Goal: Task Accomplishment & Management: Manage account settings

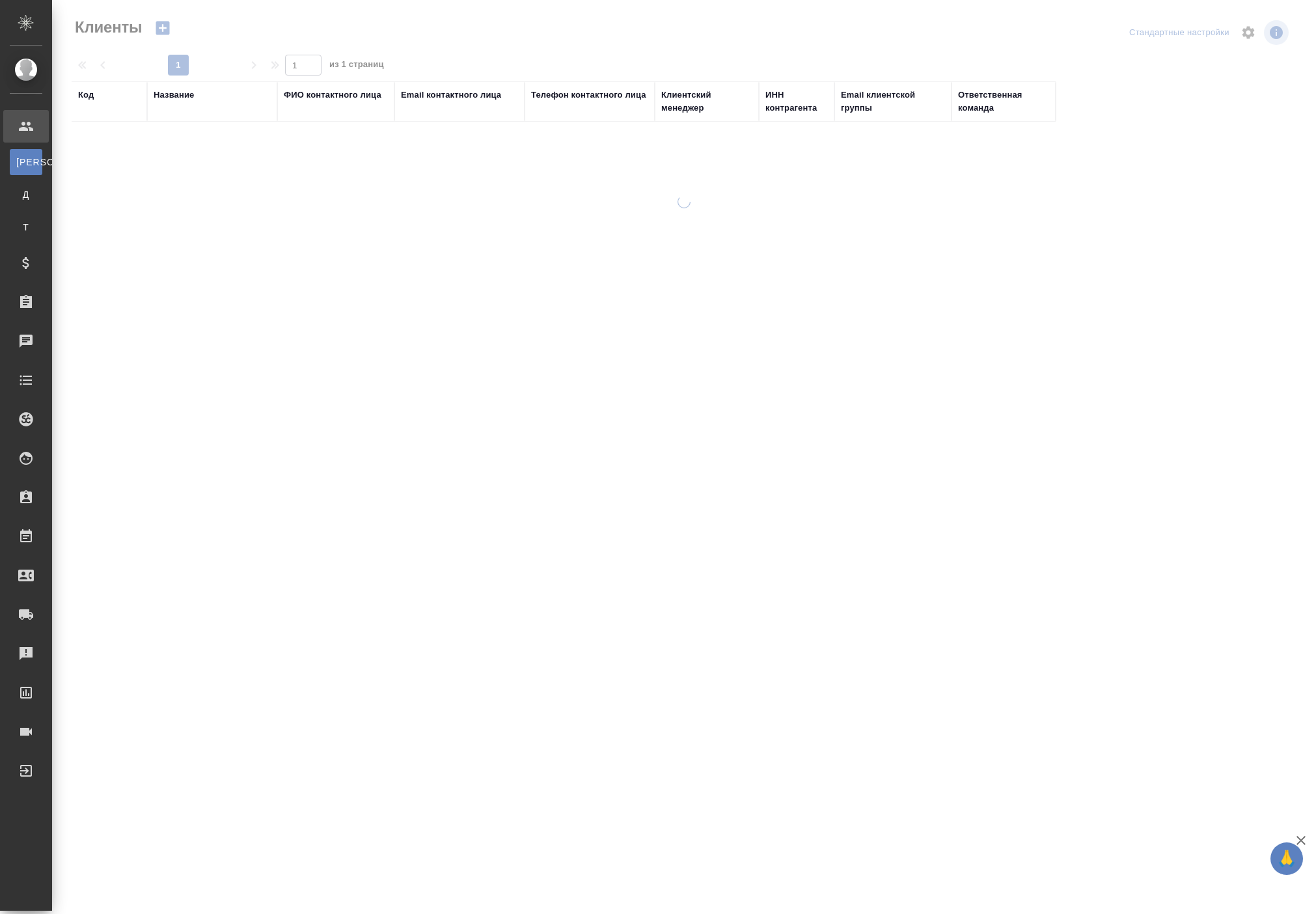
select select "RU"
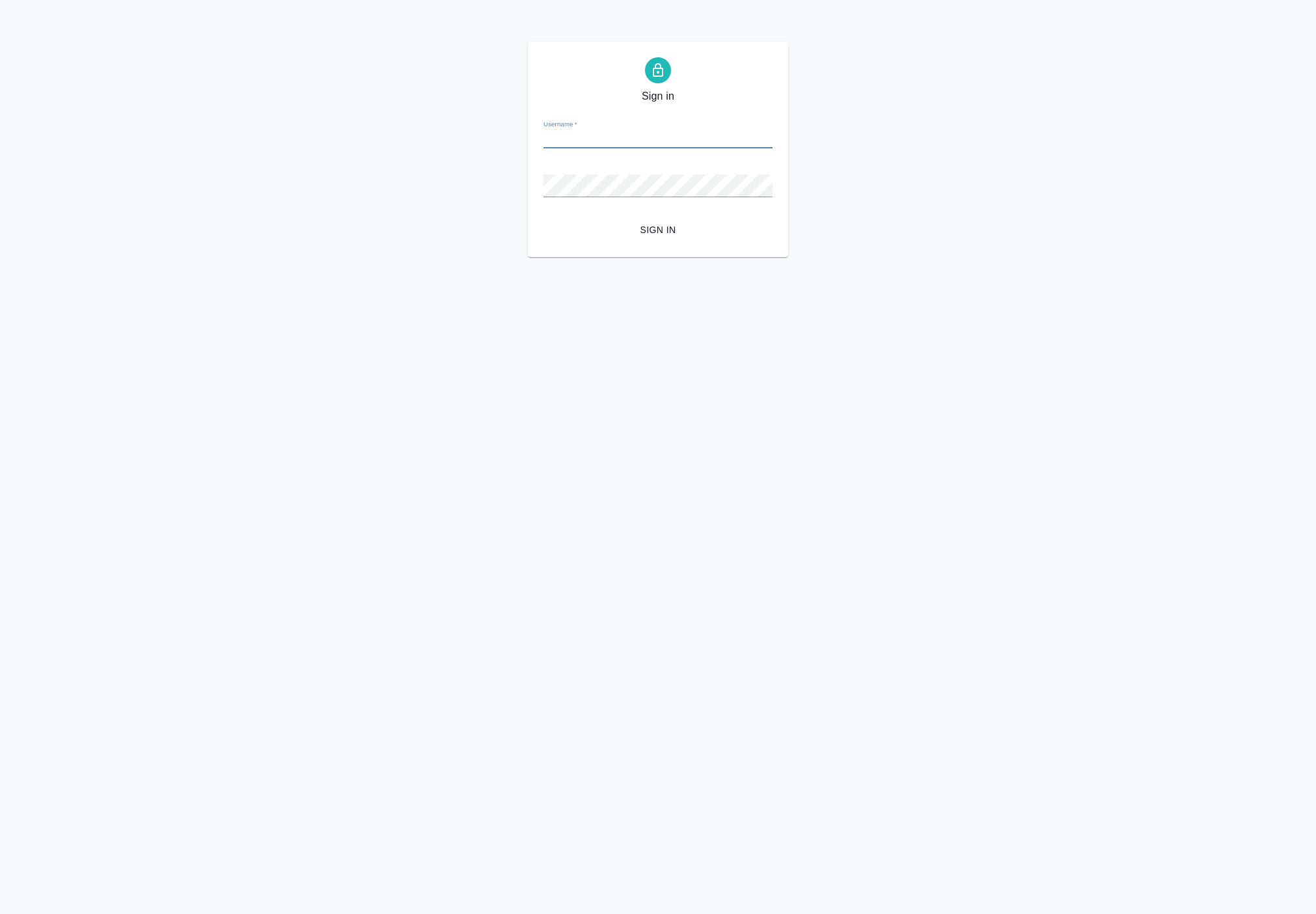
type input "p.solokha@awatera.com"
click at [652, 238] on span "Sign in" at bounding box center [658, 231] width 208 height 16
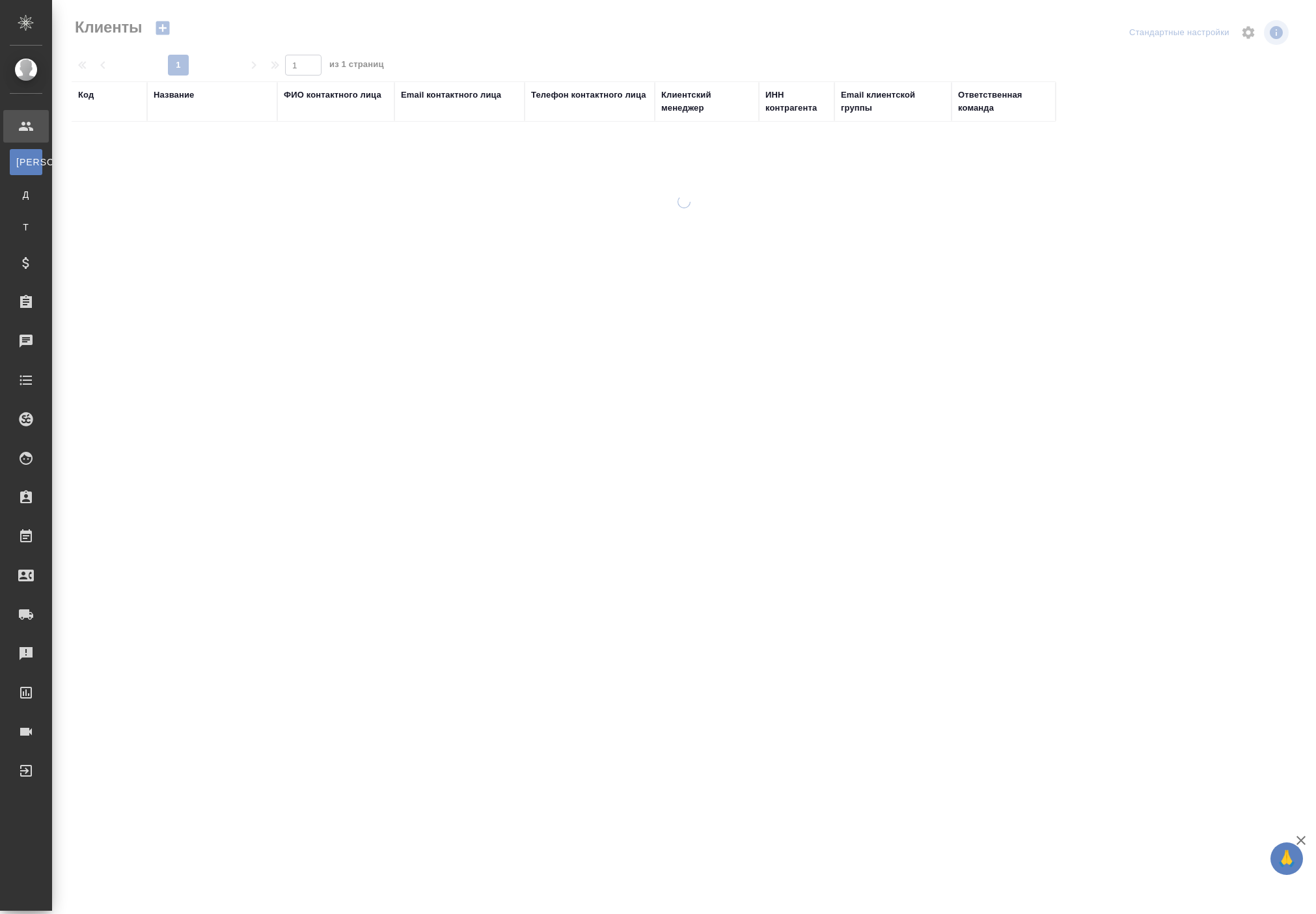
select select "RU"
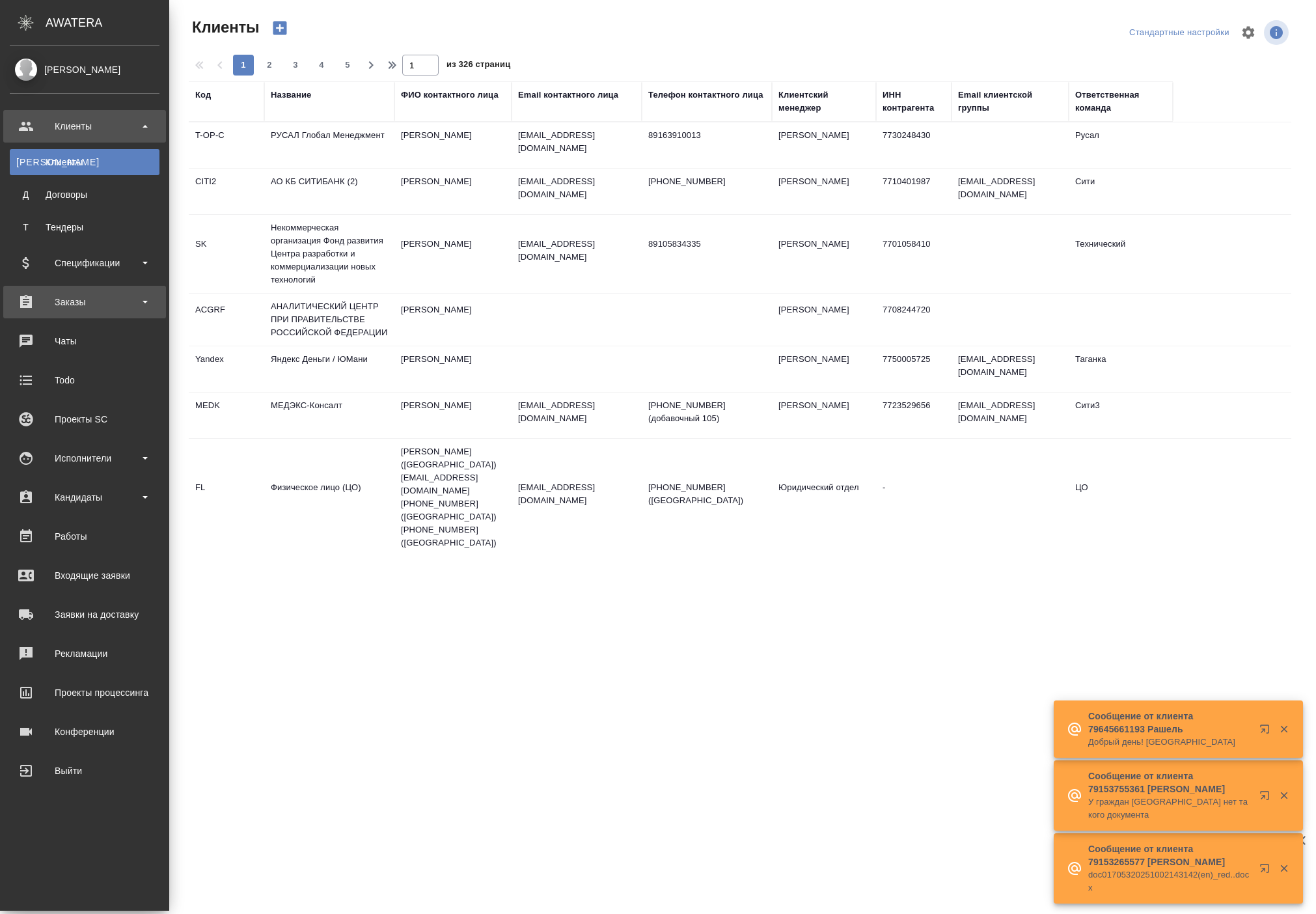
click at [81, 299] on div "Заказы" at bounding box center [85, 302] width 150 height 19
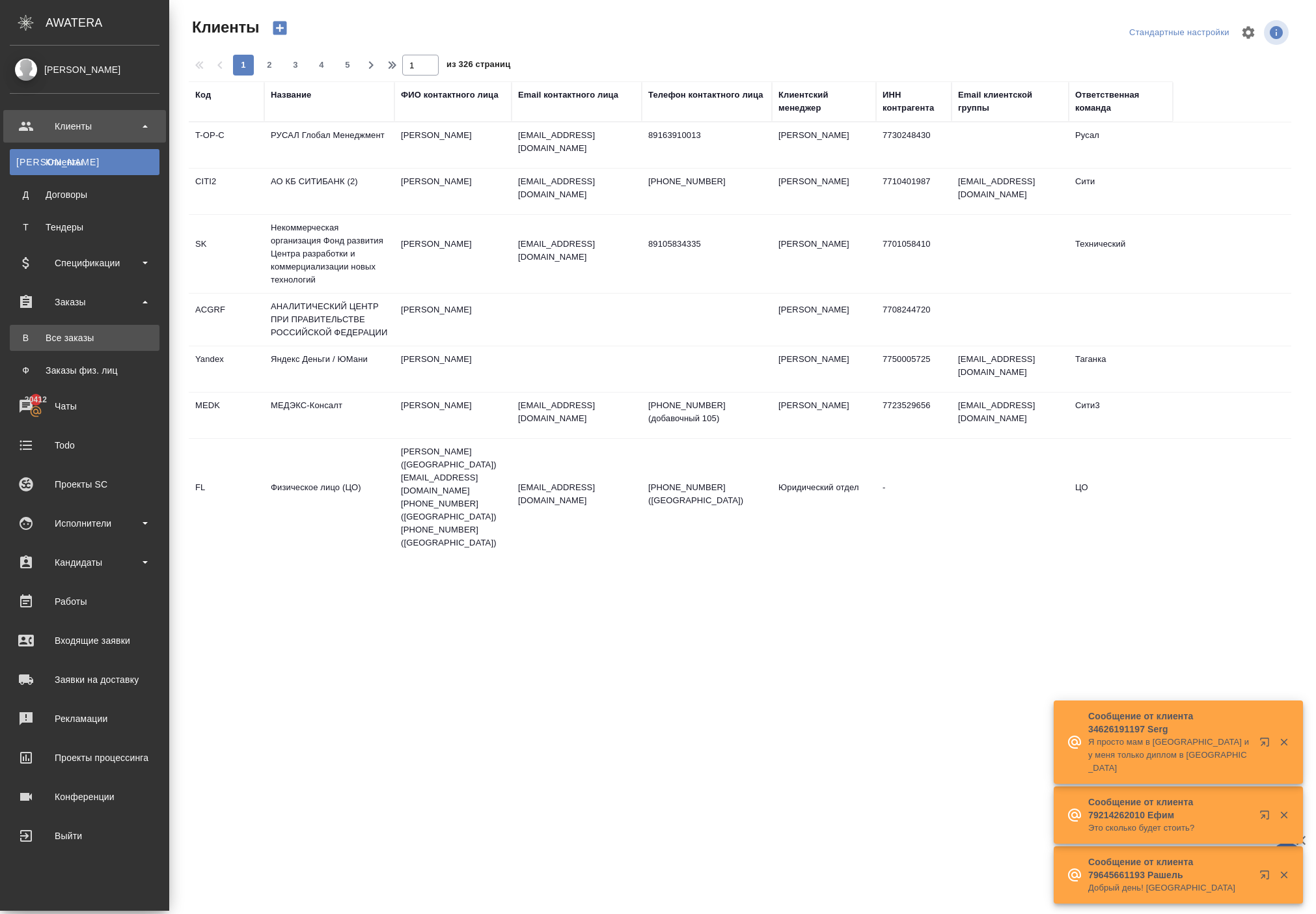
click at [83, 335] on div "Все заказы" at bounding box center [85, 338] width 137 height 13
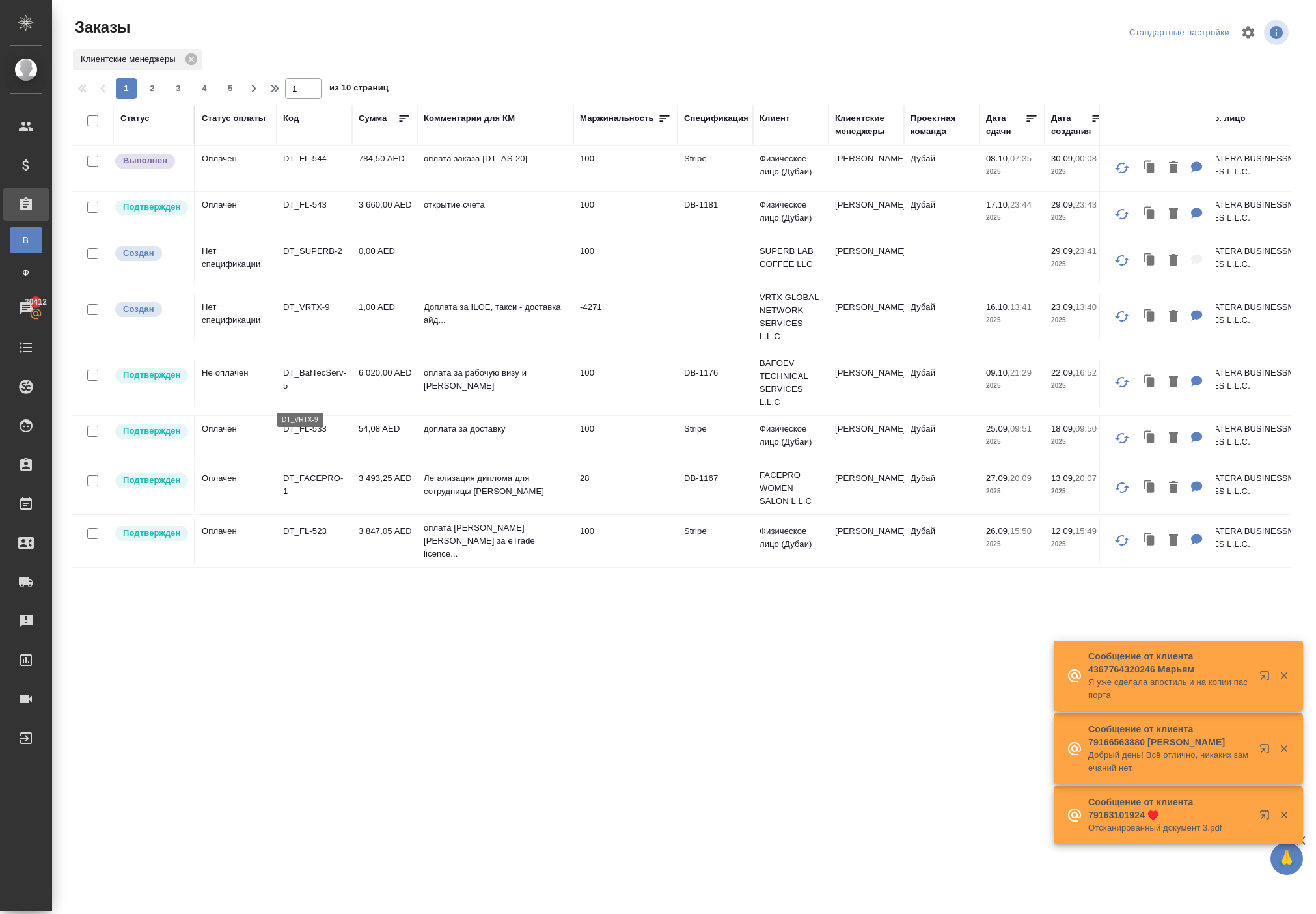
click at [297, 314] on p "DT_VRTX-9" at bounding box center [314, 307] width 62 height 13
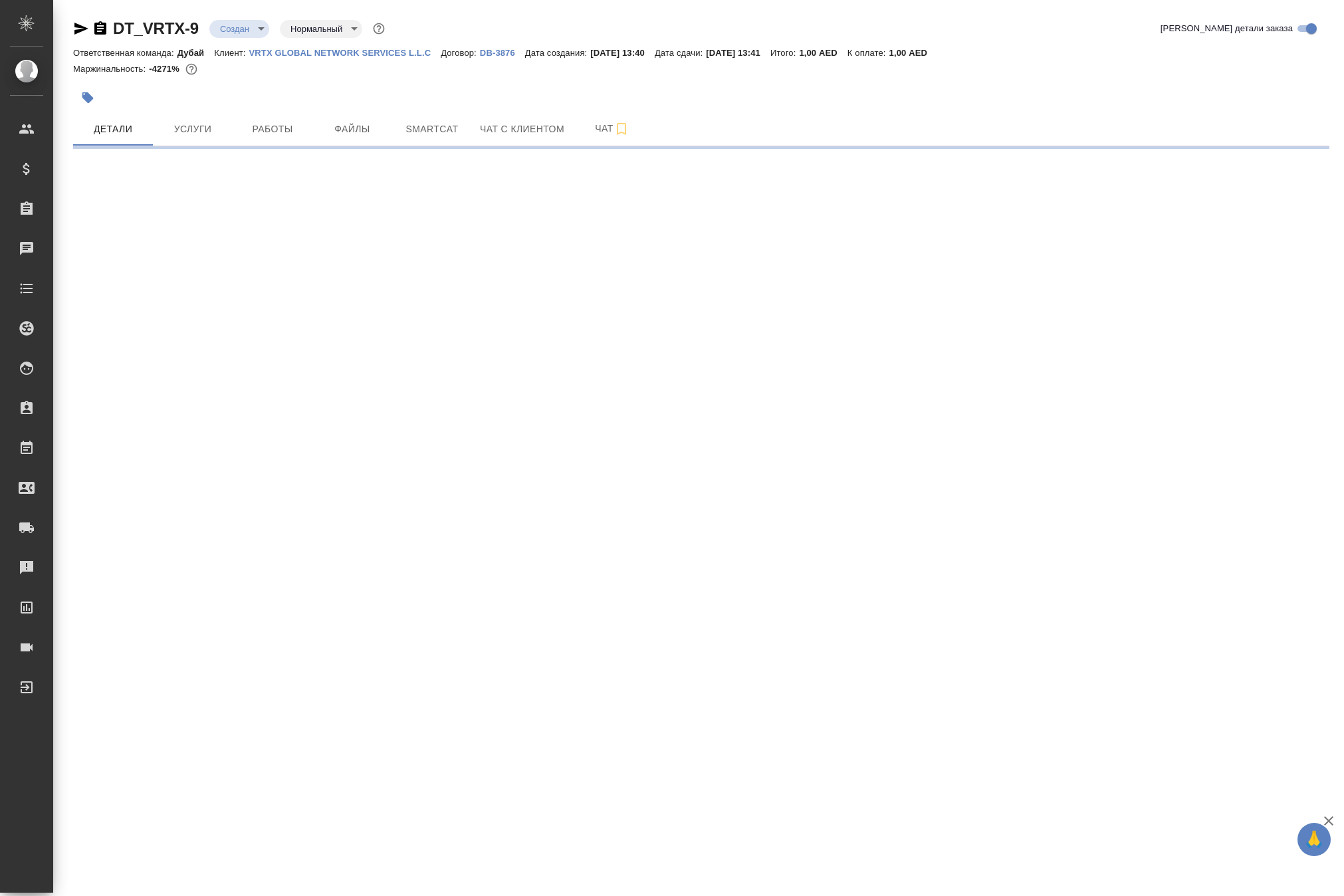
select select "RU"
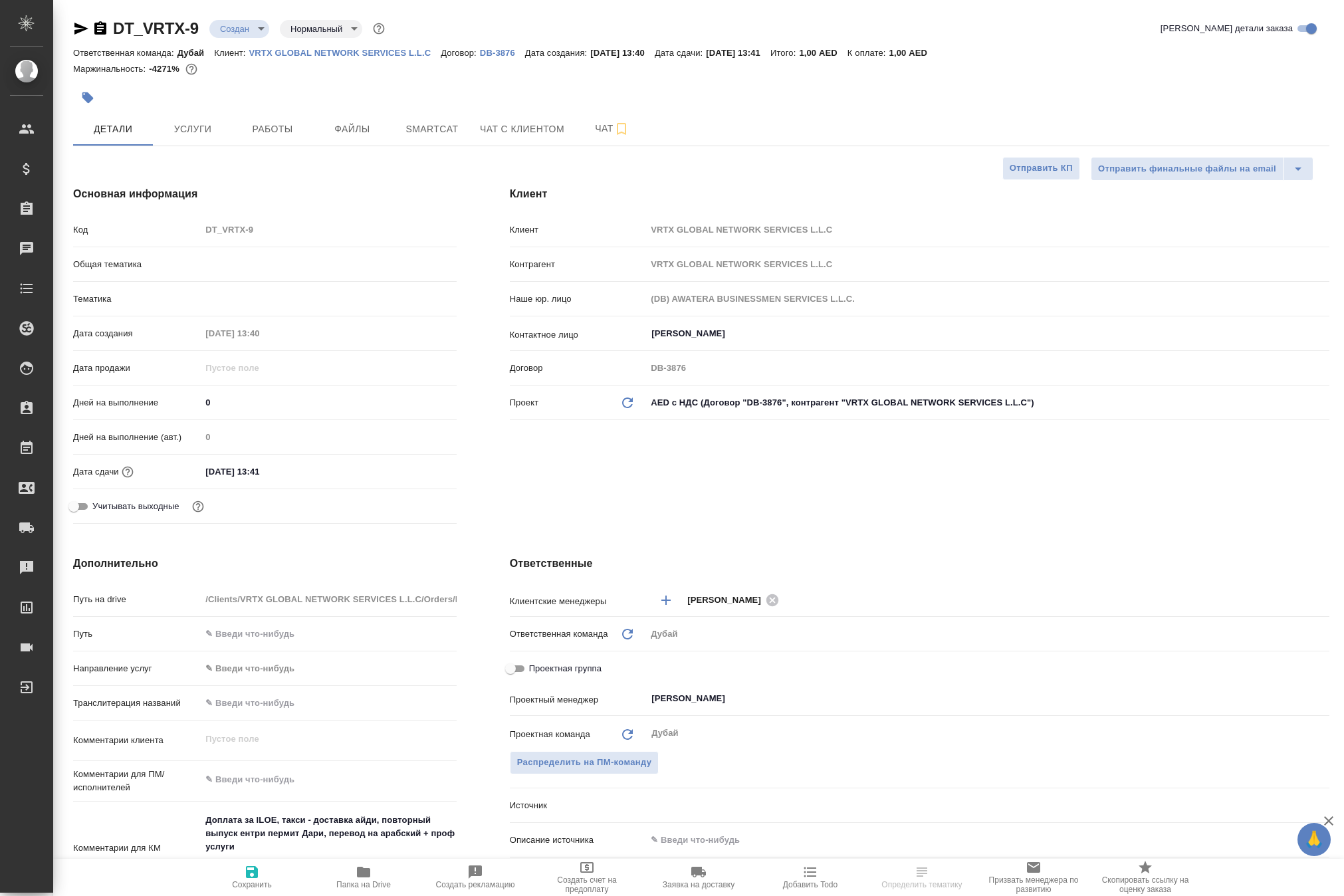
type textarea "x"
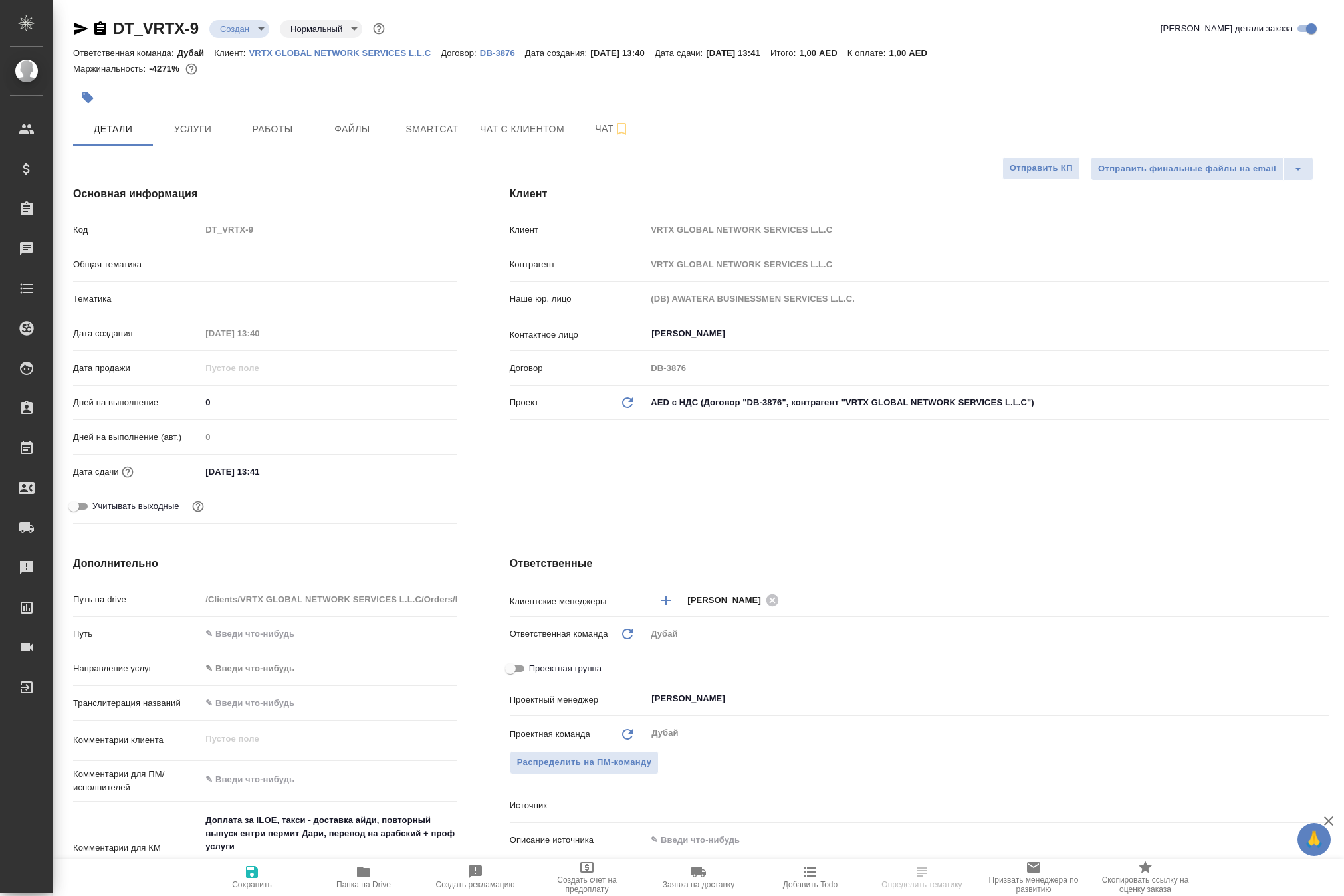
type textarea "x"
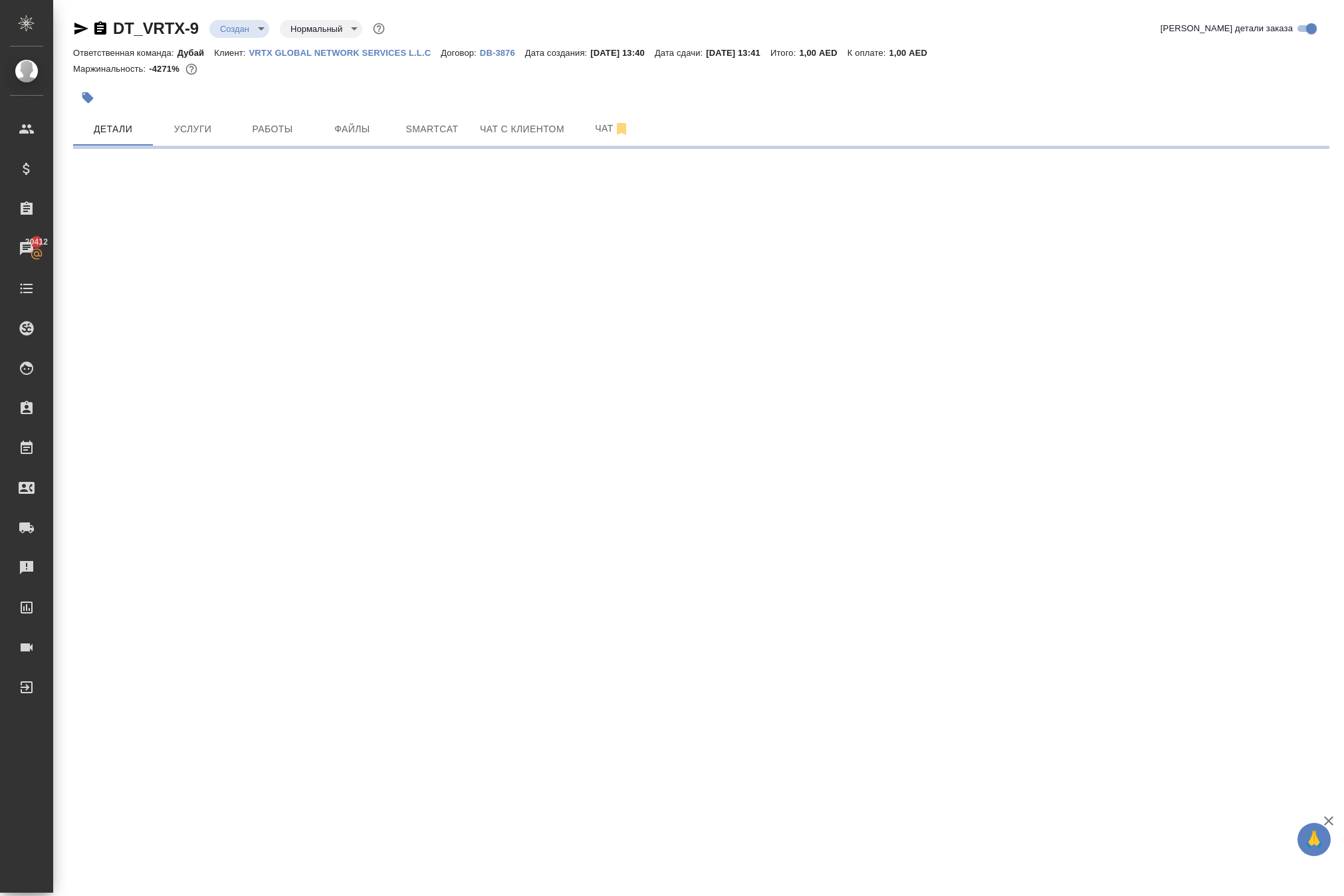
select select "RU"
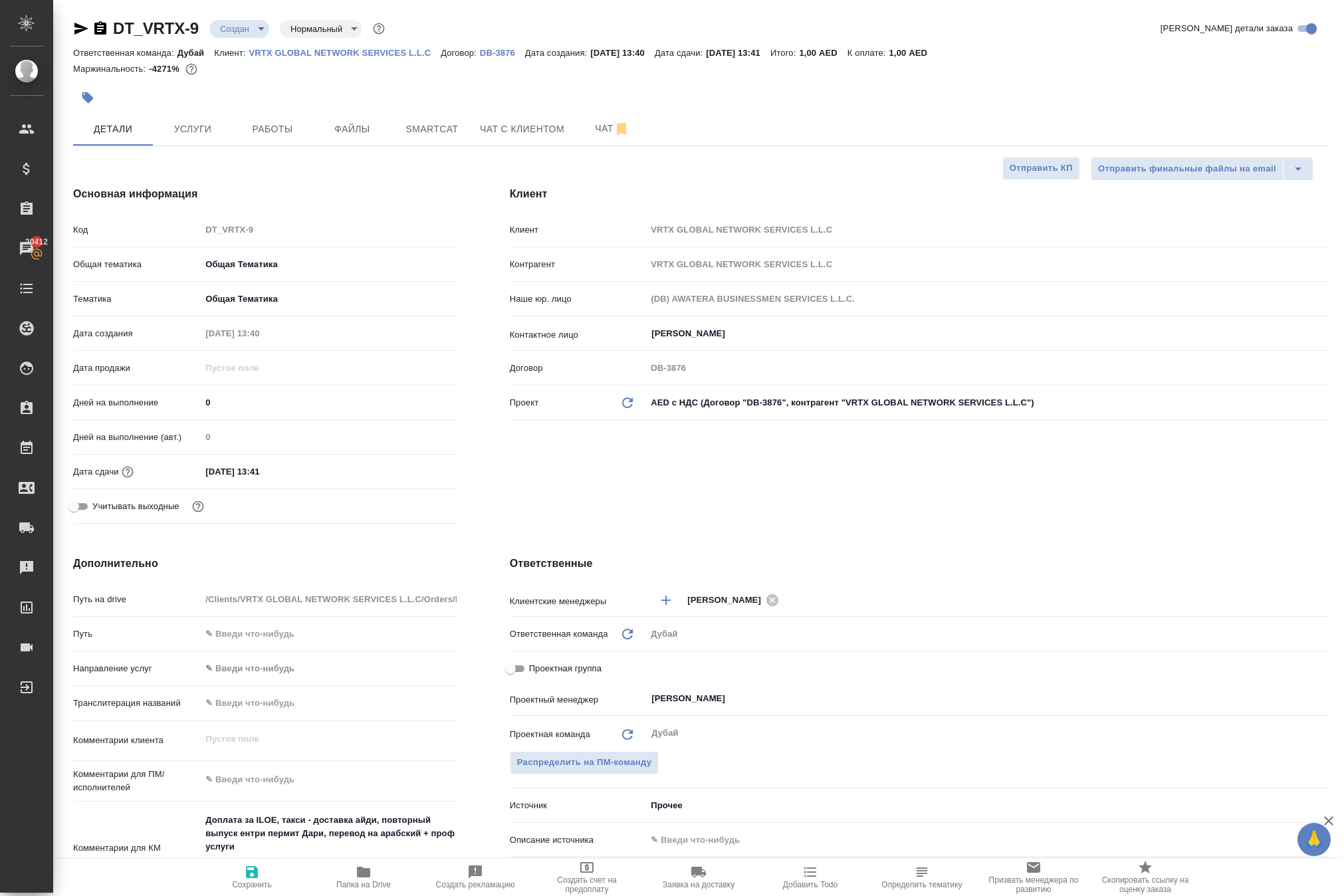
type textarea "x"
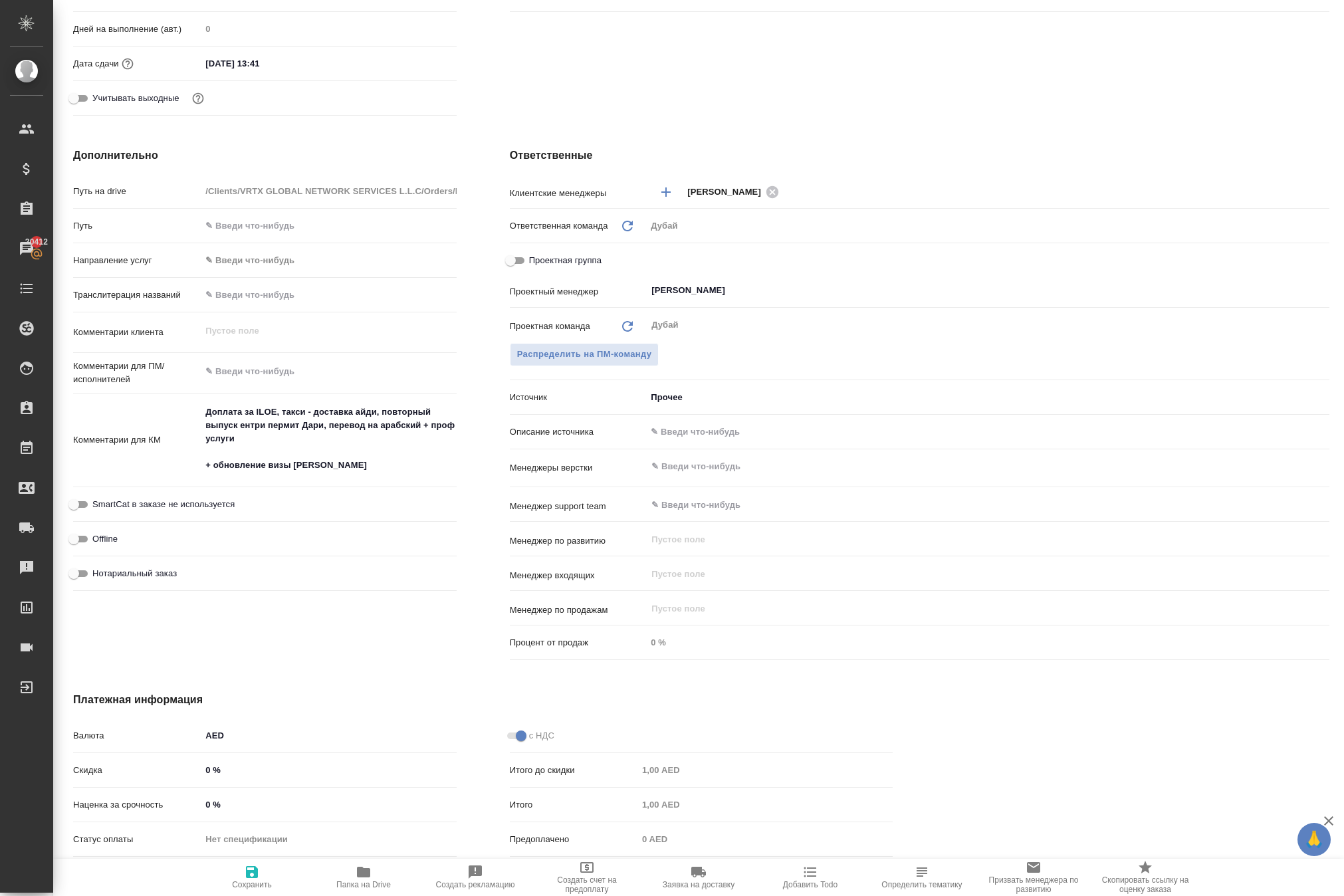
scroll to position [412, 0]
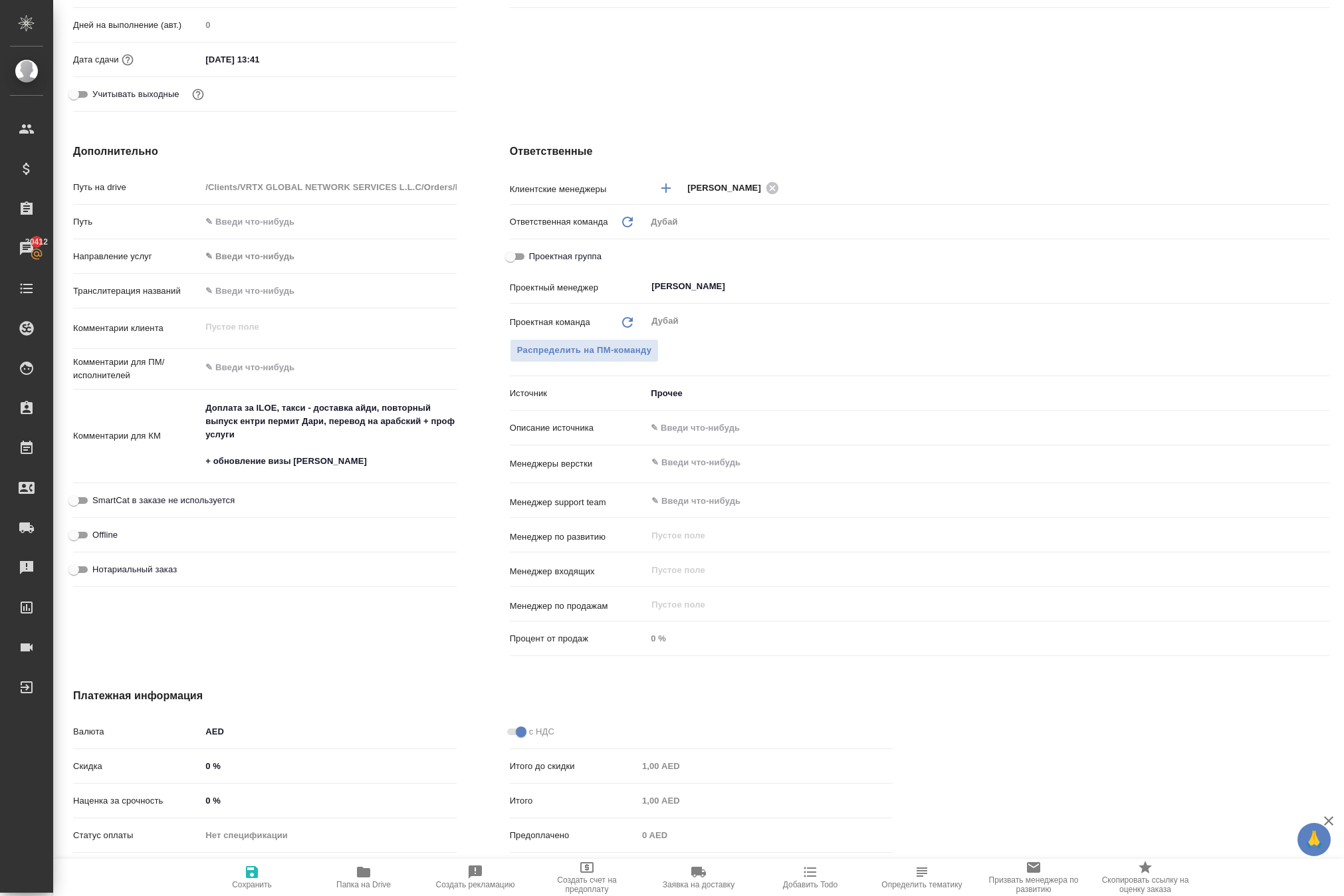
type textarea "x"
click at [376, 472] on textarea "Доплата за ILOE, такси - доставка айди, повторный выпуск ентри пермит Дари, пер…" at bounding box center [329, 434] width 255 height 76
click at [378, 473] on textarea "Доплата за ILOE, такси - доставка айди, повторный выпуск ентри пермит Дари, пер…" at bounding box center [328, 435] width 254 height 76
type textarea "x"
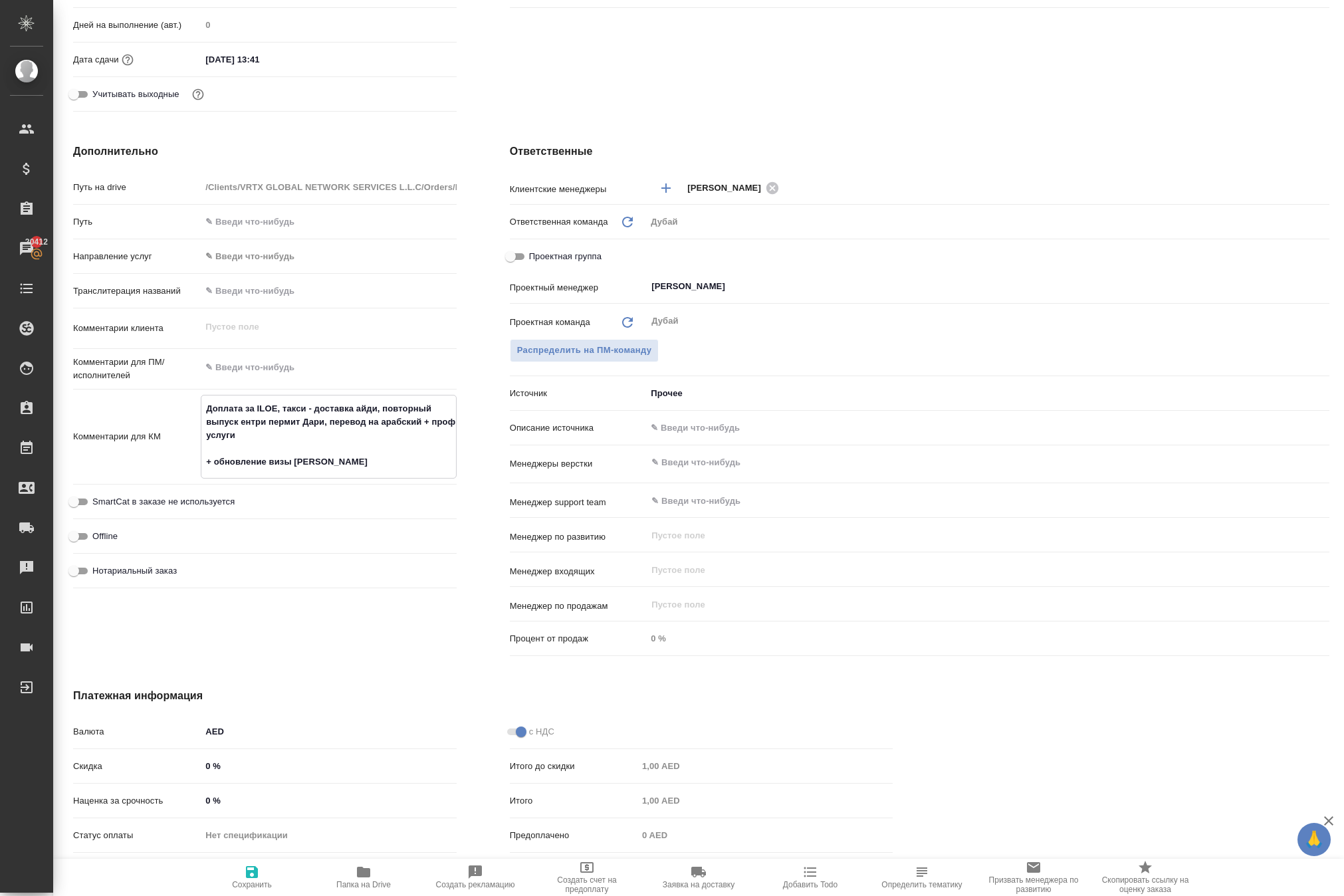
type textarea "Доплата за ILOE, такси - доставка айди, повторный выпуск ентри пермит Дари, пер…"
type textarea "x"
type textarea "Доплата за ILOE, такси - доставка айди, повторный выпуск ентри пермит Дари, пер…"
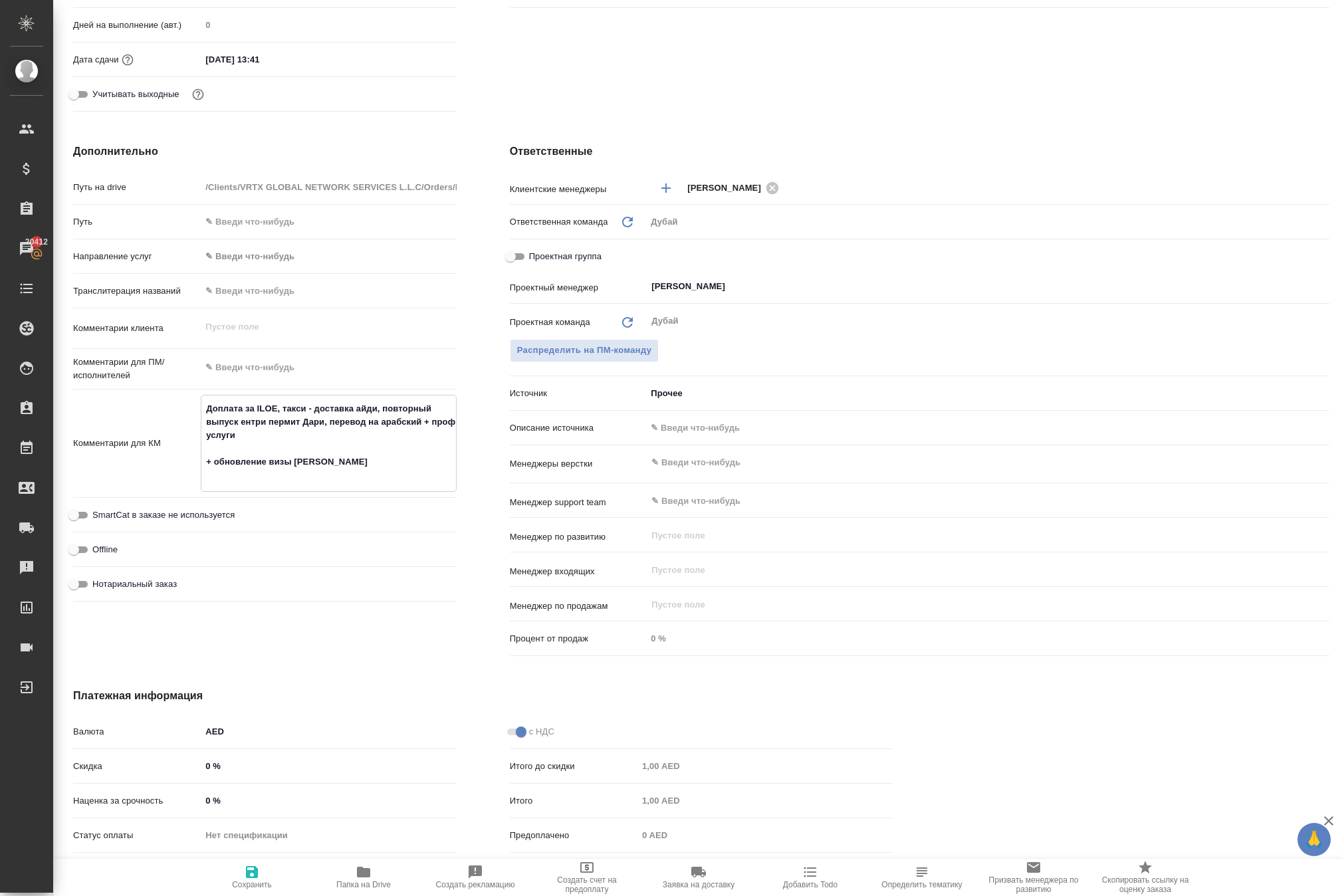
type textarea "x"
type textarea "Доплата за ILOE, такси - доставка айди, повторный выпуск ентри пермит Дари, пер…"
type textarea "x"
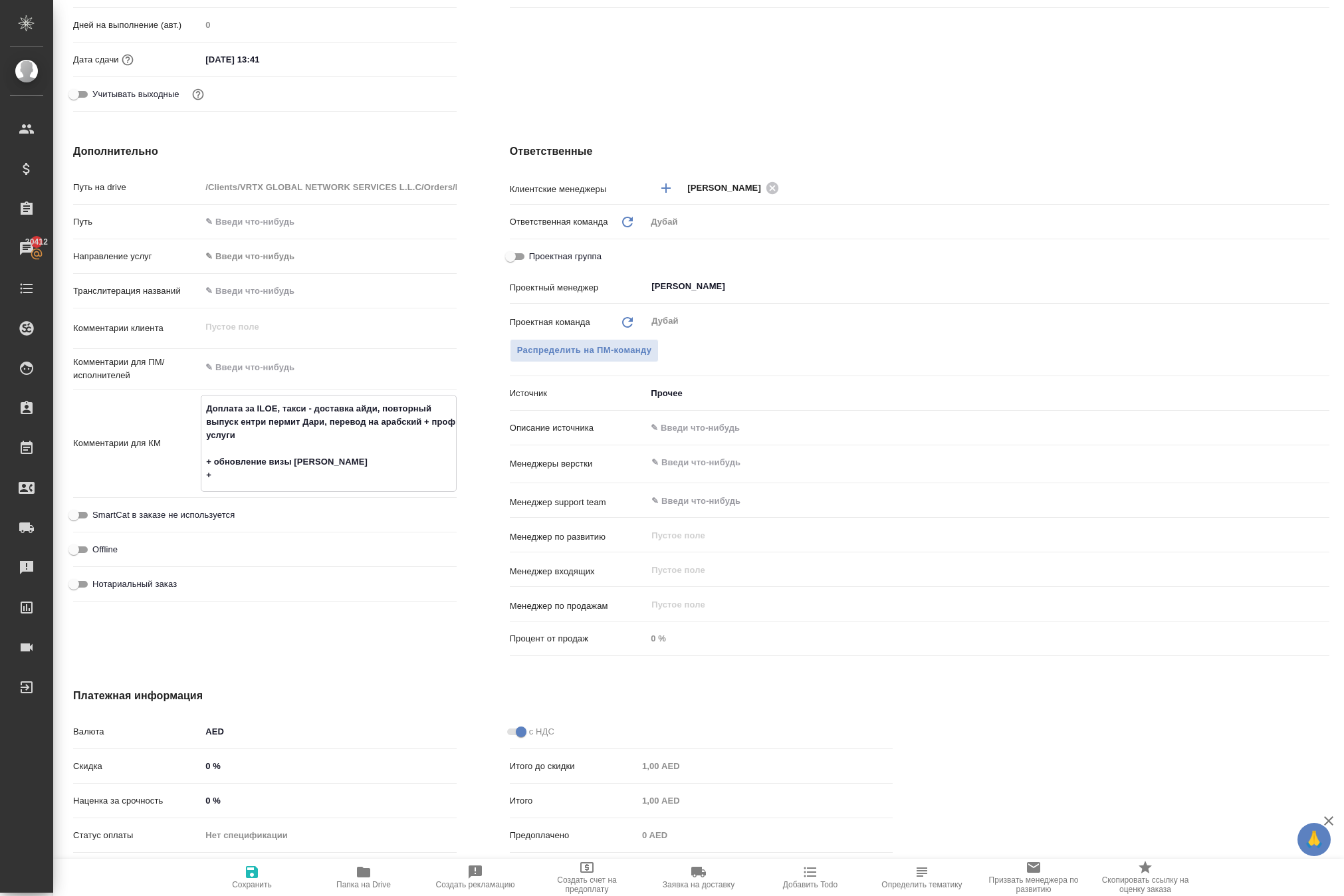
type textarea "x"
type textarea "Доплата за ILOE, такси - доставка айди, повторный выпуск ентри пермит Дари, пер…"
type textarea "x"
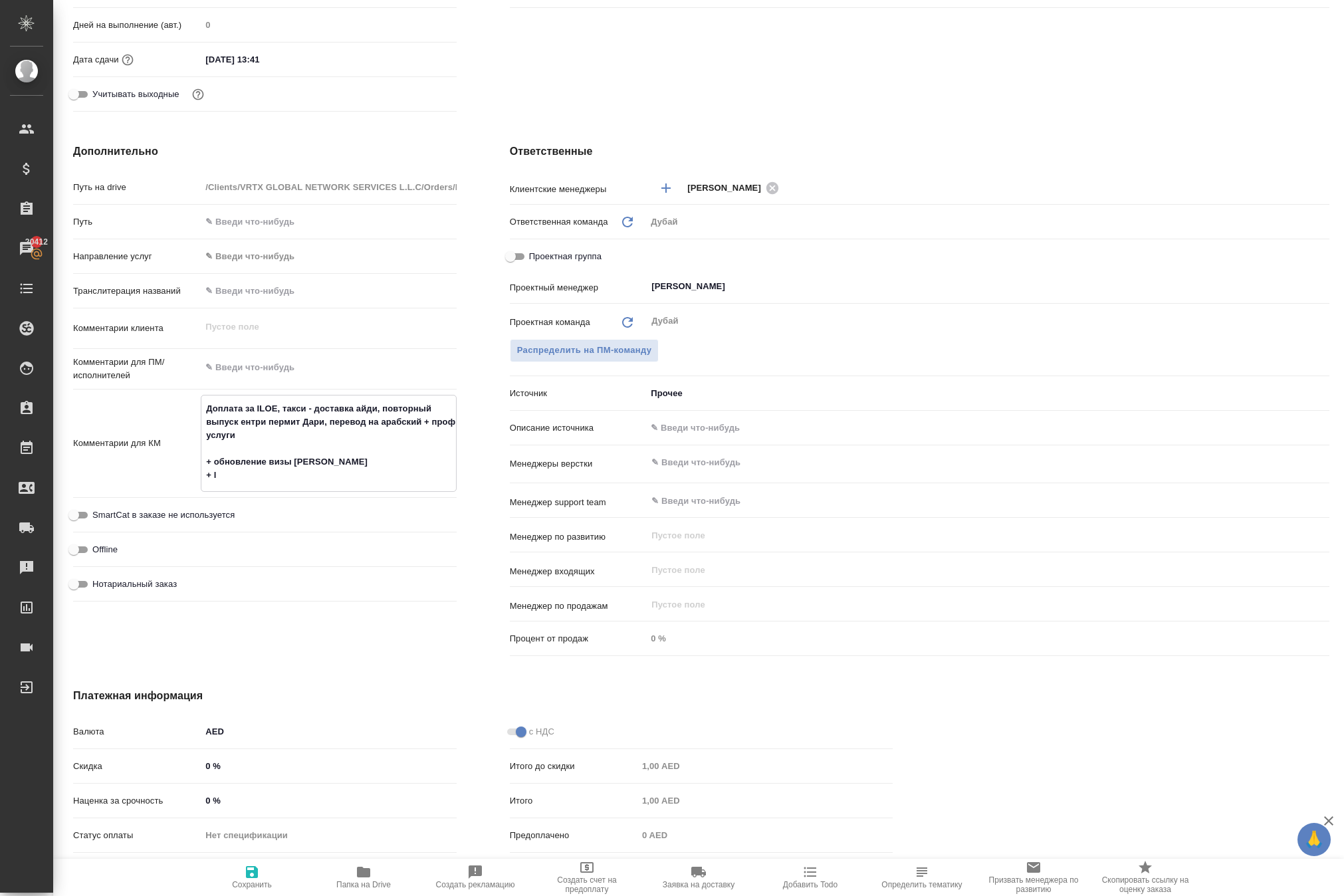
type textarea "x"
type textarea "Доплата за ILOE, такси - доставка айди, повторный выпуск ентри пермит Дари, пер…"
type textarea "x"
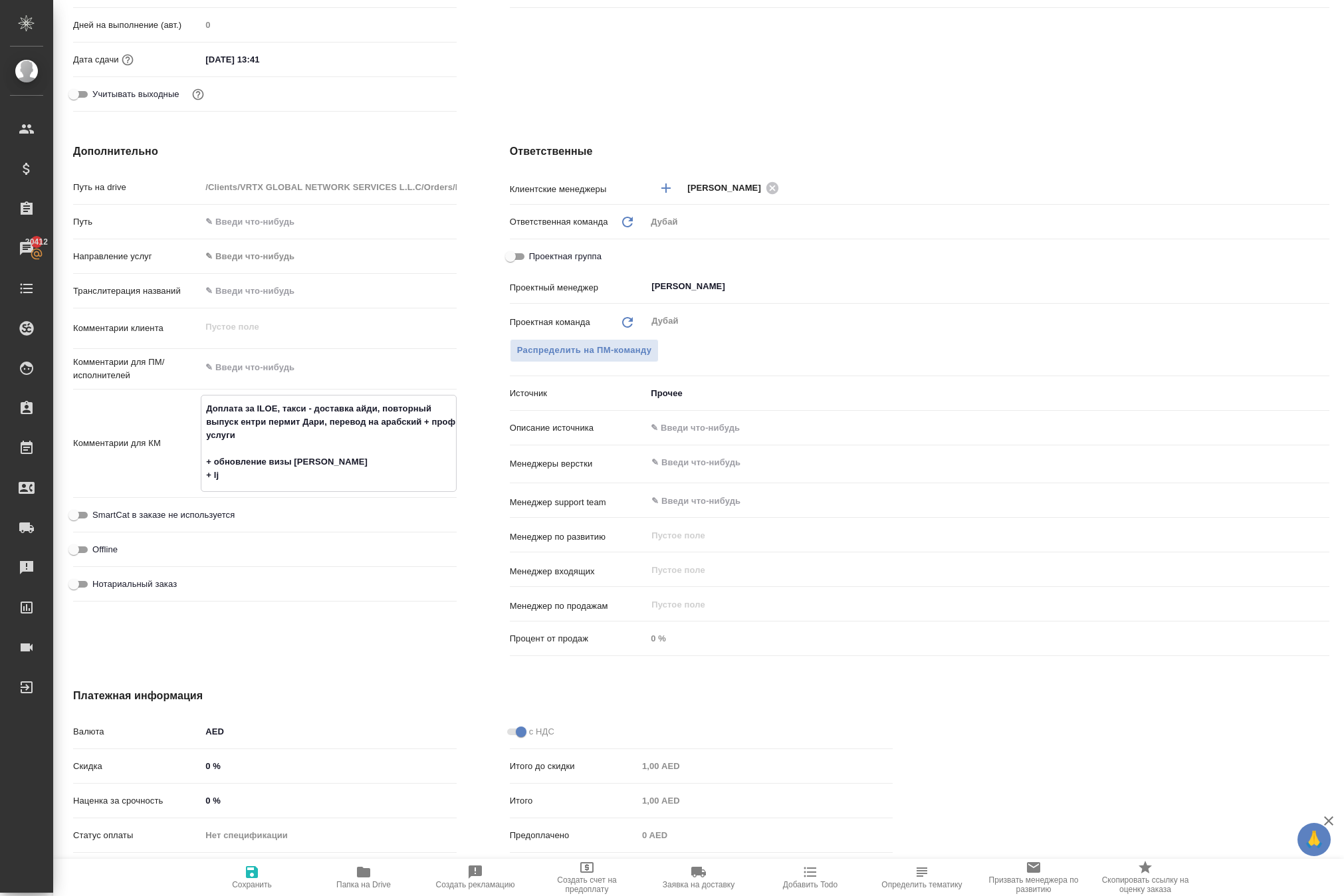
type textarea "Доплата за ILOE, такси - доставка айди, повторный выпуск ентри пермит Дари, пер…"
type textarea "x"
type textarea "Доплата за ILOE, такси - доставка айди, повторный выпуск ентри пермит Дари, пер…"
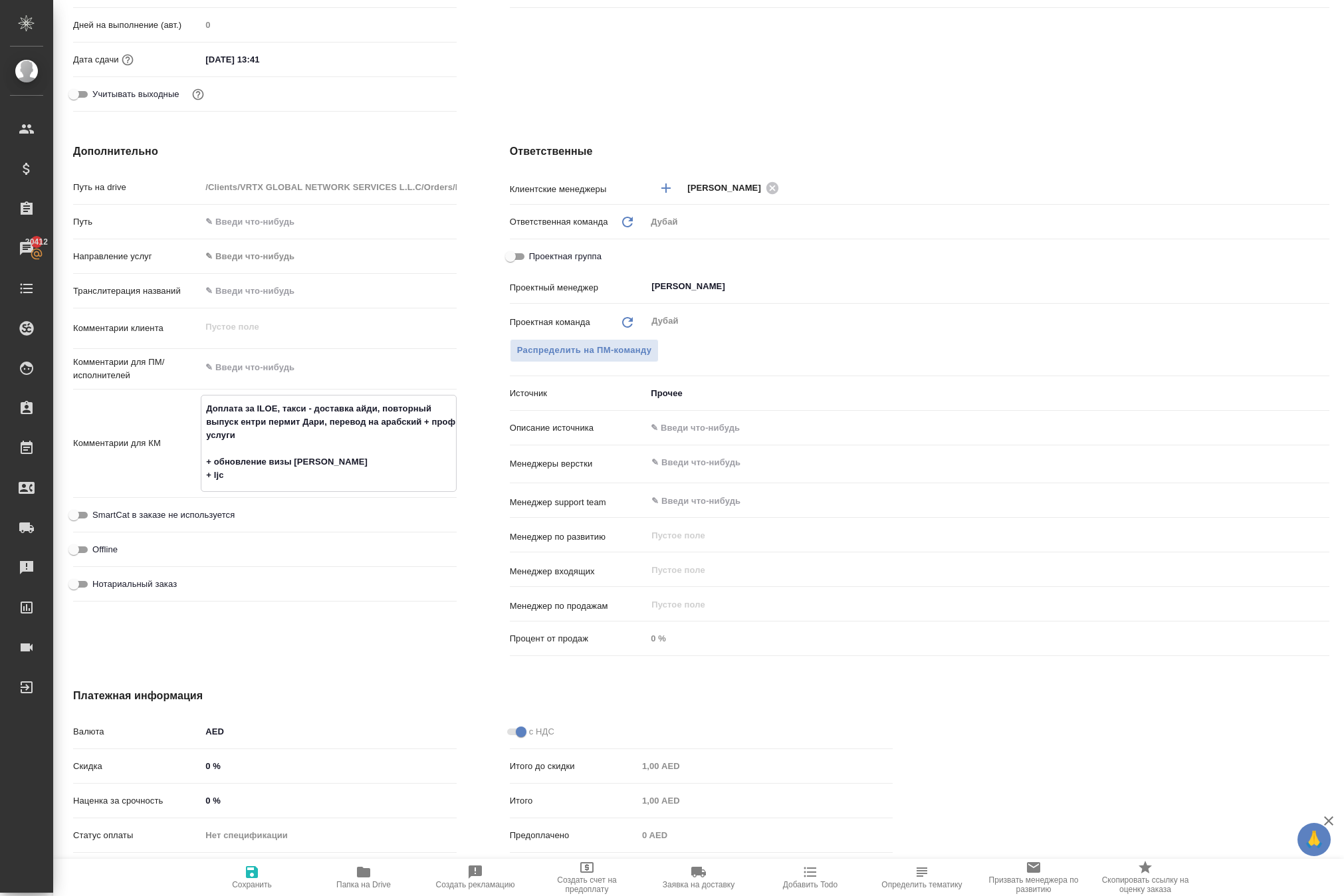
type textarea "x"
type textarea "Доплата за ILOE, такси - доставка айди, повторный выпуск ентри пермит Дари, пер…"
type textarea "x"
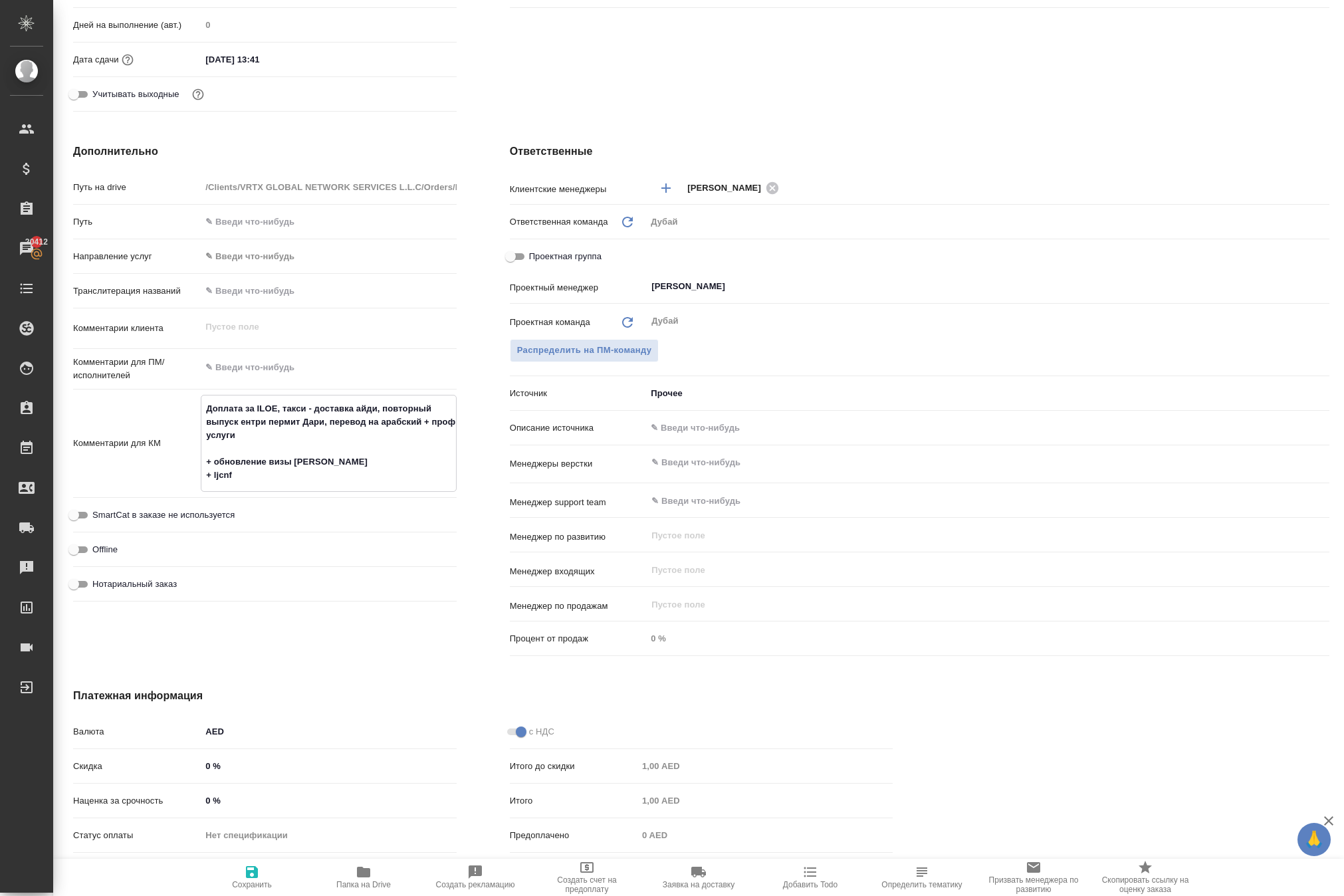
type textarea "x"
type textarea "Доплата за ILOE, такси - доставка айди, повторный выпуск ентри пермит Дари, пер…"
type textarea "x"
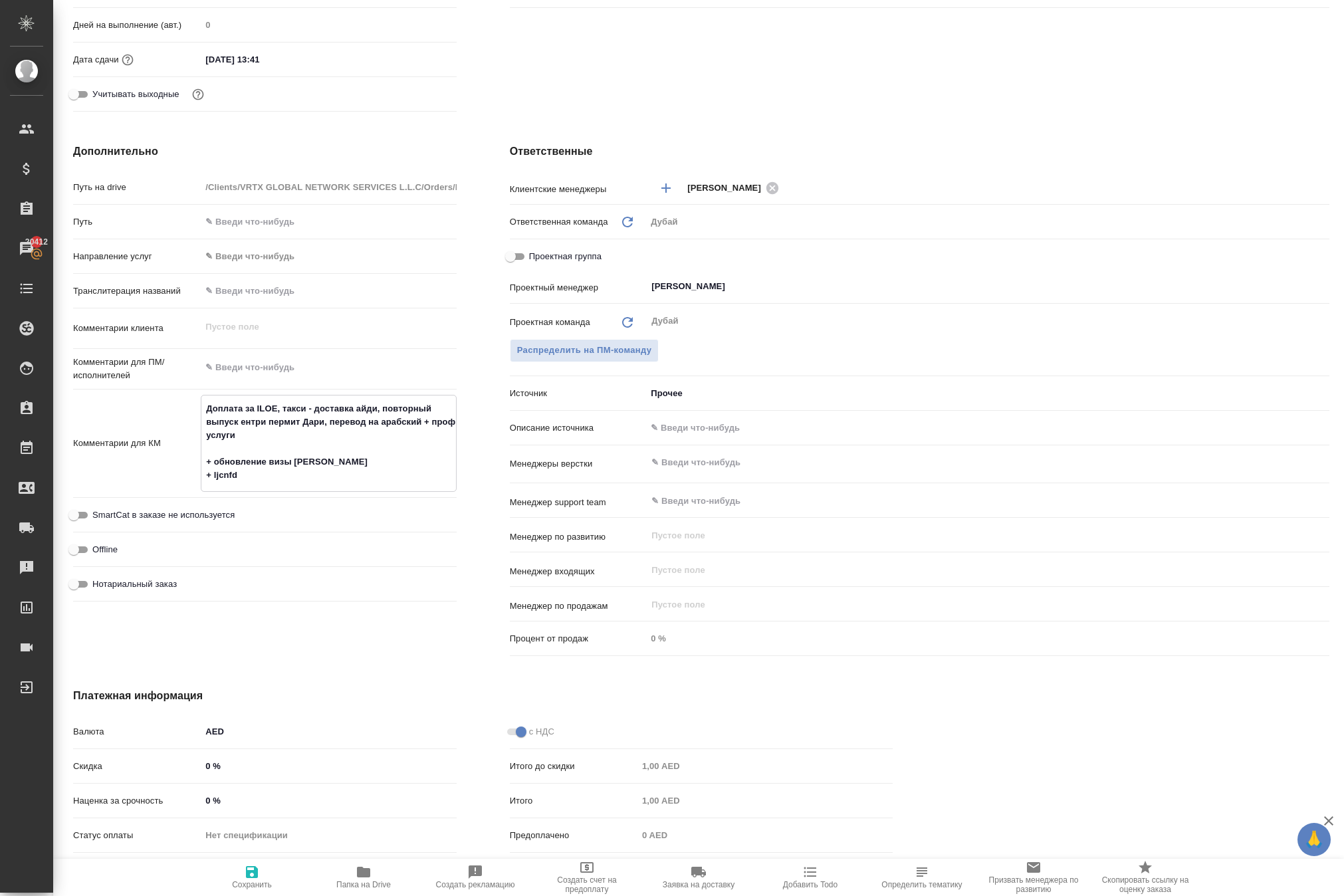
type textarea "x"
type textarea "Доплата за ILOE, такси - доставка айди, повторный выпуск ентри пермит Дари, пер…"
type textarea "x"
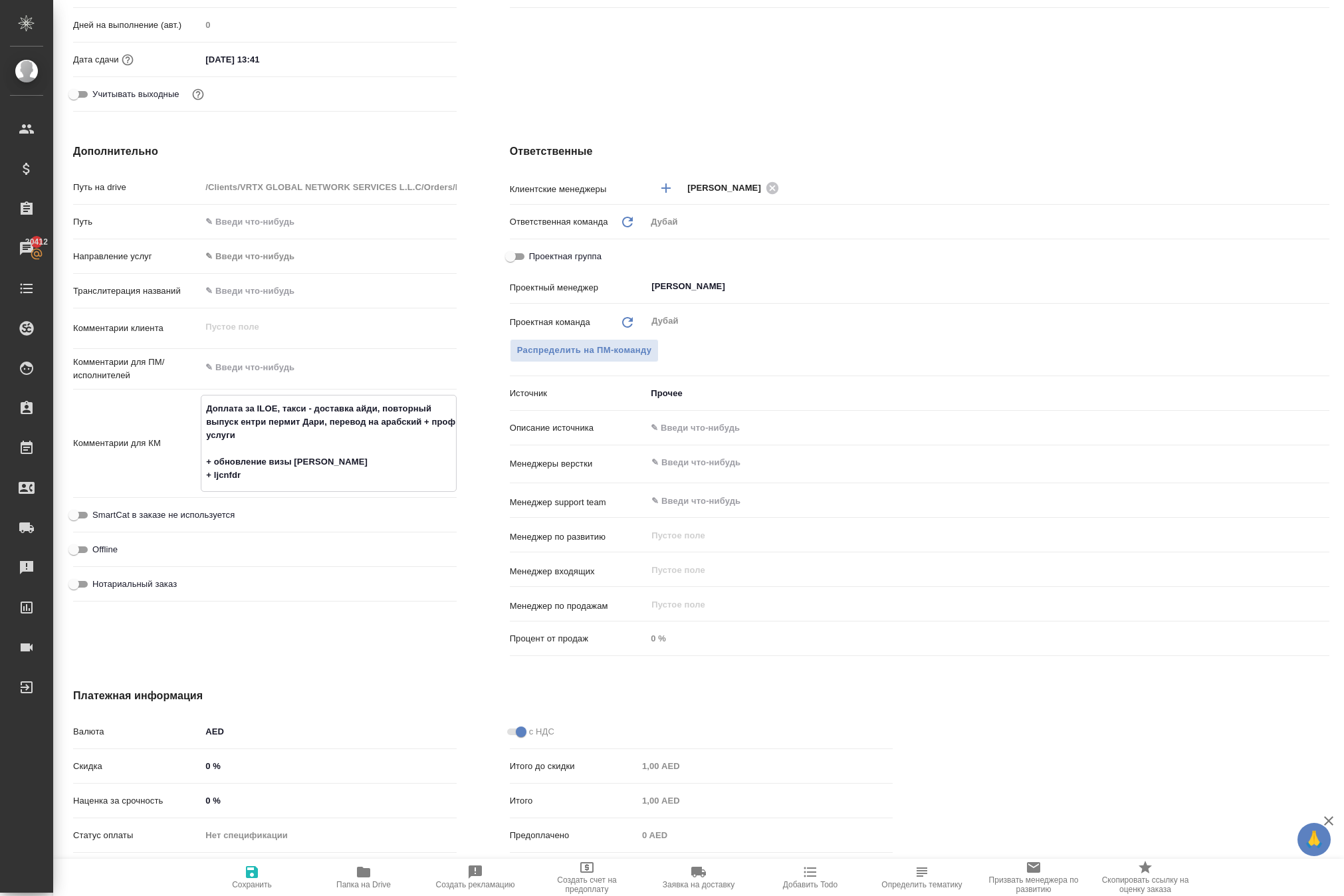
type textarea "Доплата за ILOE, такси - доставка айди, повторный выпуск ентри пермит Дари, пер…"
type textarea "x"
type textarea "Доплата за ILOE, такси - доставка айди, повторный выпуск ентри пермит Дари, пер…"
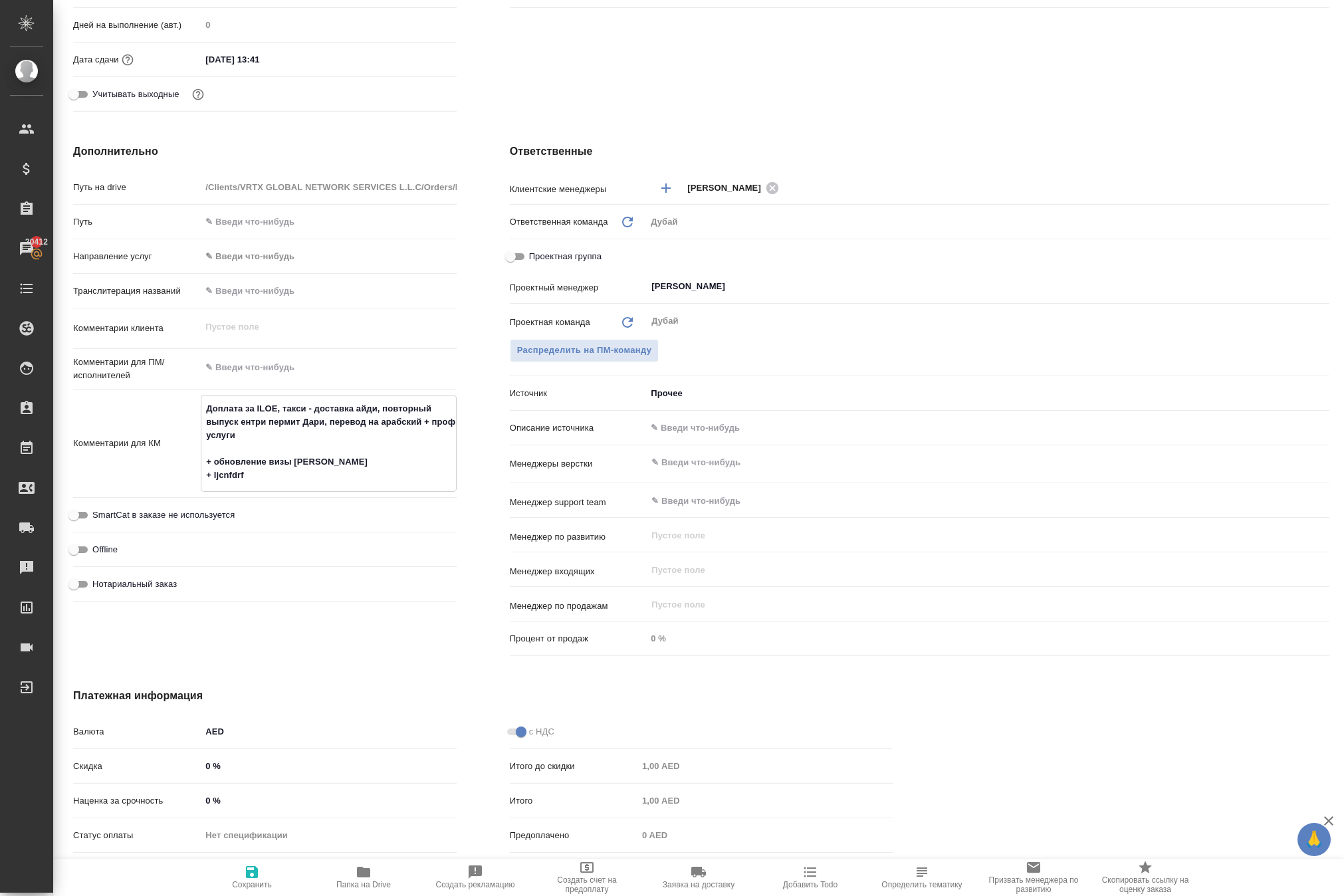
type textarea "x"
type textarea "Доплата за ILOE, такси - доставка айди, повторный выпуск ентри пермит Дари, пер…"
type textarea "x"
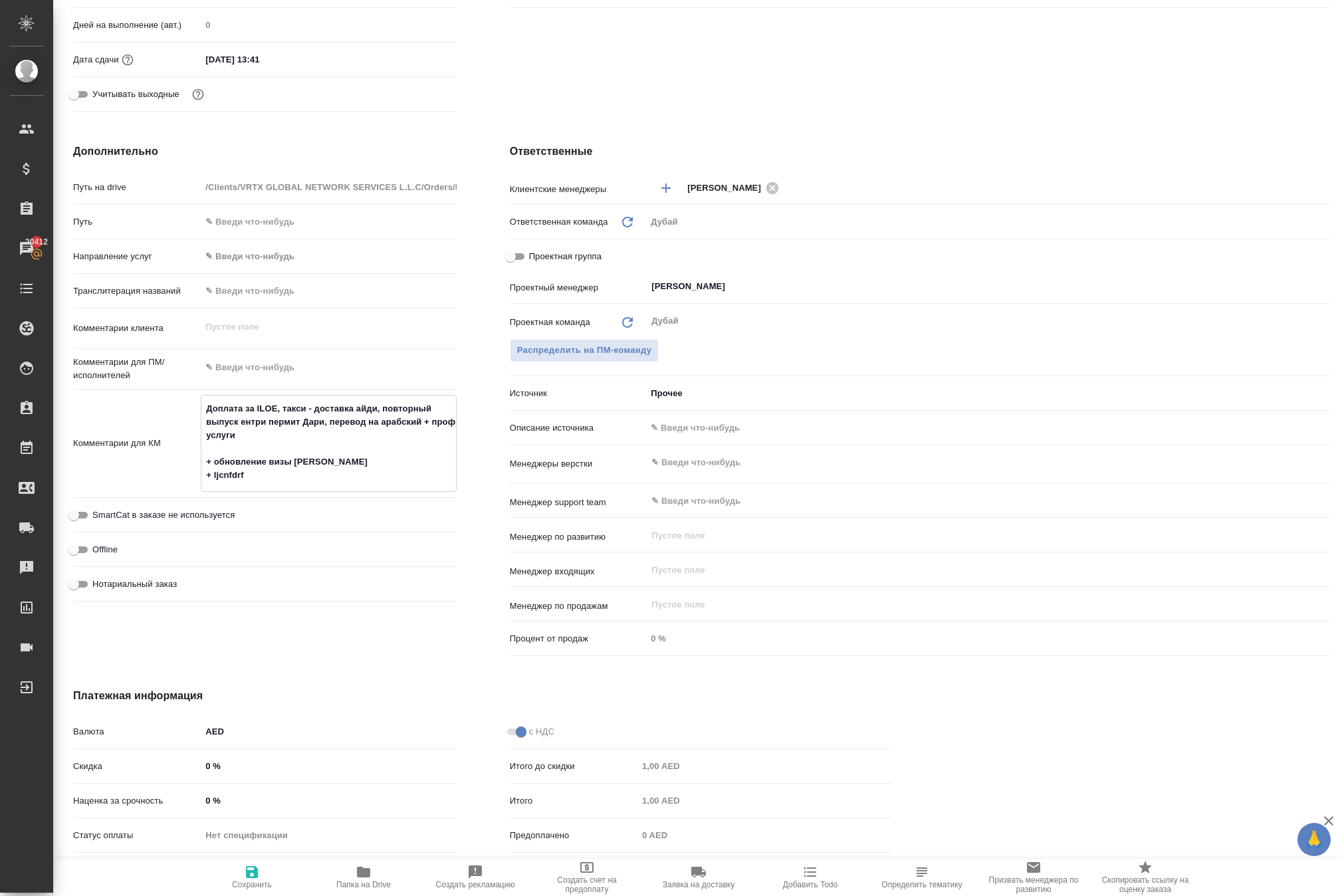
type textarea "x"
type textarea "Доплата за ILOE, такси - доставка айди, повторный выпуск ентри пермит Дари, пер…"
type textarea "x"
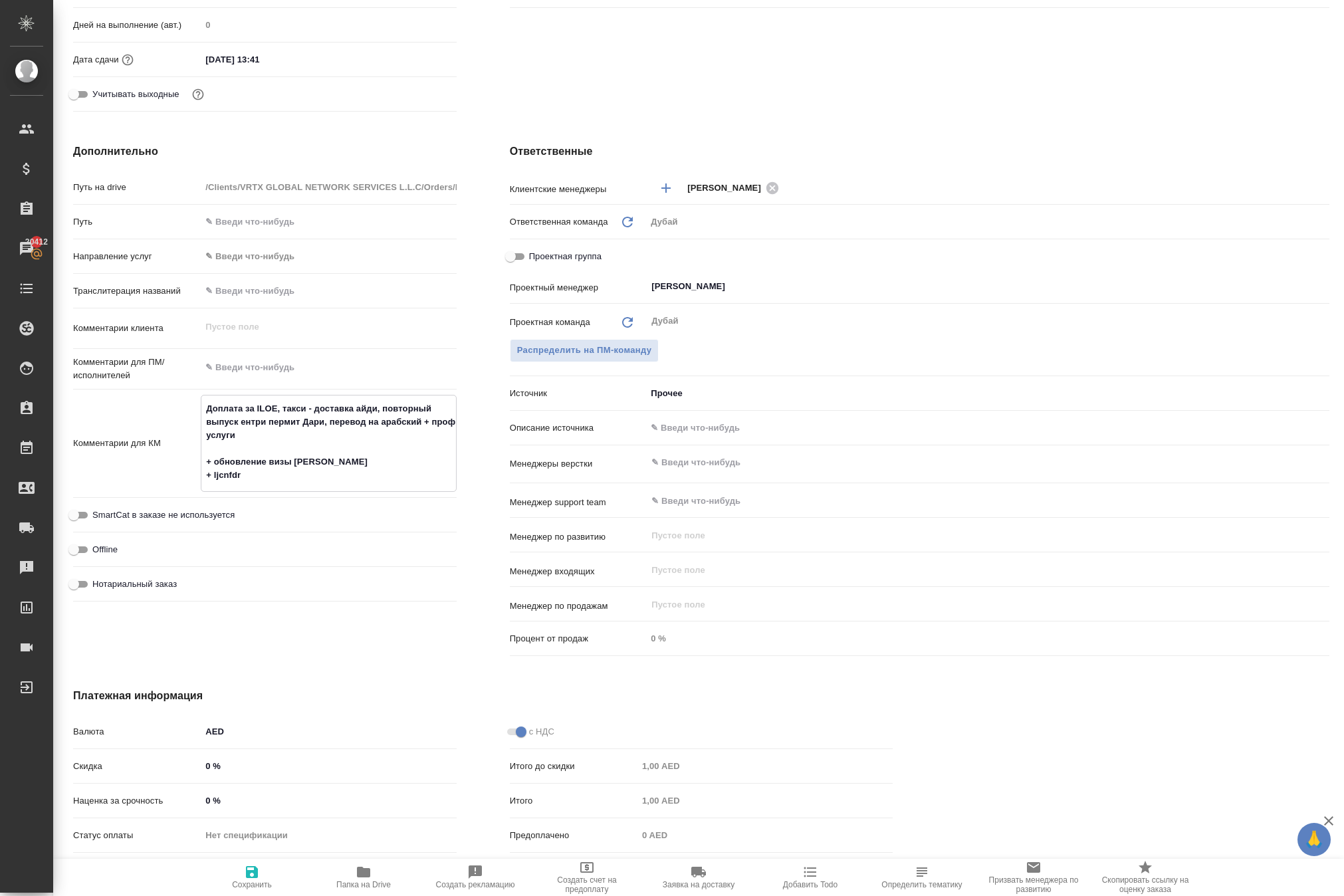
type textarea "x"
type textarea "Доплата за ILOE, такси - доставка айди, повторный выпуск ентри пермит Дари, пер…"
type textarea "x"
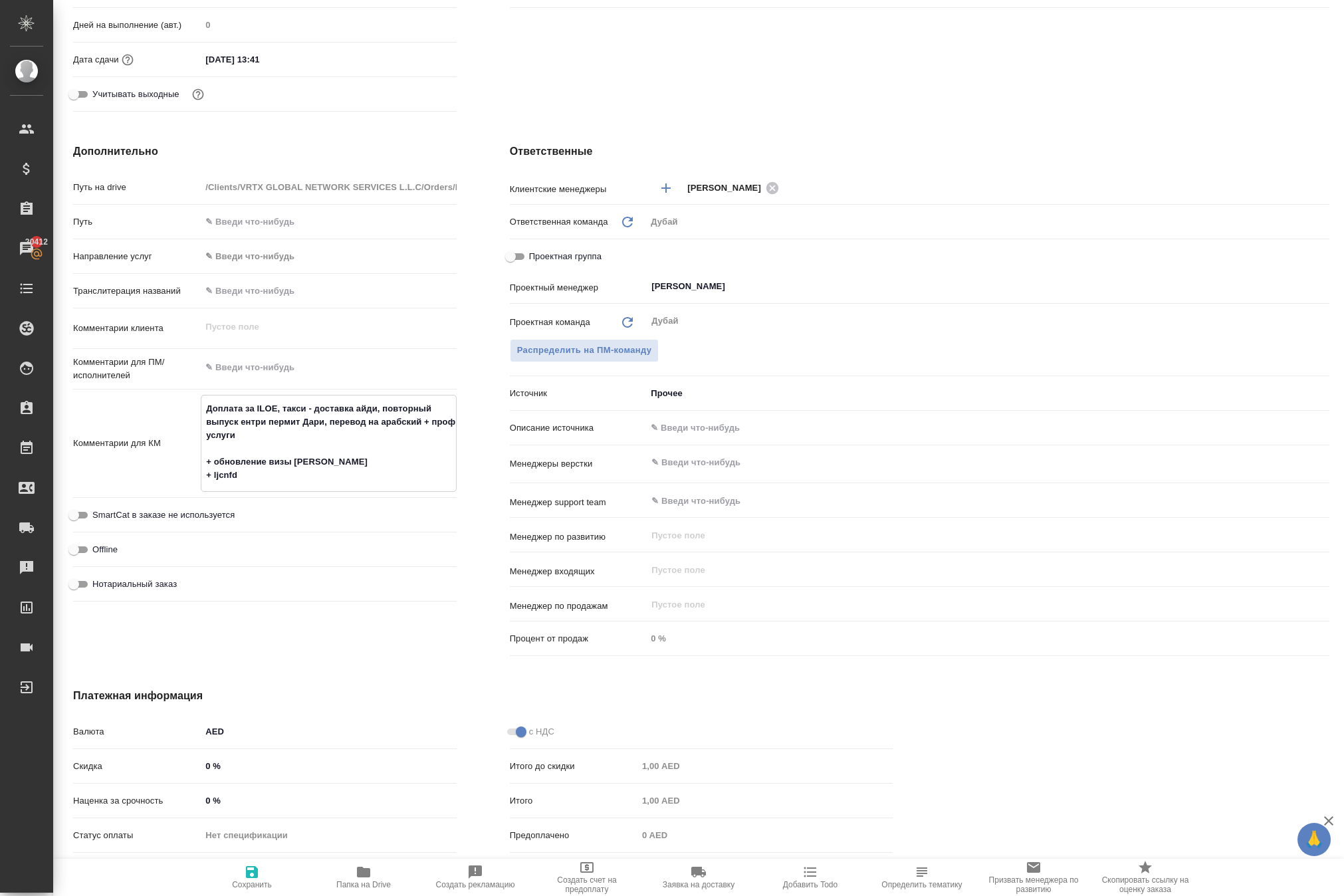
type textarea "Доплата за ILOE, такси - доставка айди, повторный выпуск ентри пермит Дари, пер…"
type textarea "x"
type textarea "Доплата за ILOE, такси - доставка айди, повторный выпуск ентри пермит Дари, пер…"
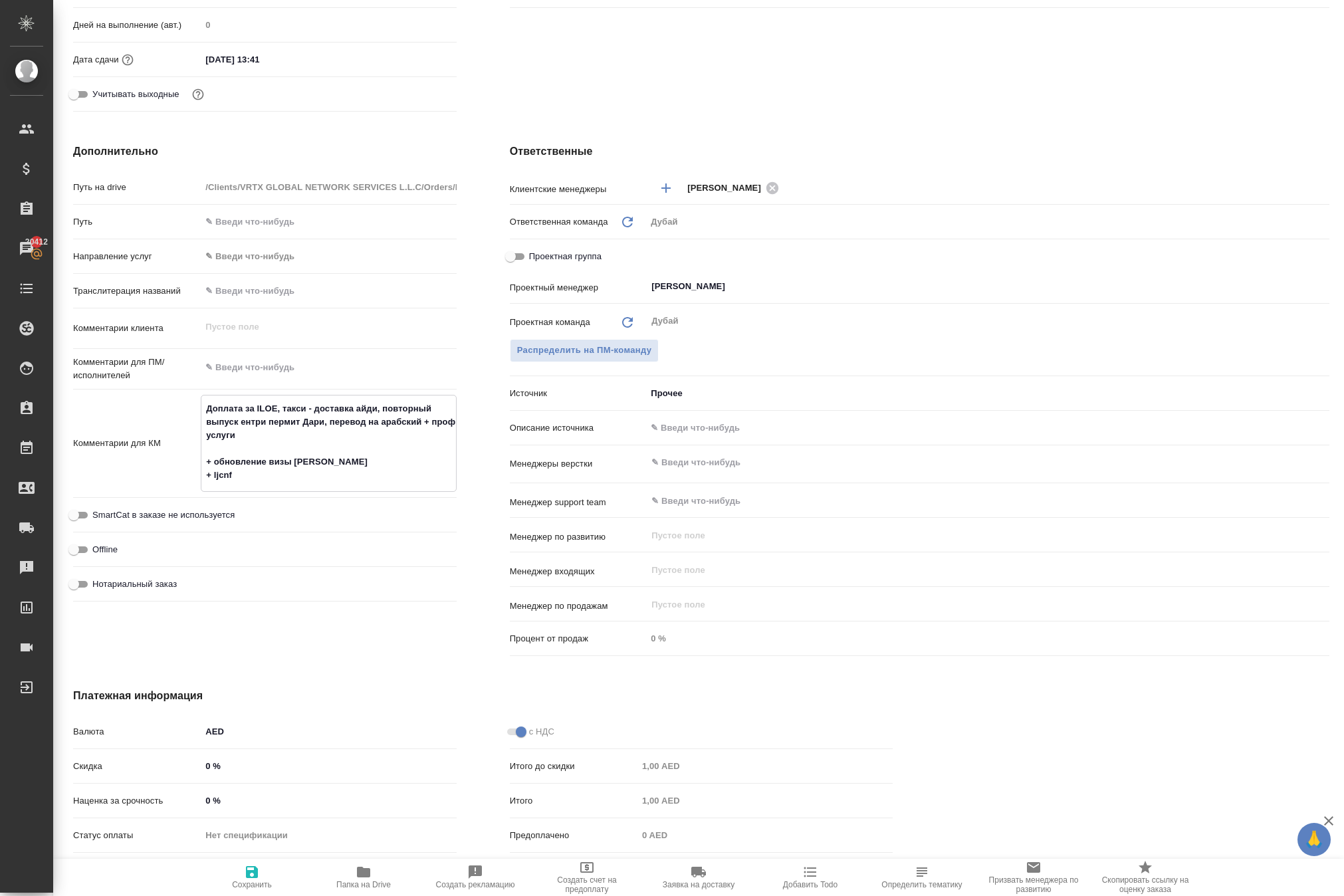
type textarea "x"
type textarea "Доплата за ILOE, такси - доставка айди, повторный выпуск ентри пермит Дари, пер…"
type textarea "x"
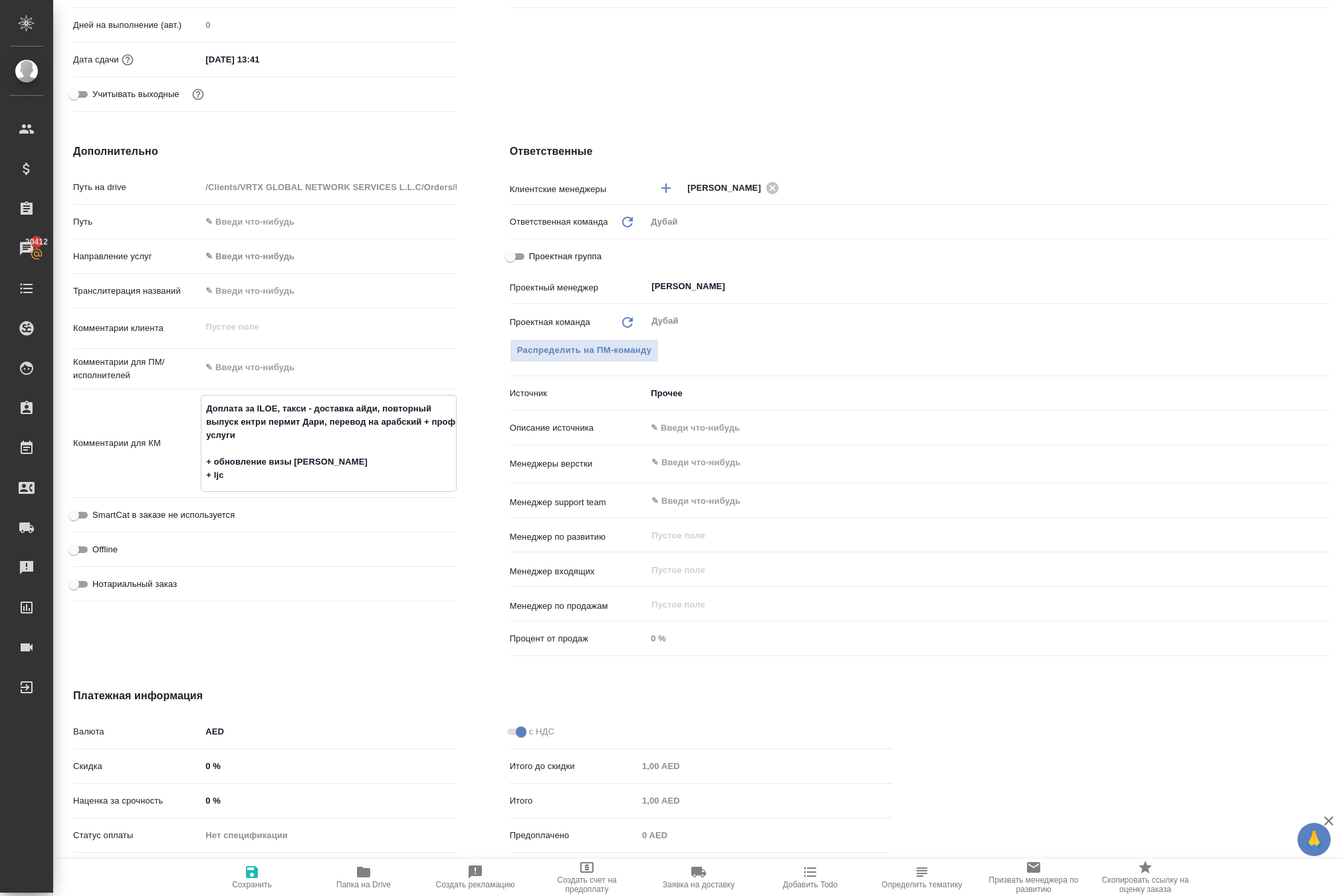
type textarea "x"
type textarea "Доплата за ILOE, такси - доставка айди, повторный выпуск ентри пермит Дари, пер…"
type textarea "x"
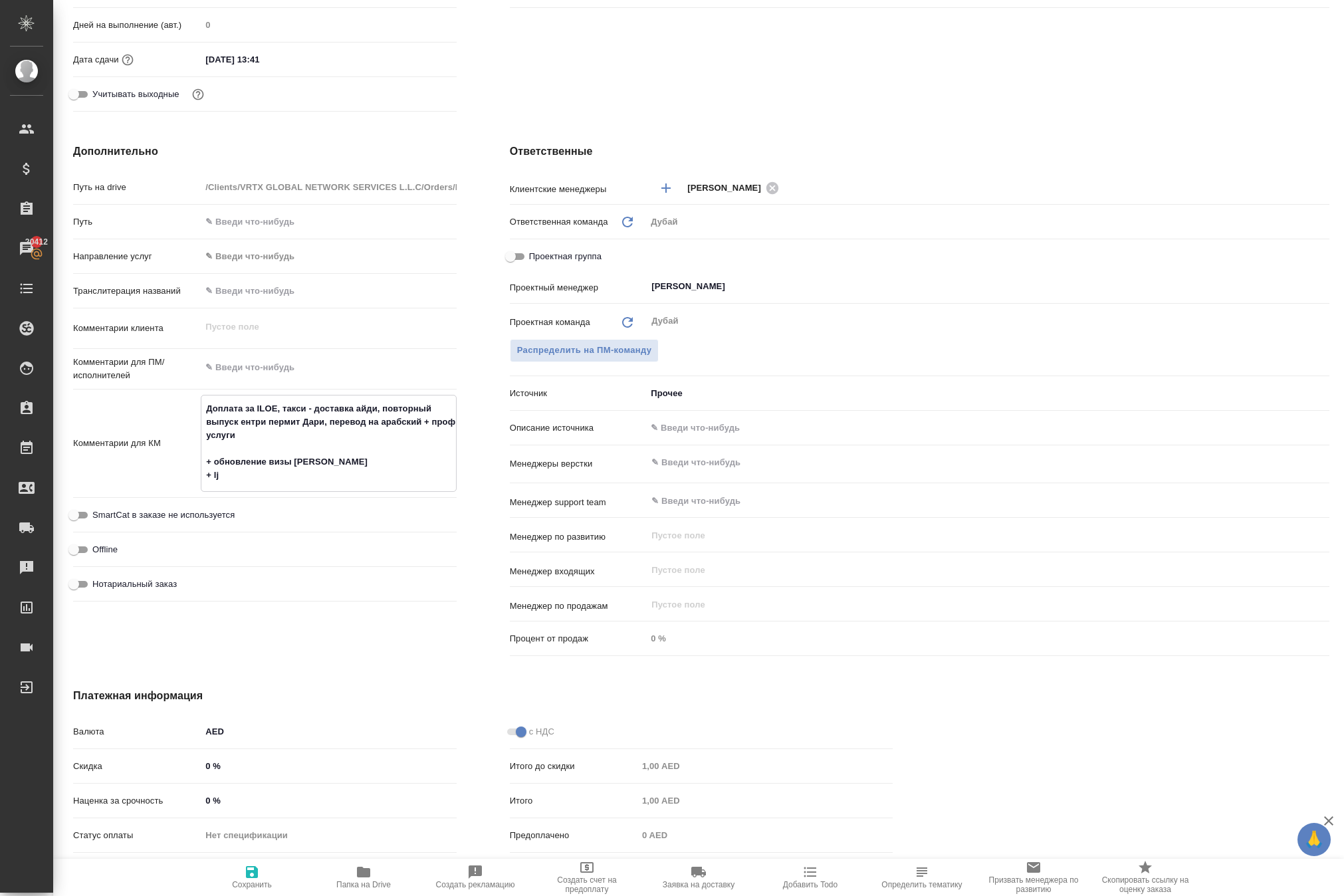
type textarea "x"
type textarea "Доплата за ILOE, такси - доставка айди, повторный выпуск ентри пермит Дари, пер…"
type textarea "x"
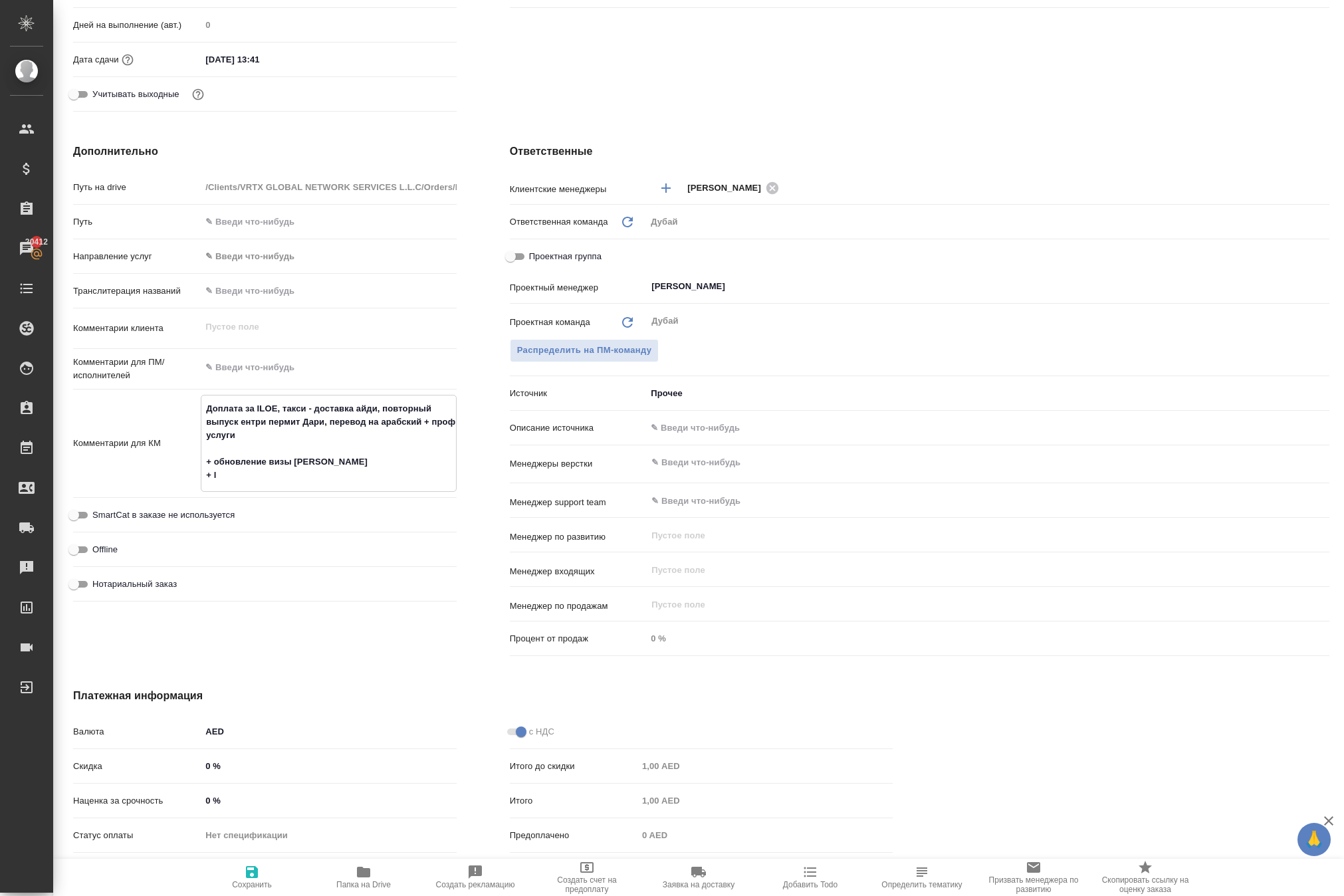
type textarea "Доплата за ILOE, такси - доставка айди, повторный выпуск ентри пермит Дари, пер…"
type textarea "x"
type textarea "Доплата за ILOE, такси - доставка айди, повторный выпуск ентри пермит Дари, пер…"
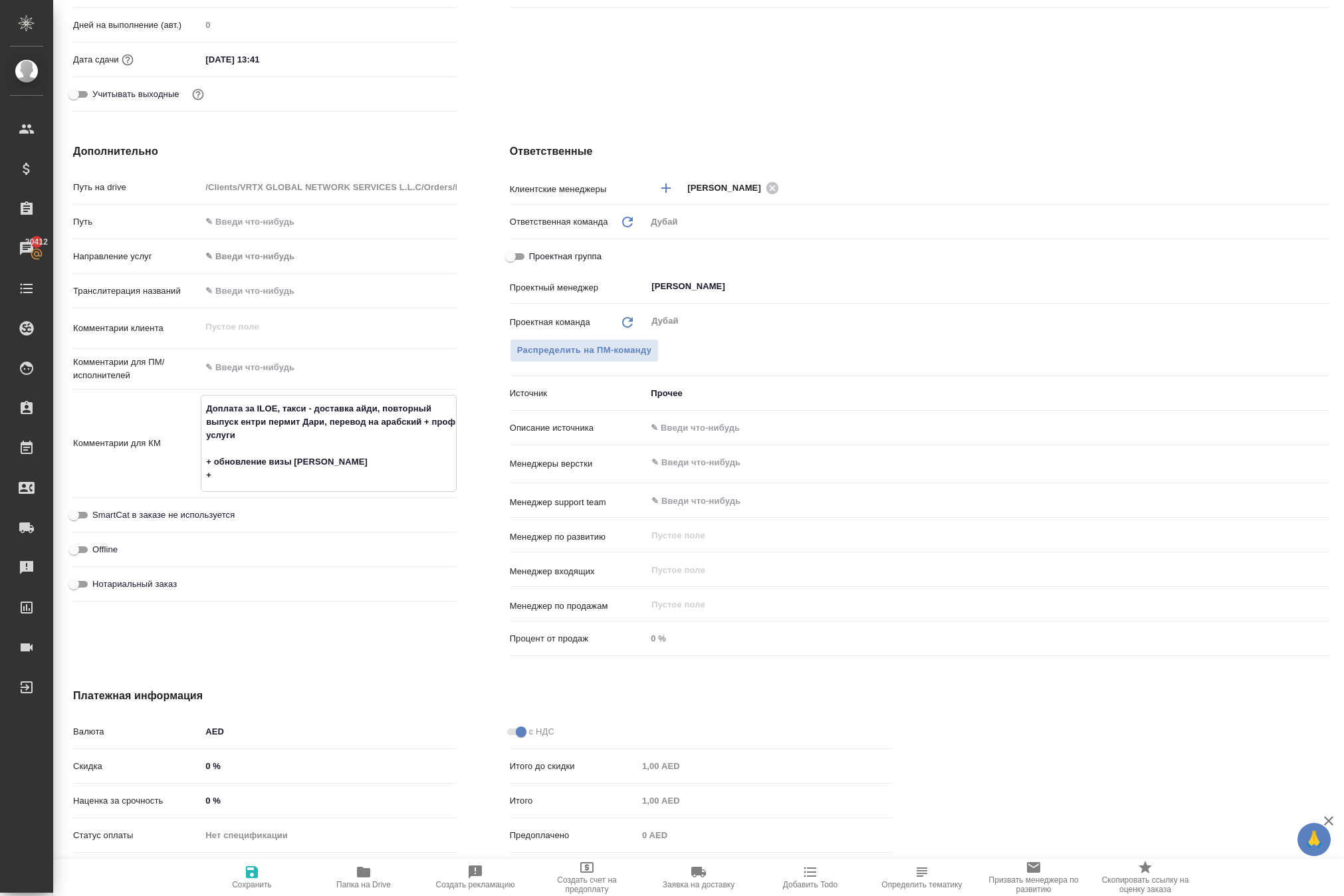
type textarea "x"
type textarea "Доплата за ILOE, такси - доставка айди, повторный выпуск ентри пермит Дари, пер…"
type textarea "x"
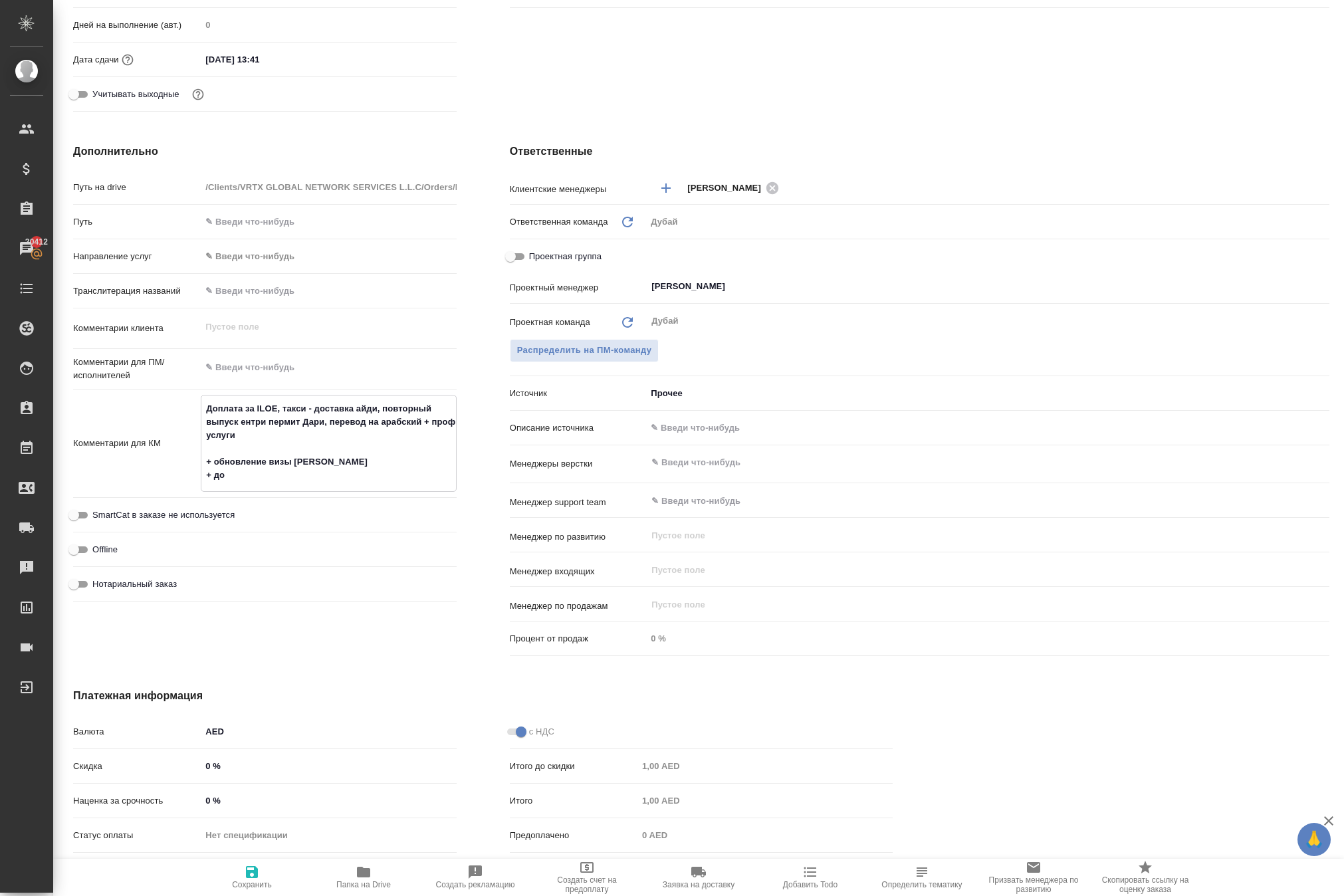
type textarea "x"
type textarea "Доплата за ILOE, такси - доставка айди, повторный выпуск ентри пермит Дари, пер…"
type textarea "x"
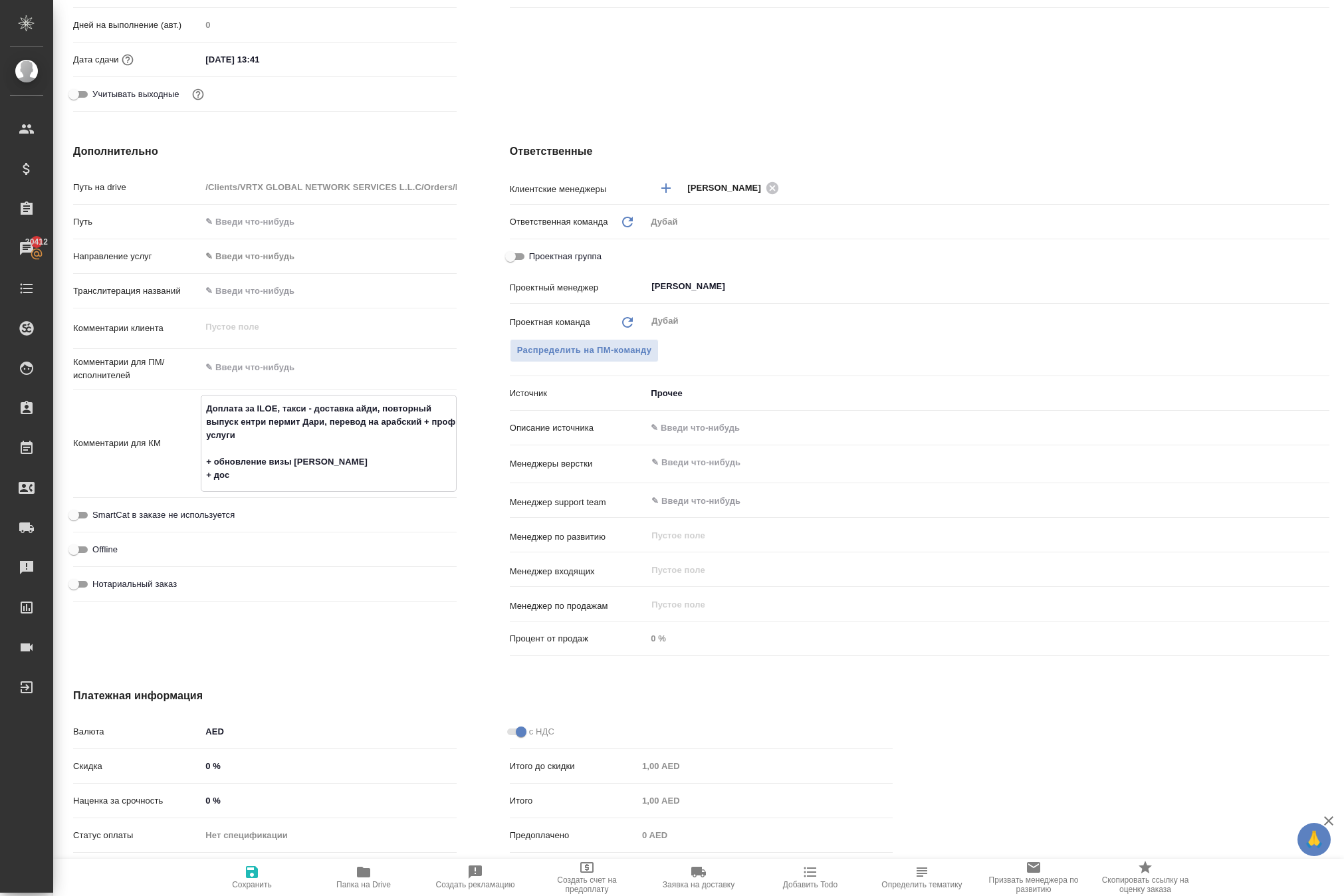
type textarea "x"
type textarea "Доплата за ILOE, такси - доставка айди, повторный выпуск ентри пермит Дари, пер…"
type textarea "x"
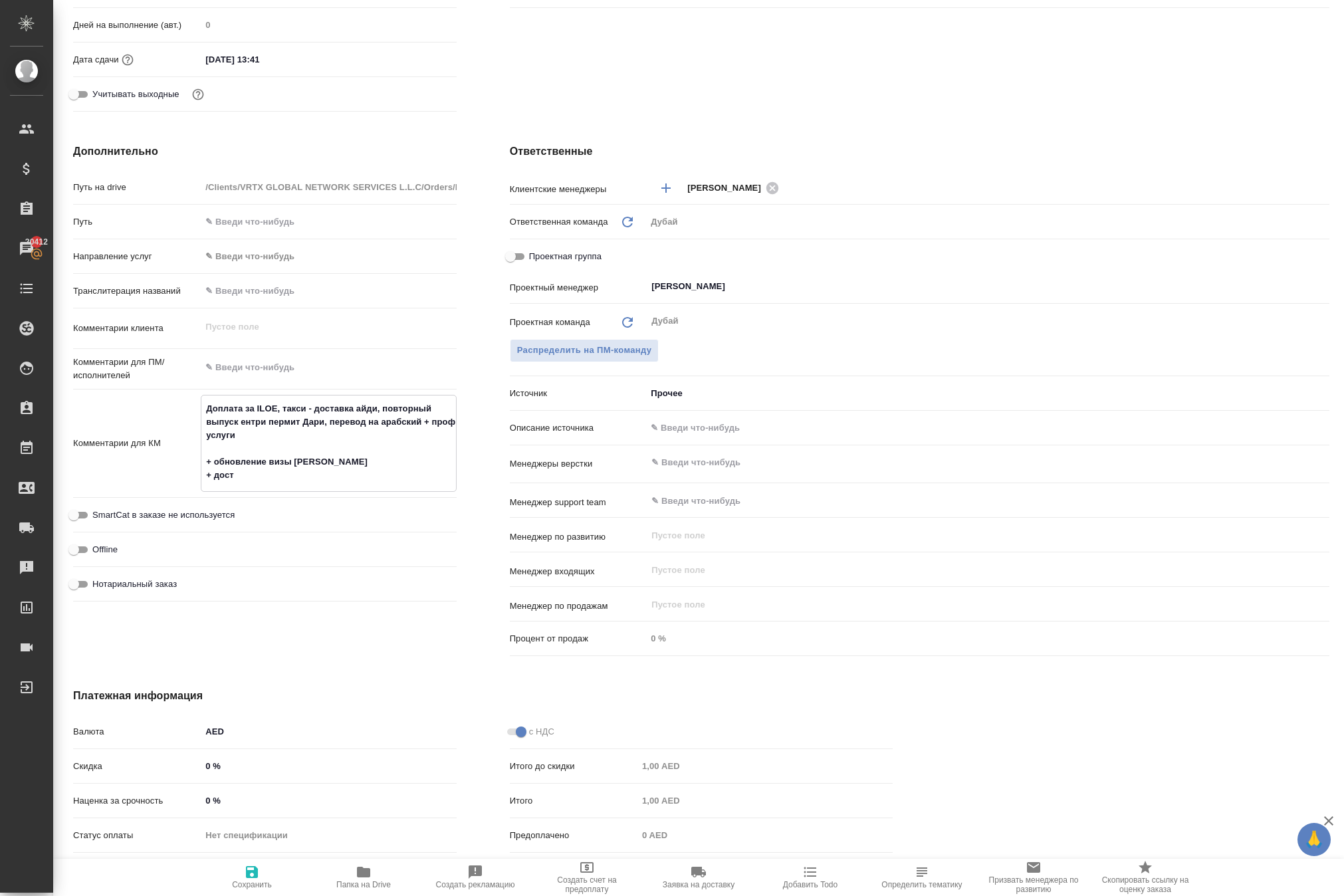
type textarea "Доплата за ILOE, такси - доставка айди, повторный выпуск ентри пермит Дари, пер…"
type textarea "x"
type textarea "Доплата за ILOE, такси - доставка айди, повторный выпуск ентри пермит Дари, пер…"
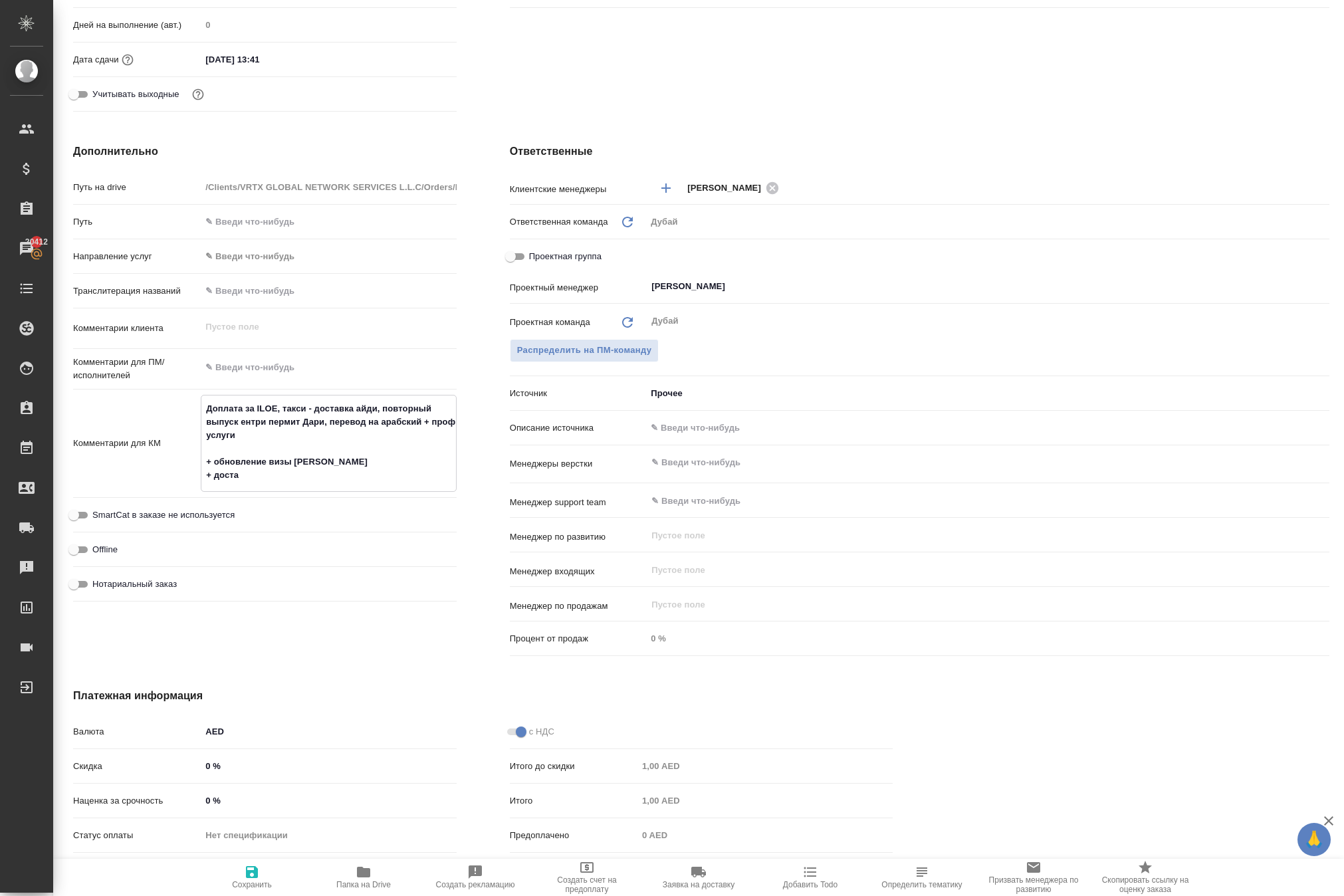
type textarea "x"
type textarea "Доплата за ILOE, такси - доставка айди, повторный выпуск ентри пермит Дари, пер…"
type textarea "x"
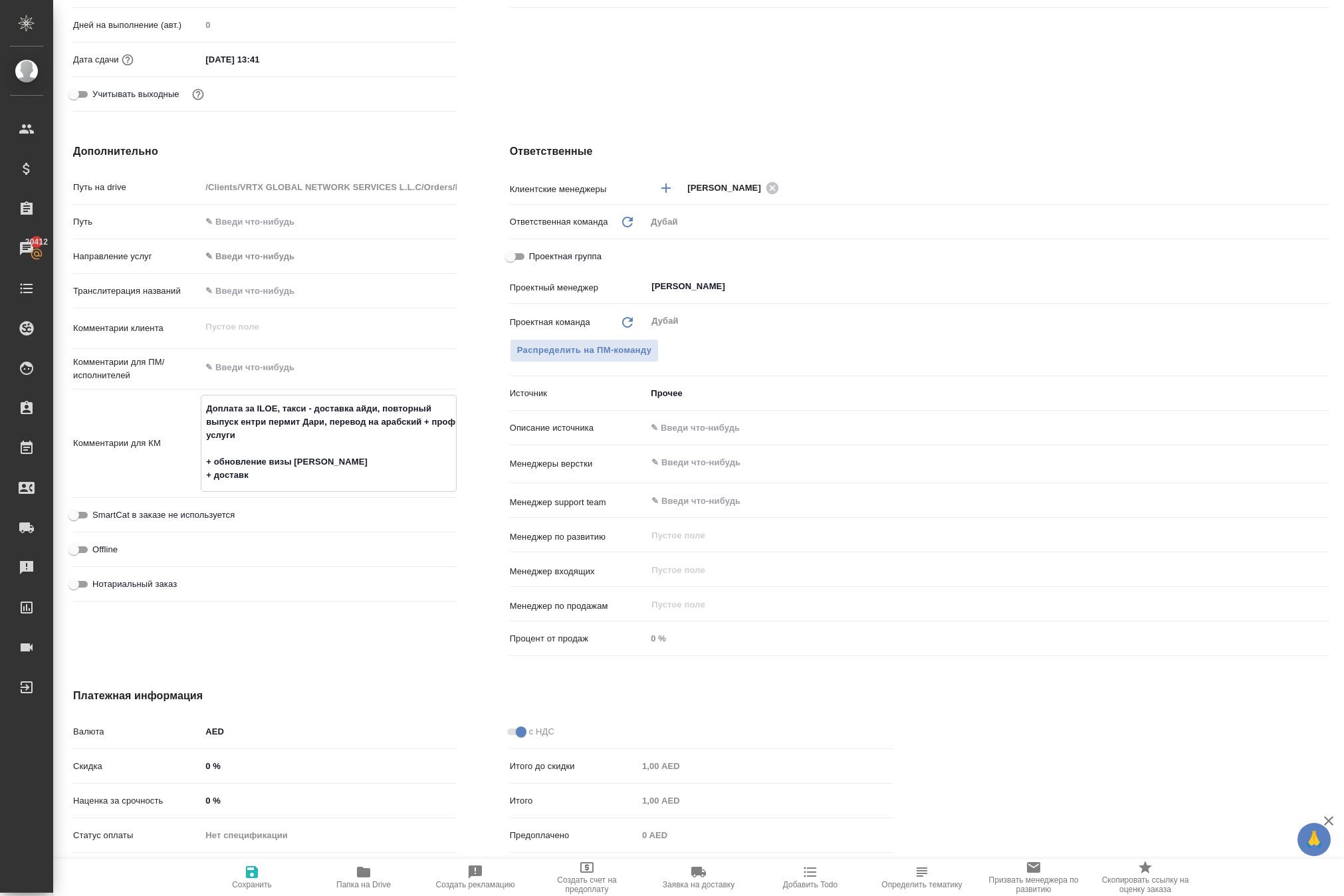
type textarea "x"
type textarea "Доплата за ILOE, такси - доставка айди, повторный выпуск ентри пермит Дари, пер…"
type textarea "x"
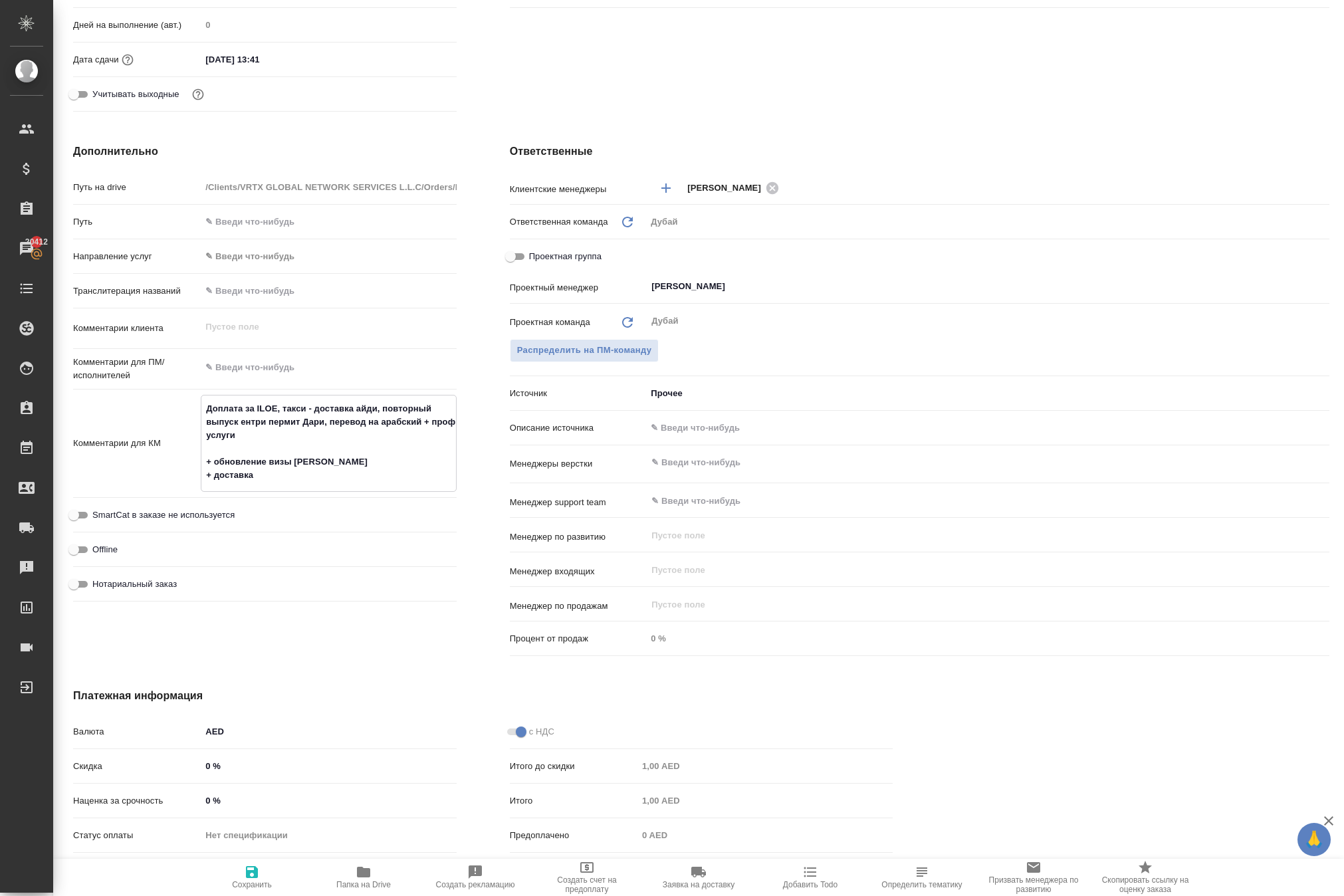
type textarea "x"
type textarea "Доплата за ILOE, такси - доставка айди, повторный выпуск ентри пермит Дари, пер…"
type textarea "x"
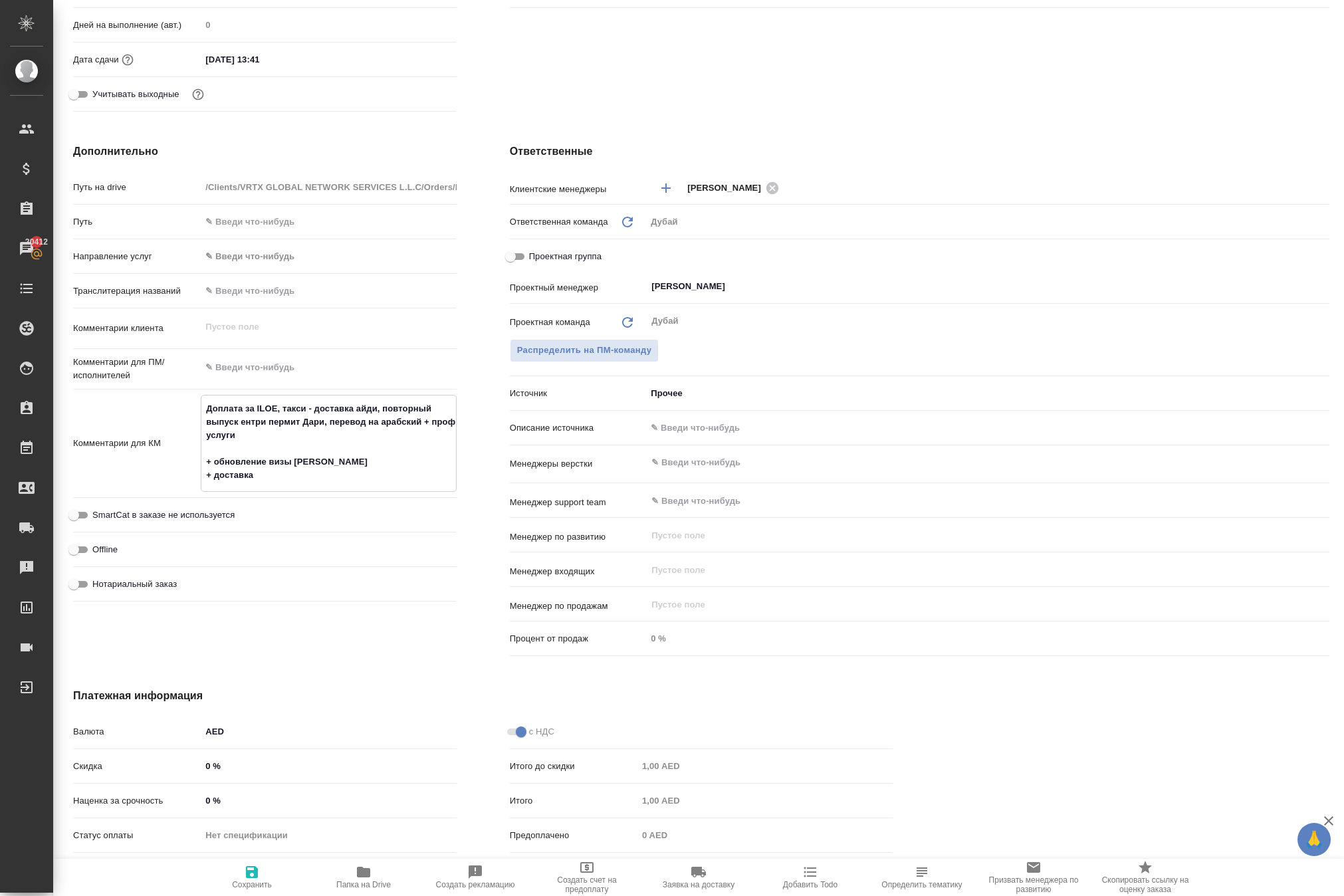
type textarea "Доплата за ILOE, такси - доставка айди, повторный выпуск ентри пермит Дари, пер…"
type textarea "x"
type textarea "Доплата за ILOE, такси - доставка айди, повторный выпуск ентри пермит Дари, пер…"
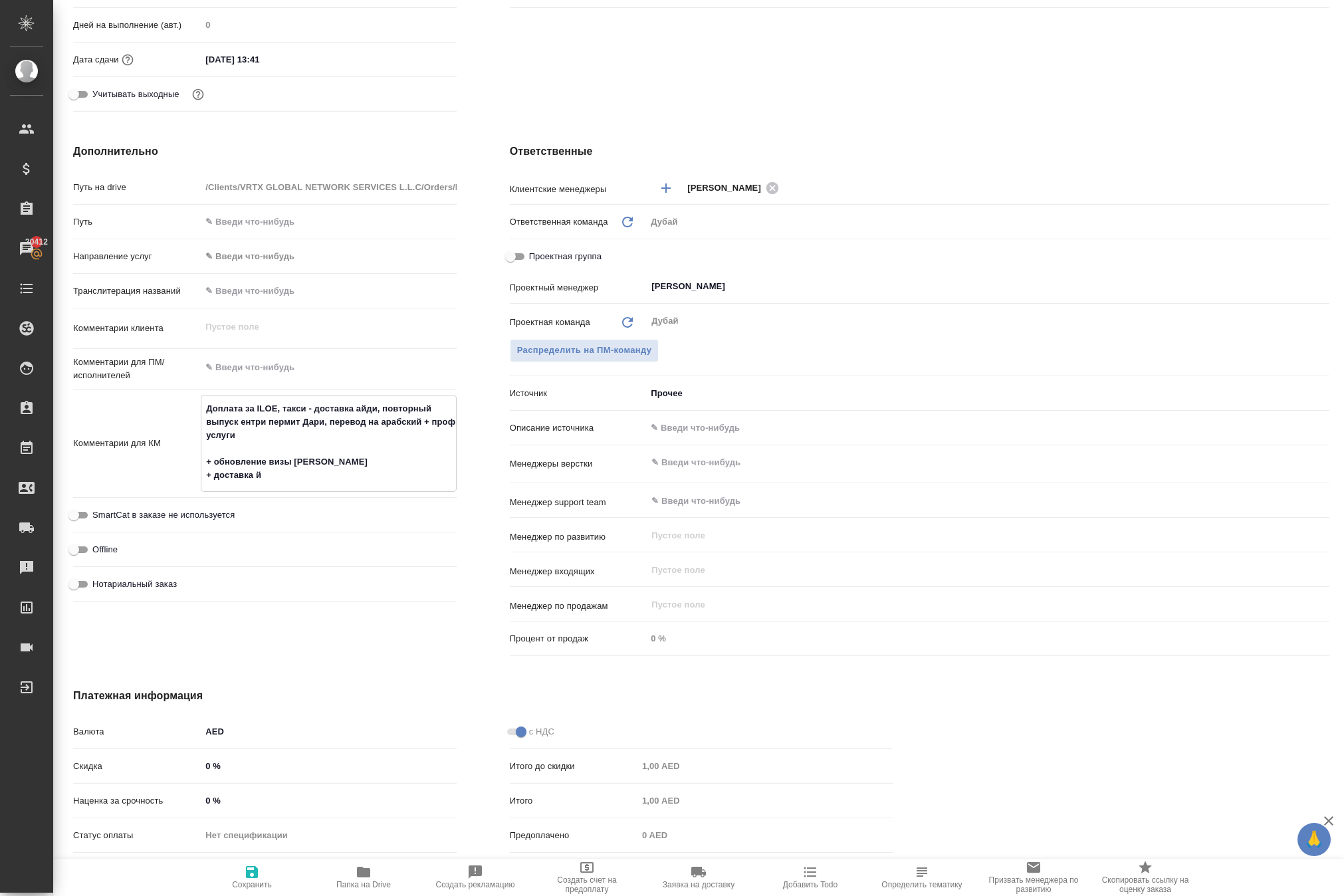
type textarea "x"
type textarea "Доплата за ILOE, такси - доставка айди, повторный выпуск ентри пермит Дари, пер…"
type textarea "x"
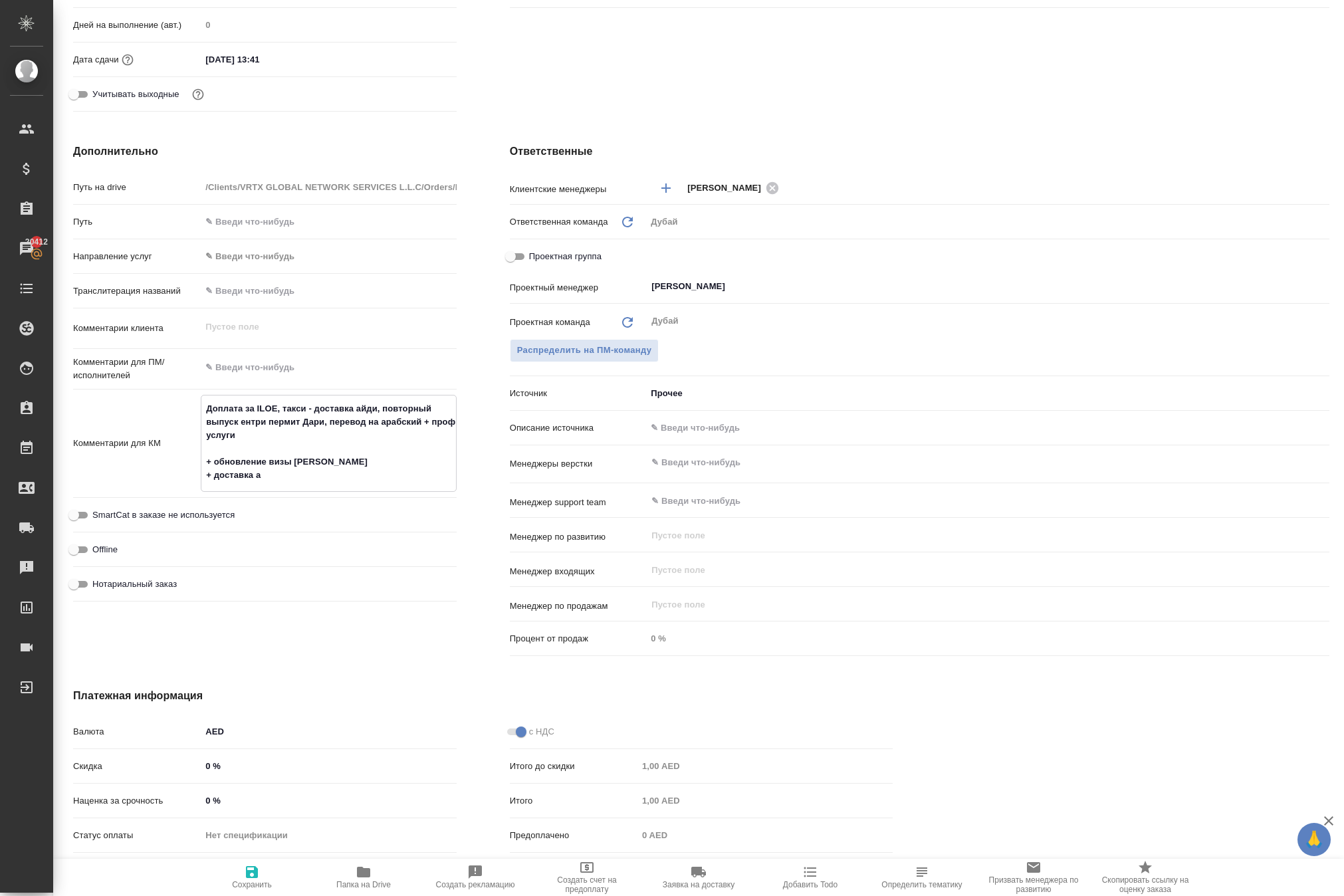
type textarea "x"
type textarea "Доплата за ILOE, такси - доставка айди, повторный выпуск ентри пермит Дари, пер…"
type textarea "x"
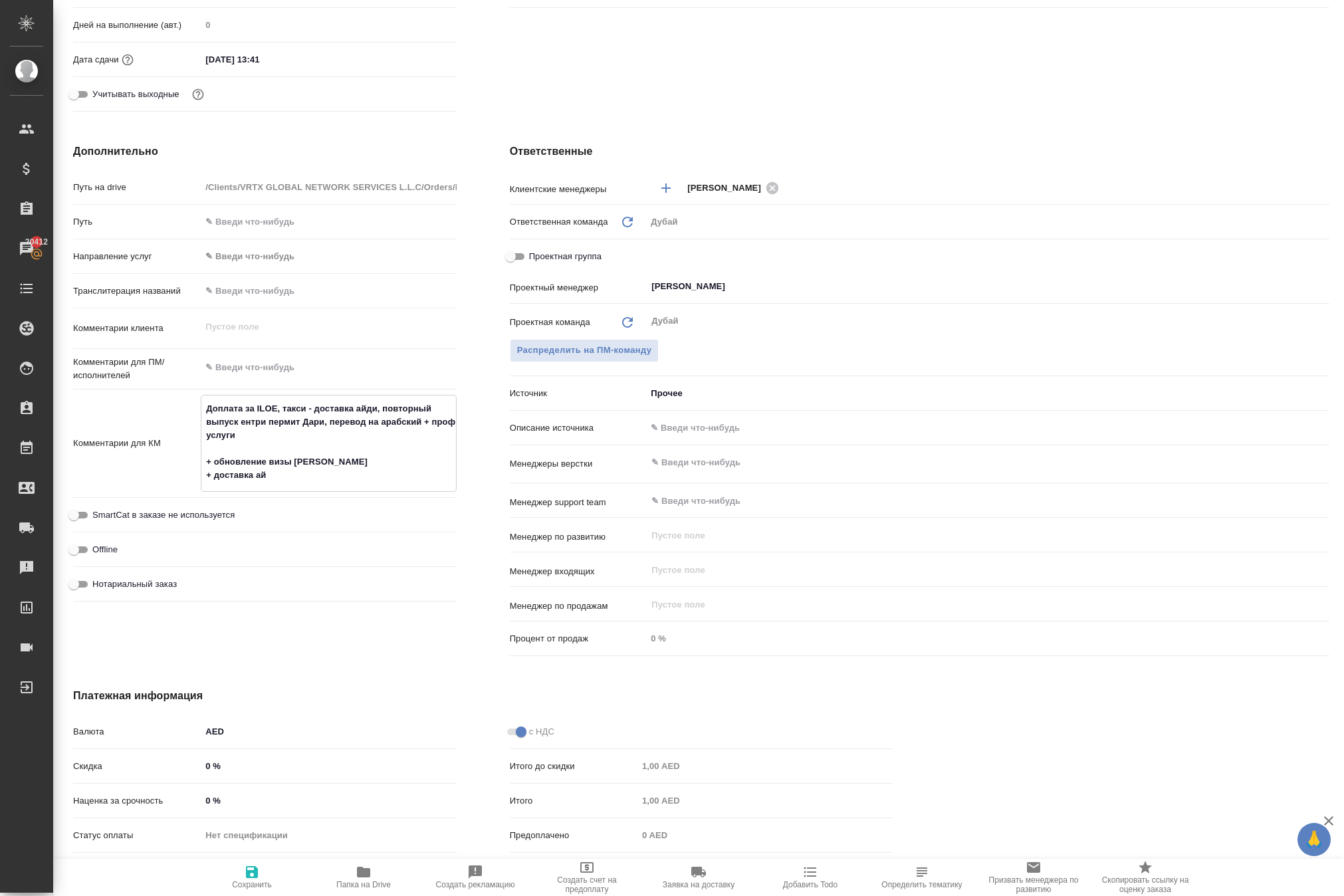
type textarea "x"
type textarea "Доплата за ILOE, такси - доставка айди, повторный выпуск ентри пермит Дари, пер…"
type textarea "x"
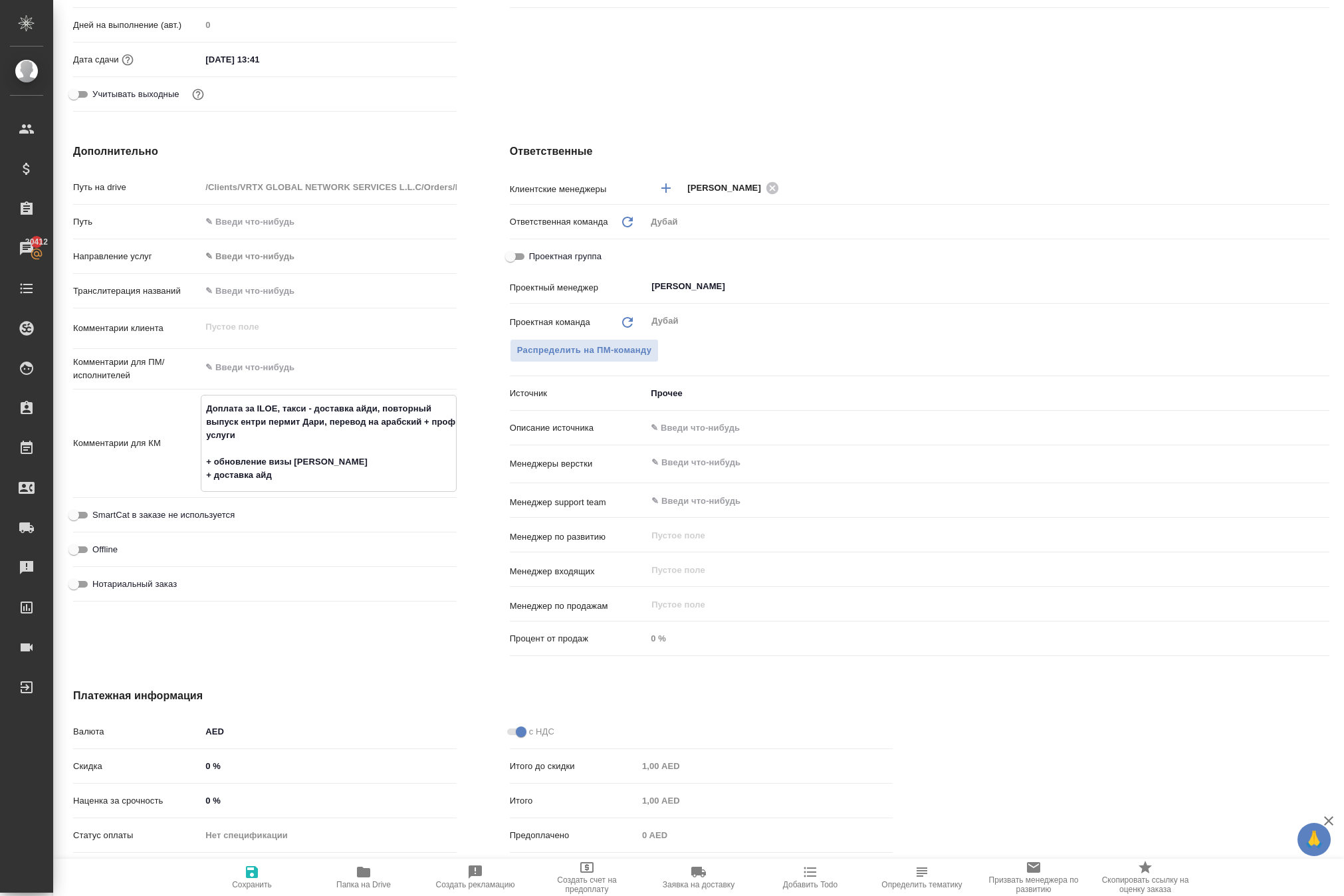
type textarea "Доплата за ILOE, такси - доставка айди, повторный выпуск ентри пермит Дари, пер…"
type textarea "x"
type textarea "Доплата за ILOE, такси - доставка айди, повторный выпуск ентри пермит Дари, пер…"
type textarea "x"
click at [254, 868] on icon "button" at bounding box center [252, 872] width 12 height 12
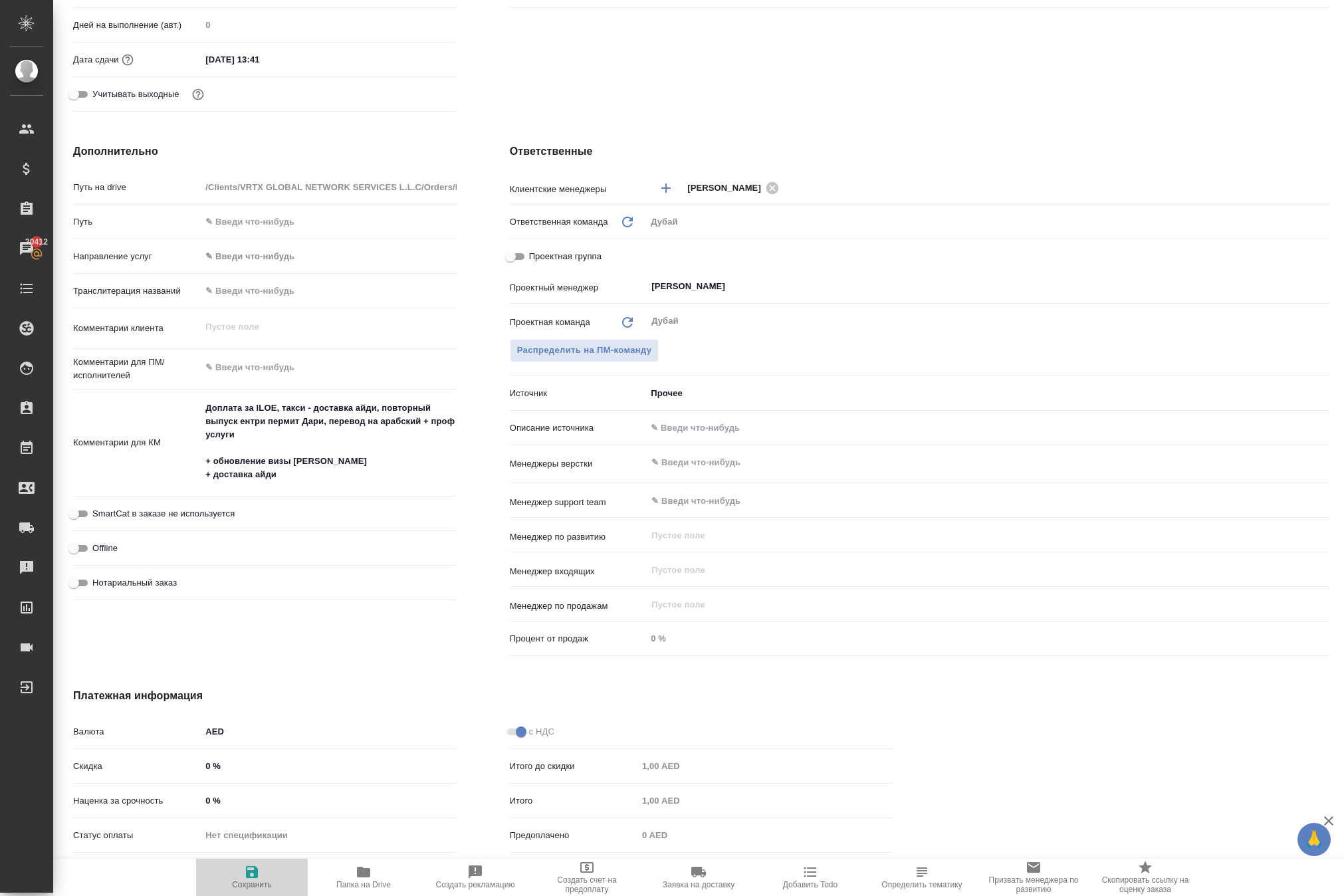
type textarea "x"
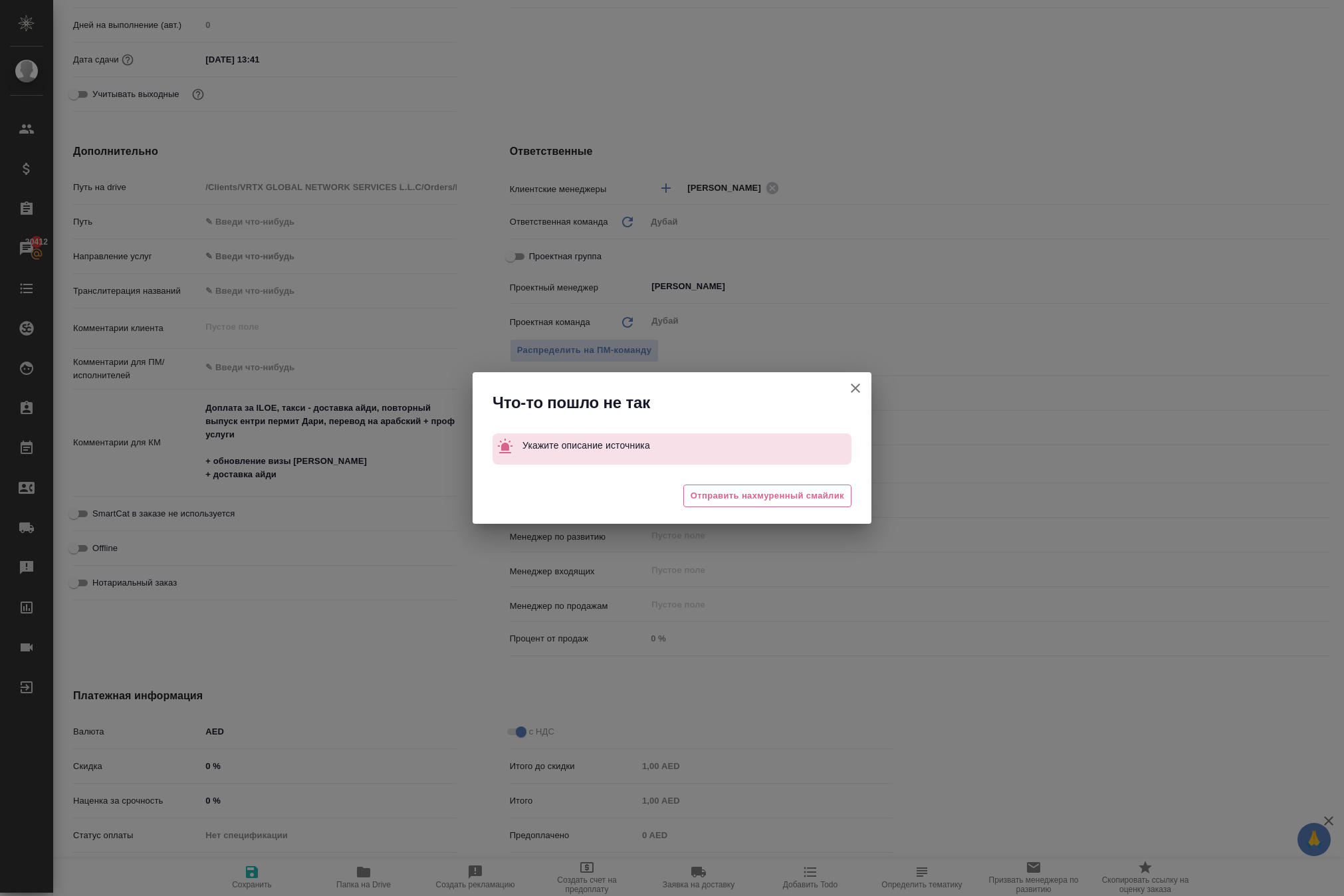
click at [851, 380] on icon "button" at bounding box center [855, 388] width 16 height 16
type textarea "x"
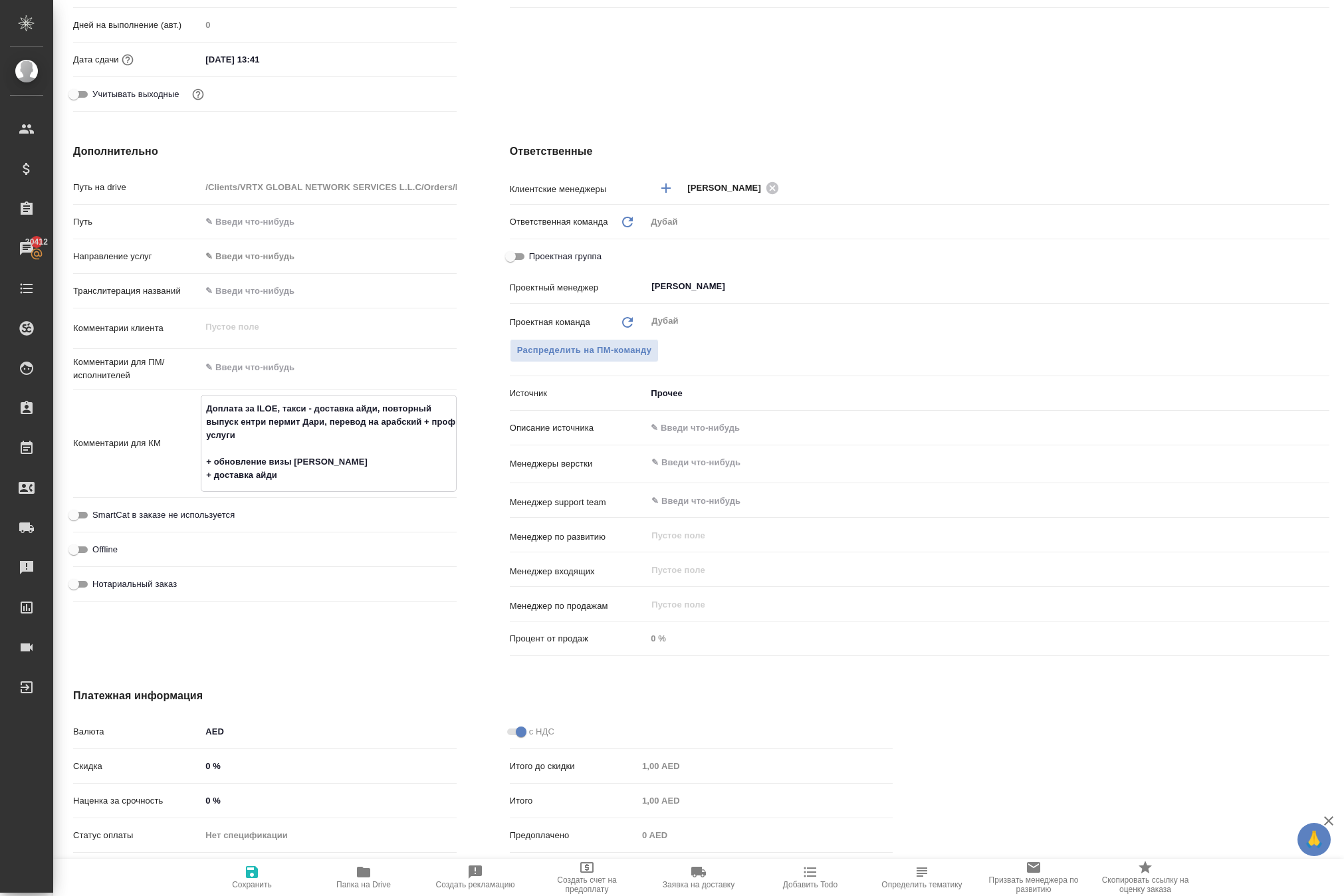
drag, startPoint x: 308, startPoint y: 547, endPoint x: 166, endPoint y: 408, distance: 198.7
click at [166, 408] on div "Путь на drive /Clients/VRTX GLOBAL NETWORK SERVICES L.L.C/Orders/DT_VRTX-9 Путь…" at bounding box center [265, 391] width 384 height 431
type textarea "x"
click at [247, 867] on icon "button" at bounding box center [252, 872] width 12 height 12
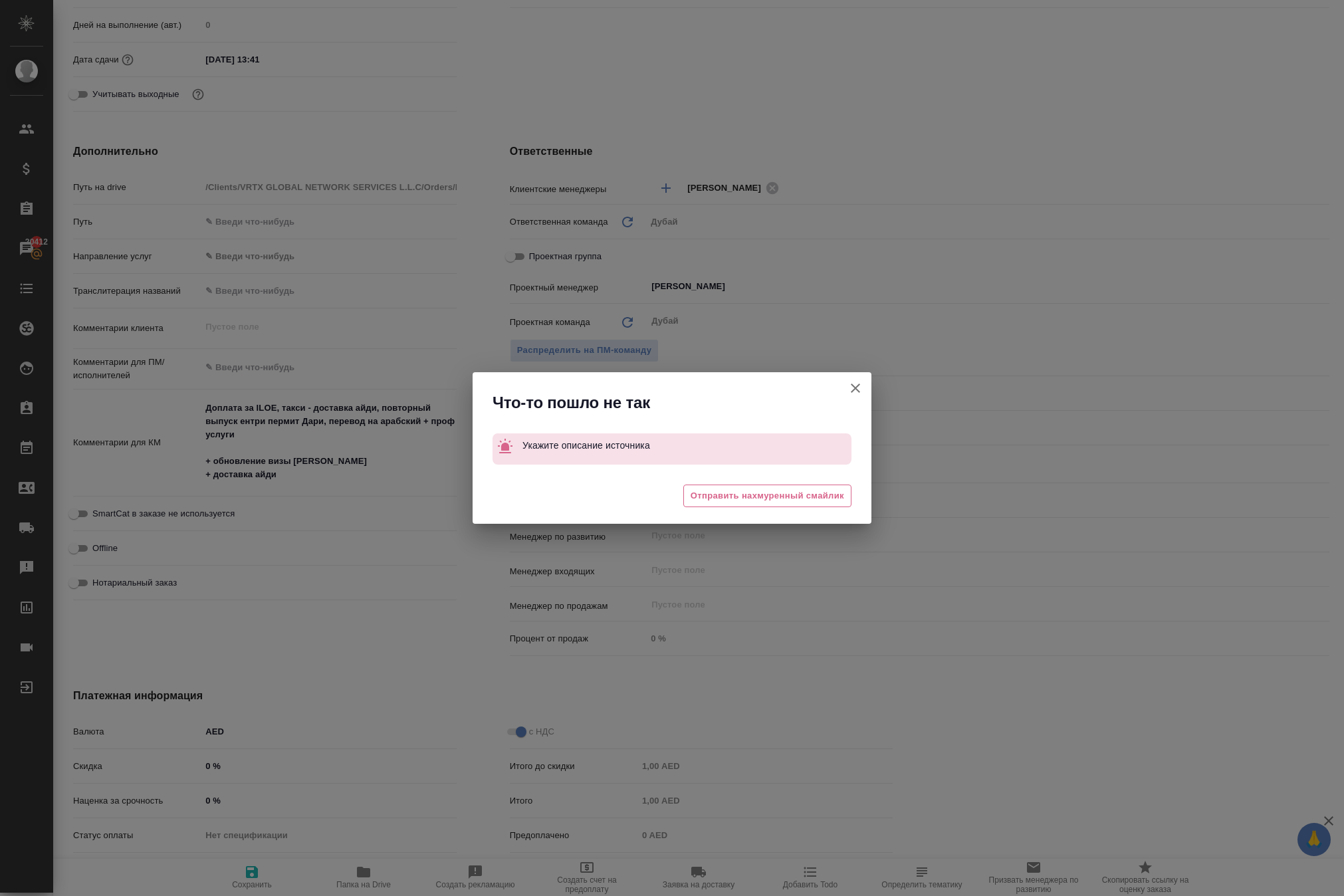
type textarea "x"
click at [853, 384] on icon "button" at bounding box center [855, 388] width 9 height 9
type textarea "x"
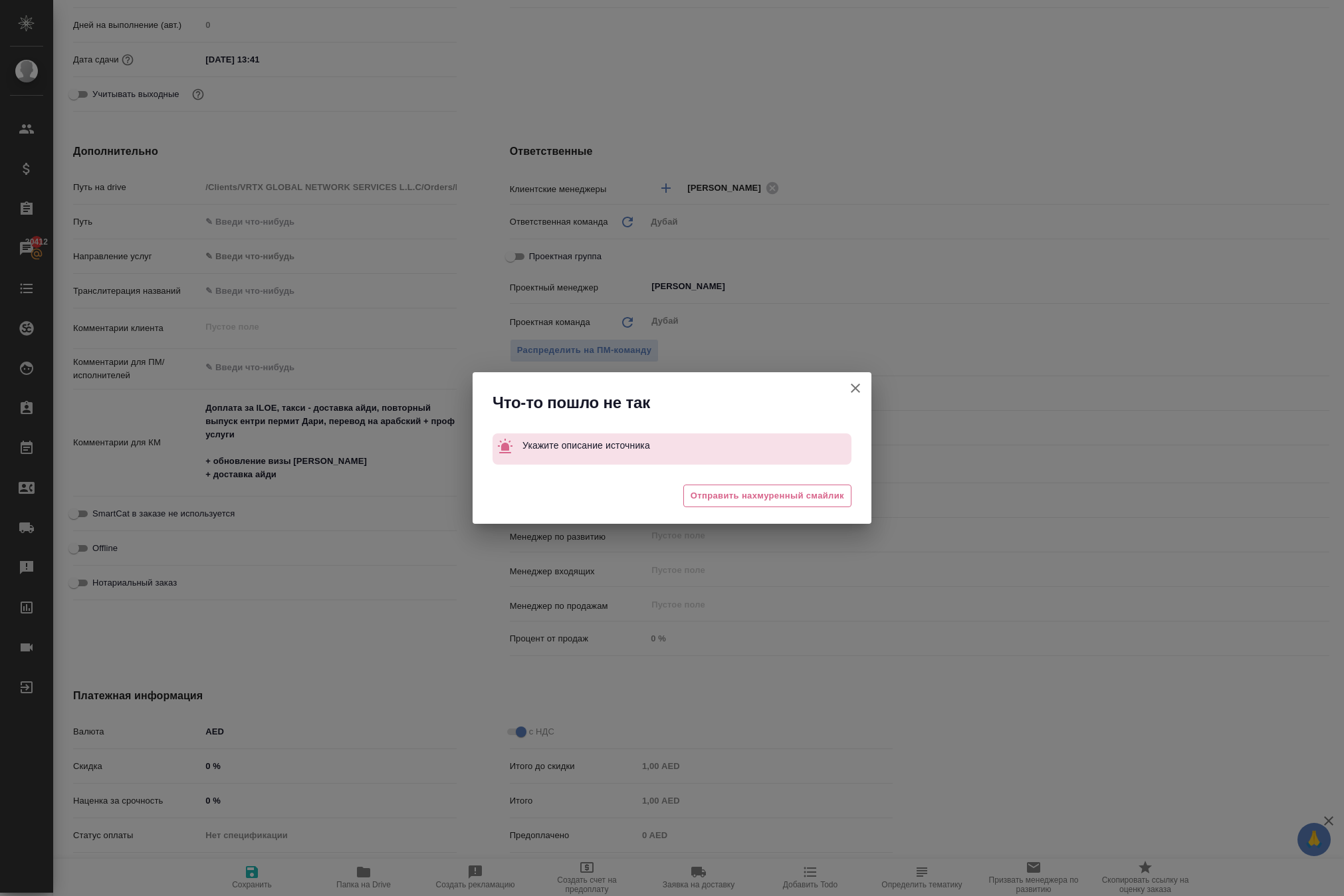
type textarea "x"
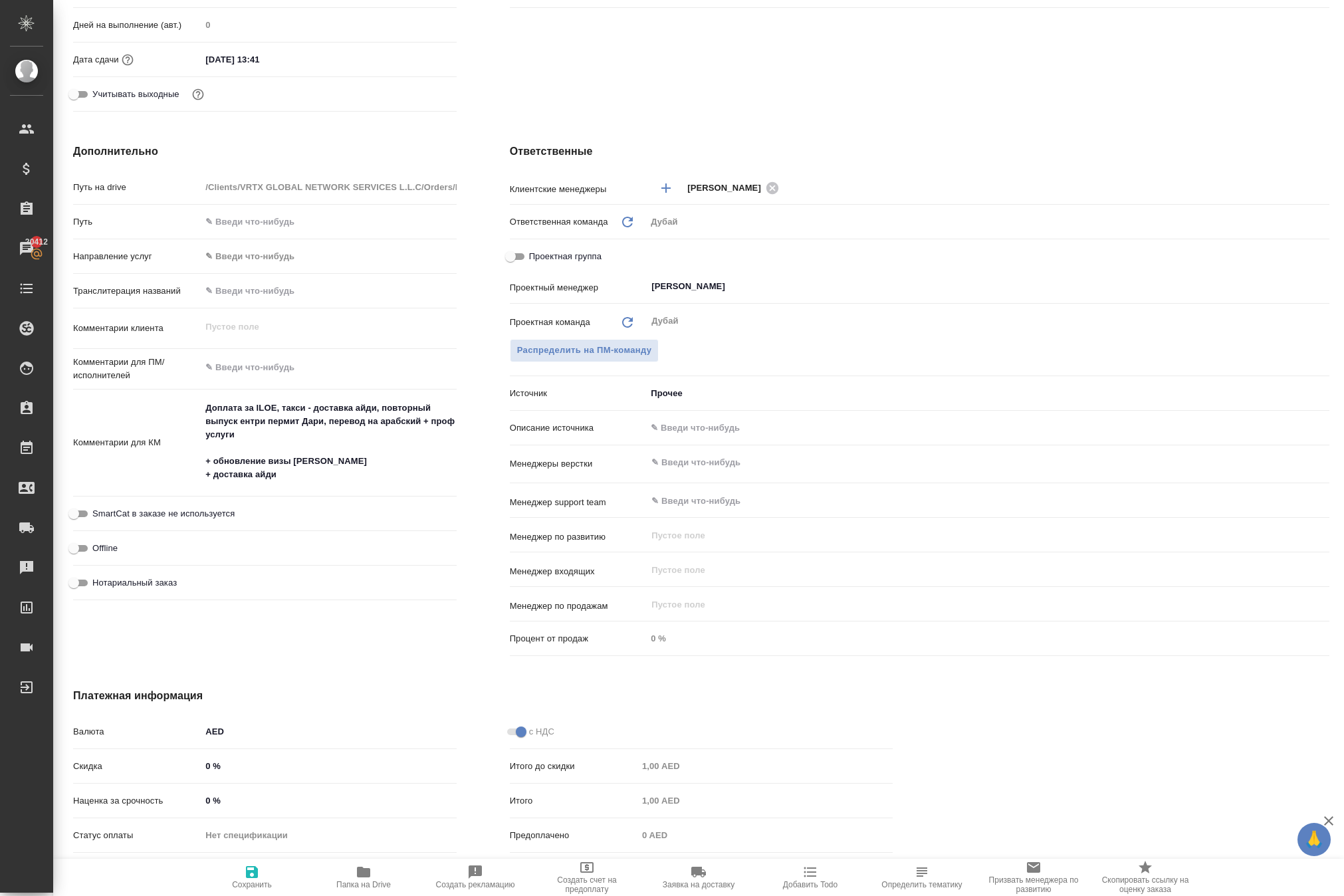
click at [682, 457] on body "🙏 .cls-1 fill:#fff; AWATERA Solokha Petro Клиенты Спецификации Заказы 20412 Чат…" at bounding box center [672, 448] width 1344 height 896
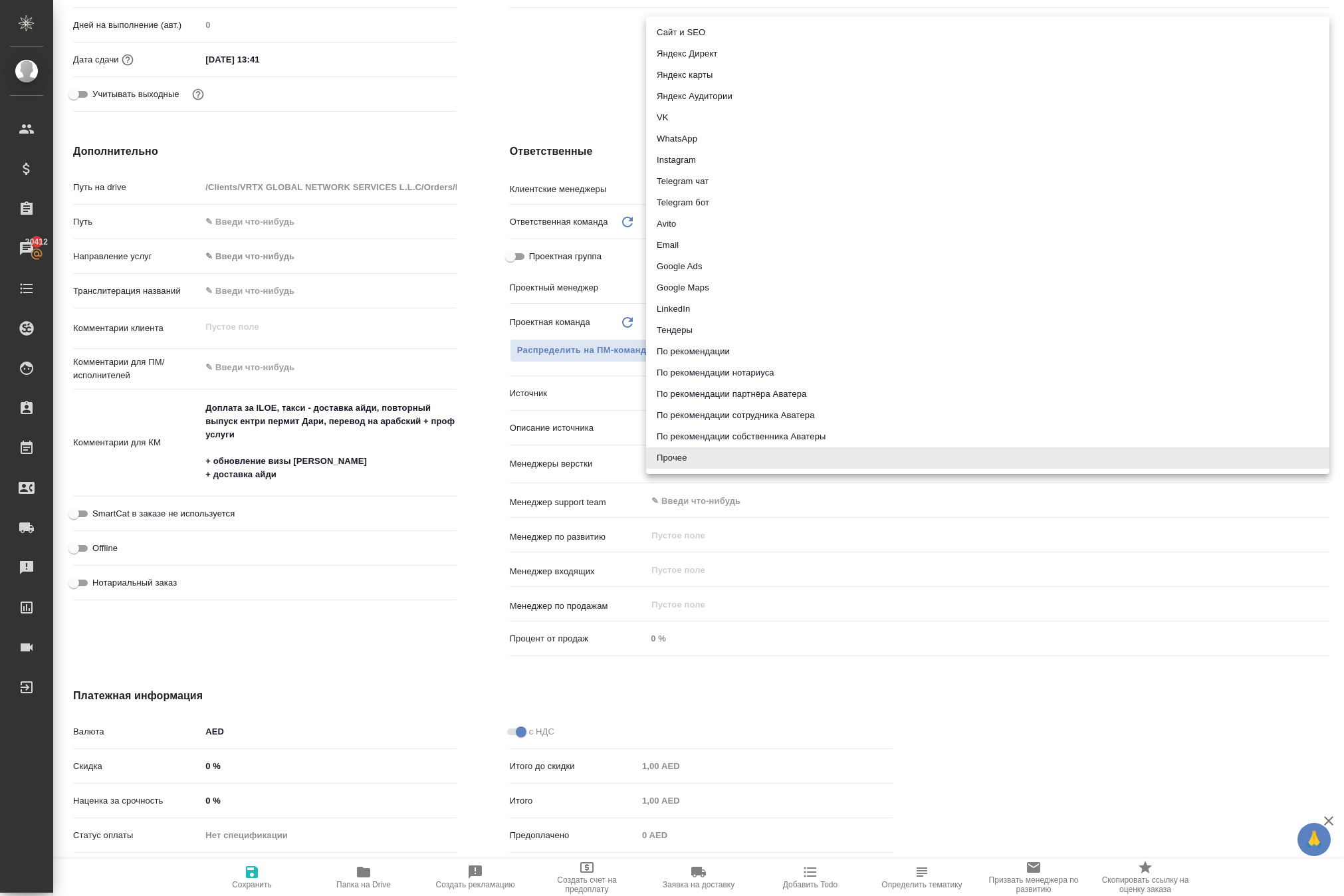
click at [721, 388] on li "По рекомендации партнёра Аватера" at bounding box center [988, 394] width 683 height 21
type textarea "x"
type input "partnerRecommendation"
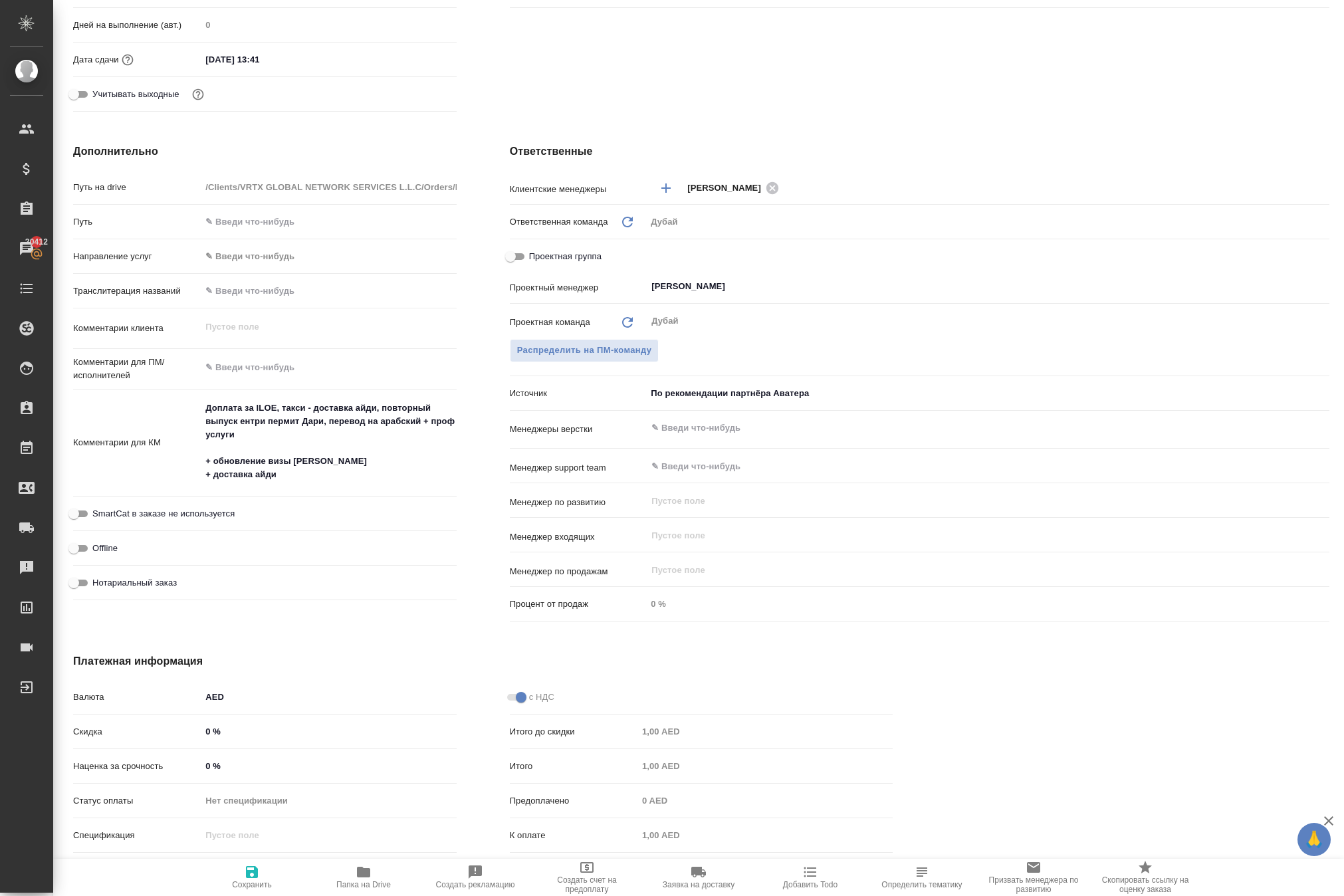
click at [252, 871] on icon "button" at bounding box center [252, 872] width 12 height 12
type textarea "x"
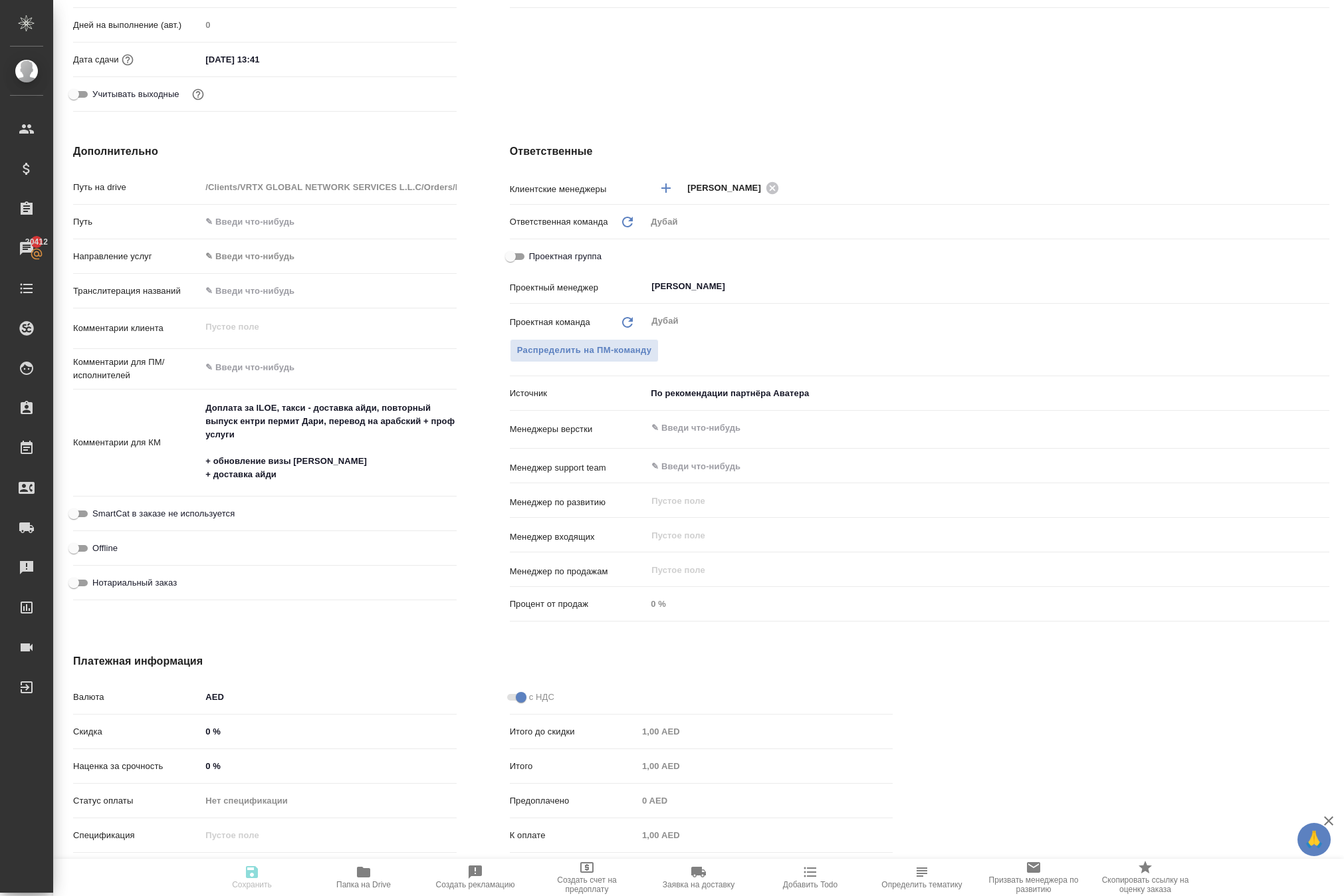
type textarea "x"
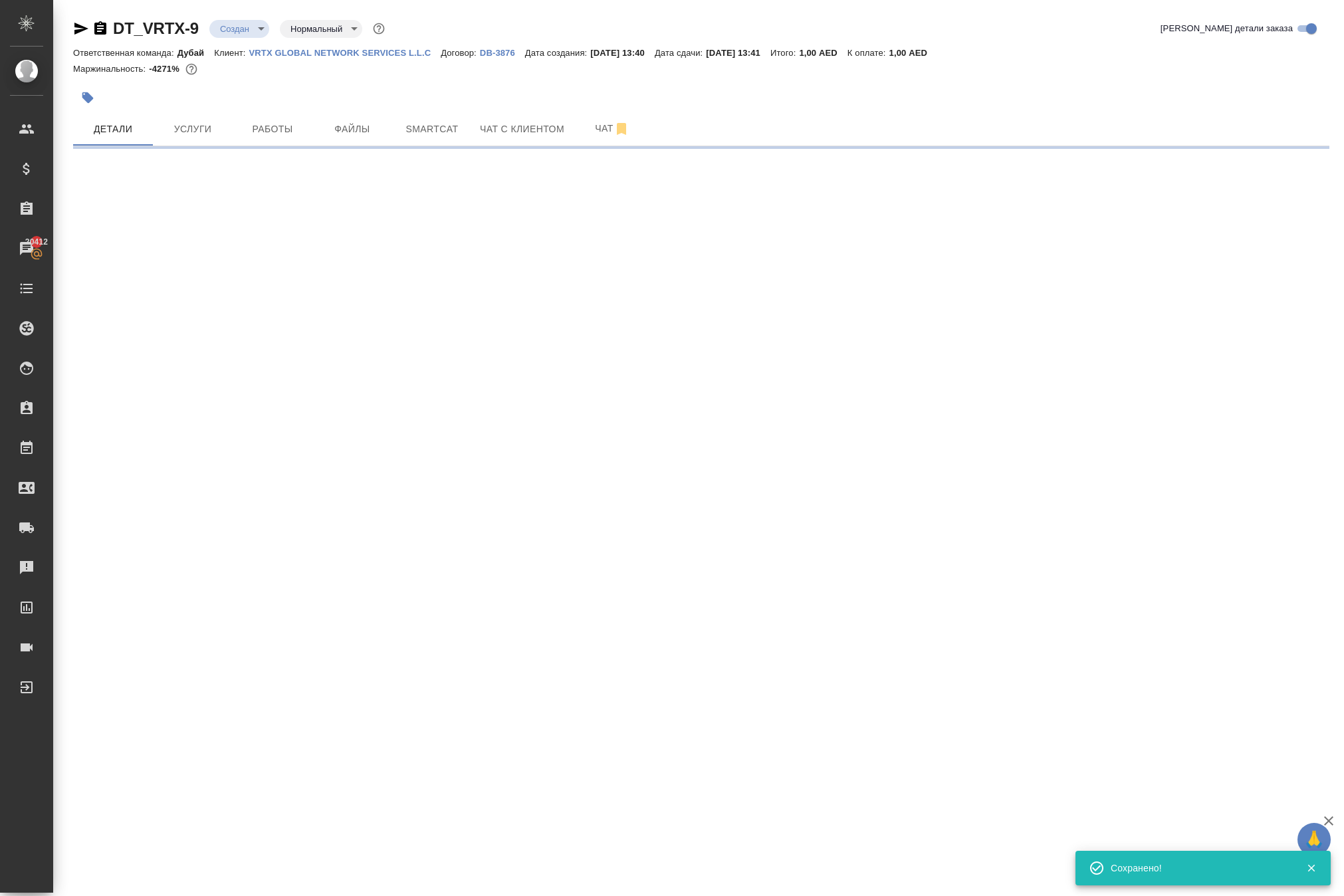
select select "RU"
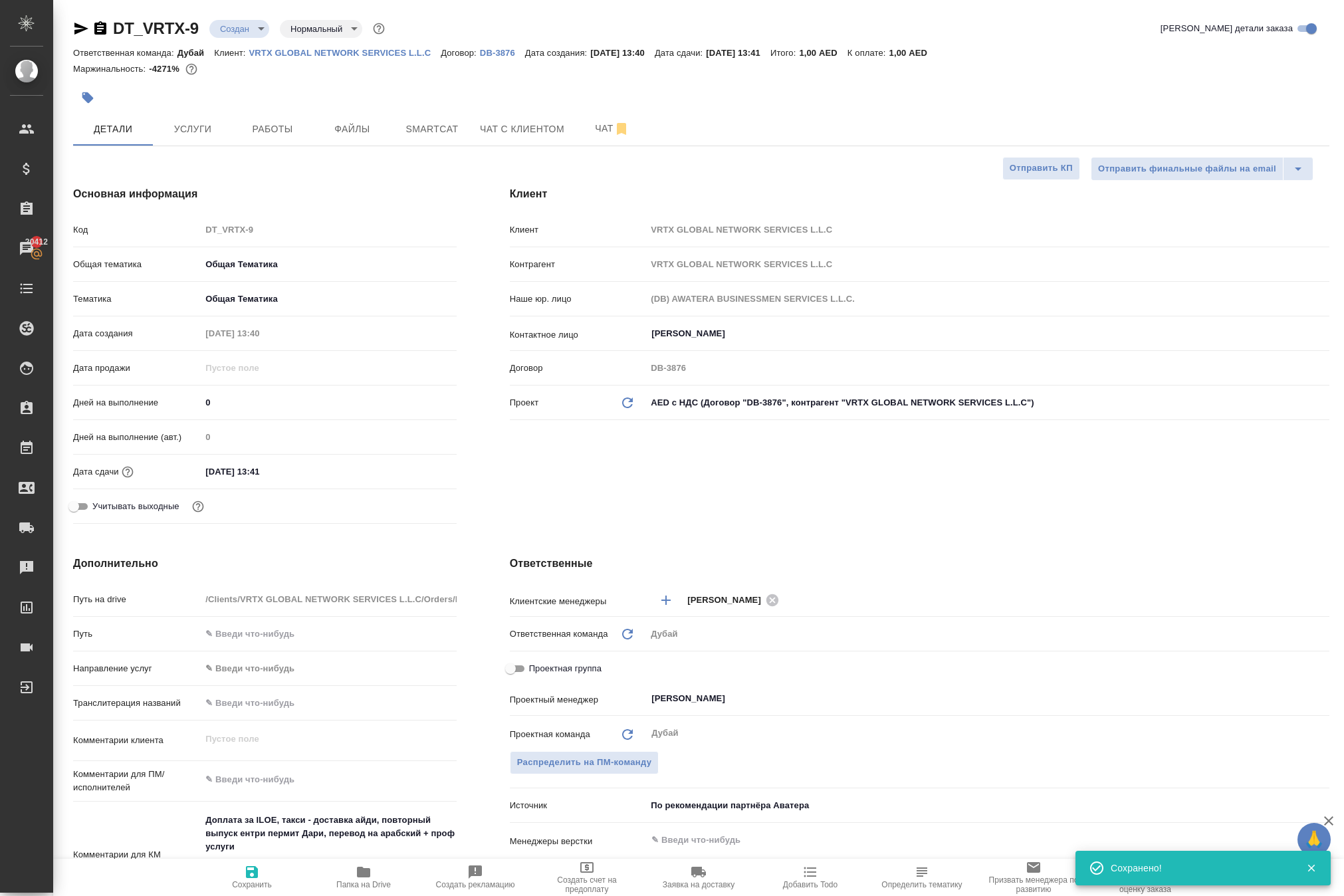
type textarea "x"
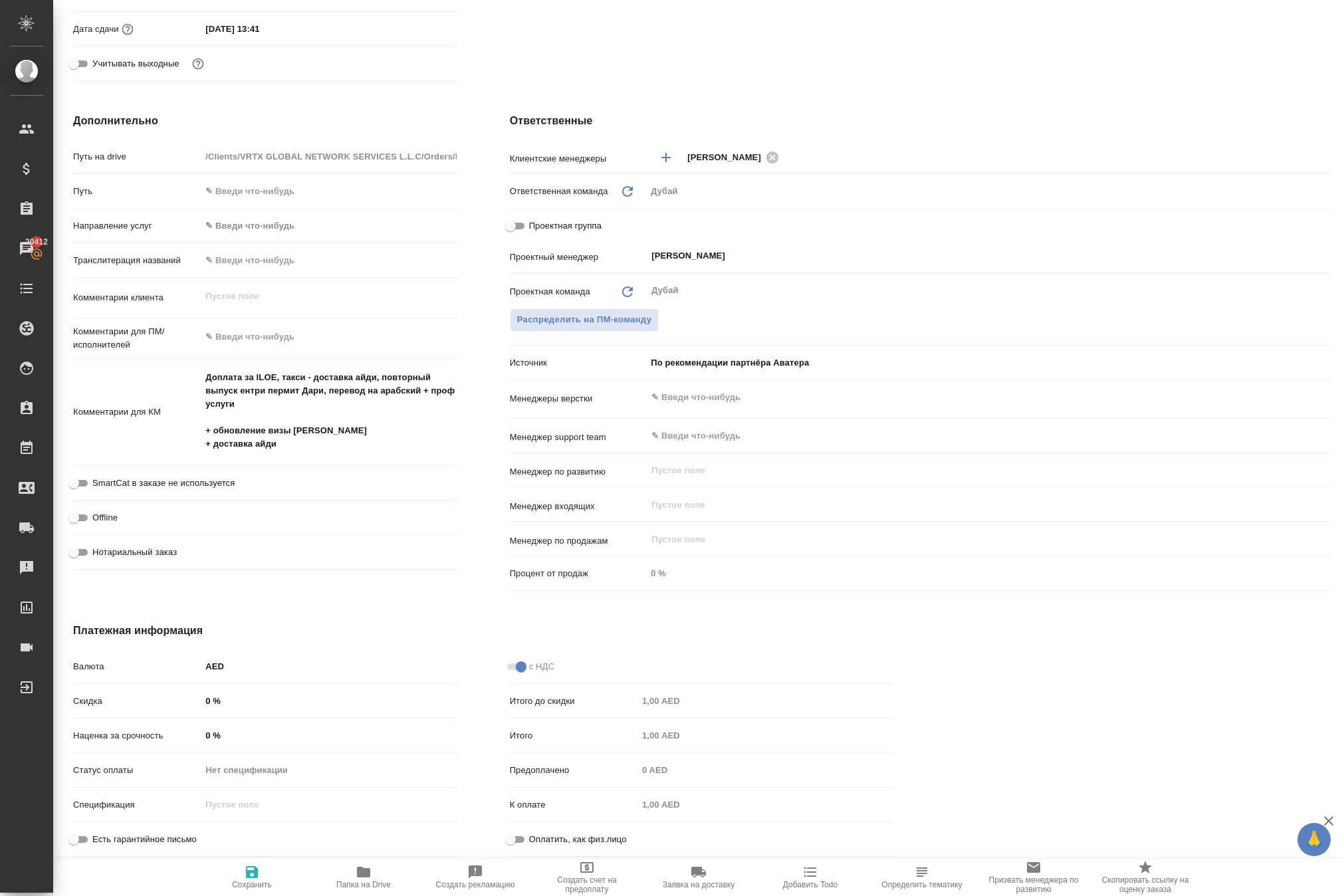
scroll to position [487, 0]
type textarea "x"
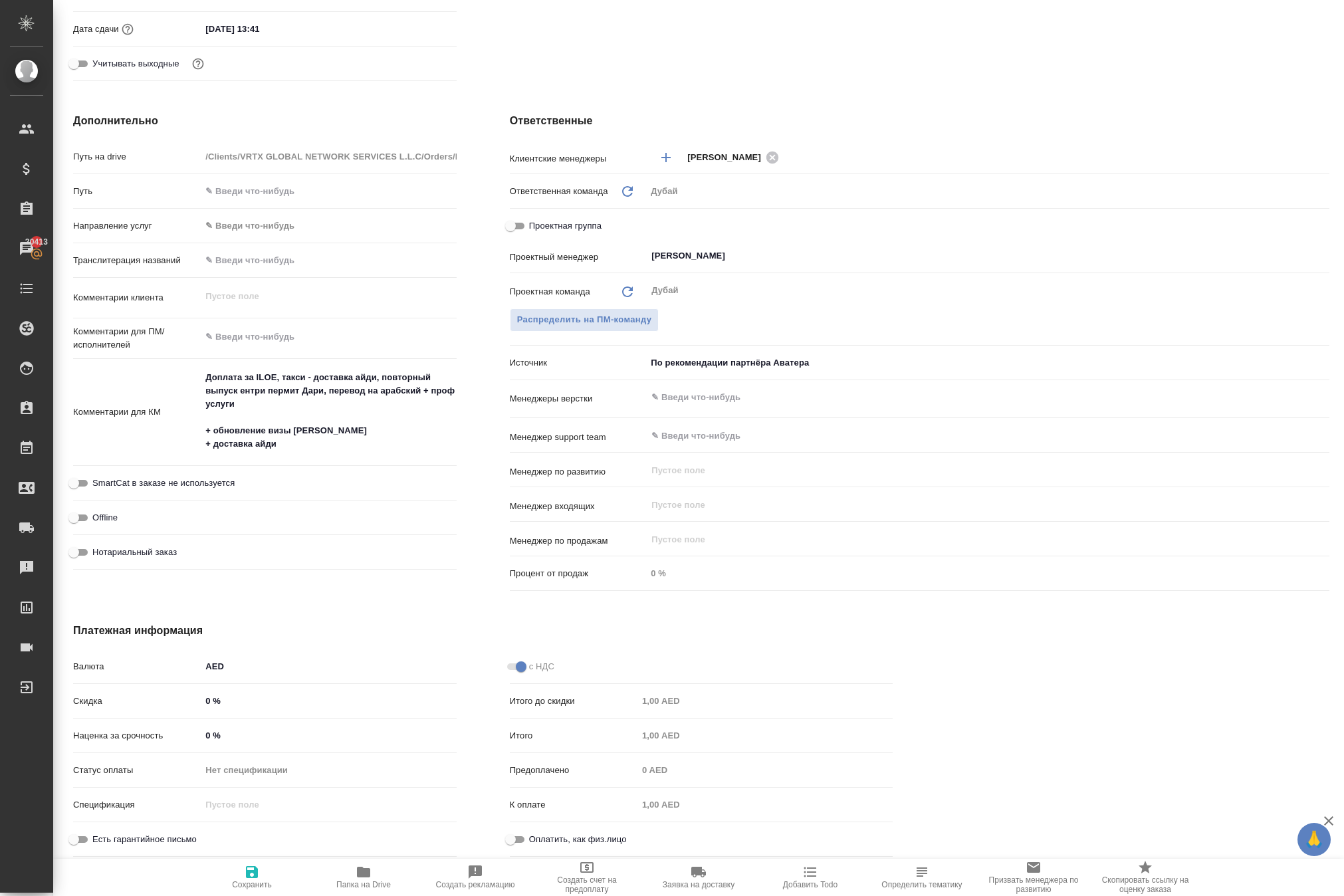
type textarea "x"
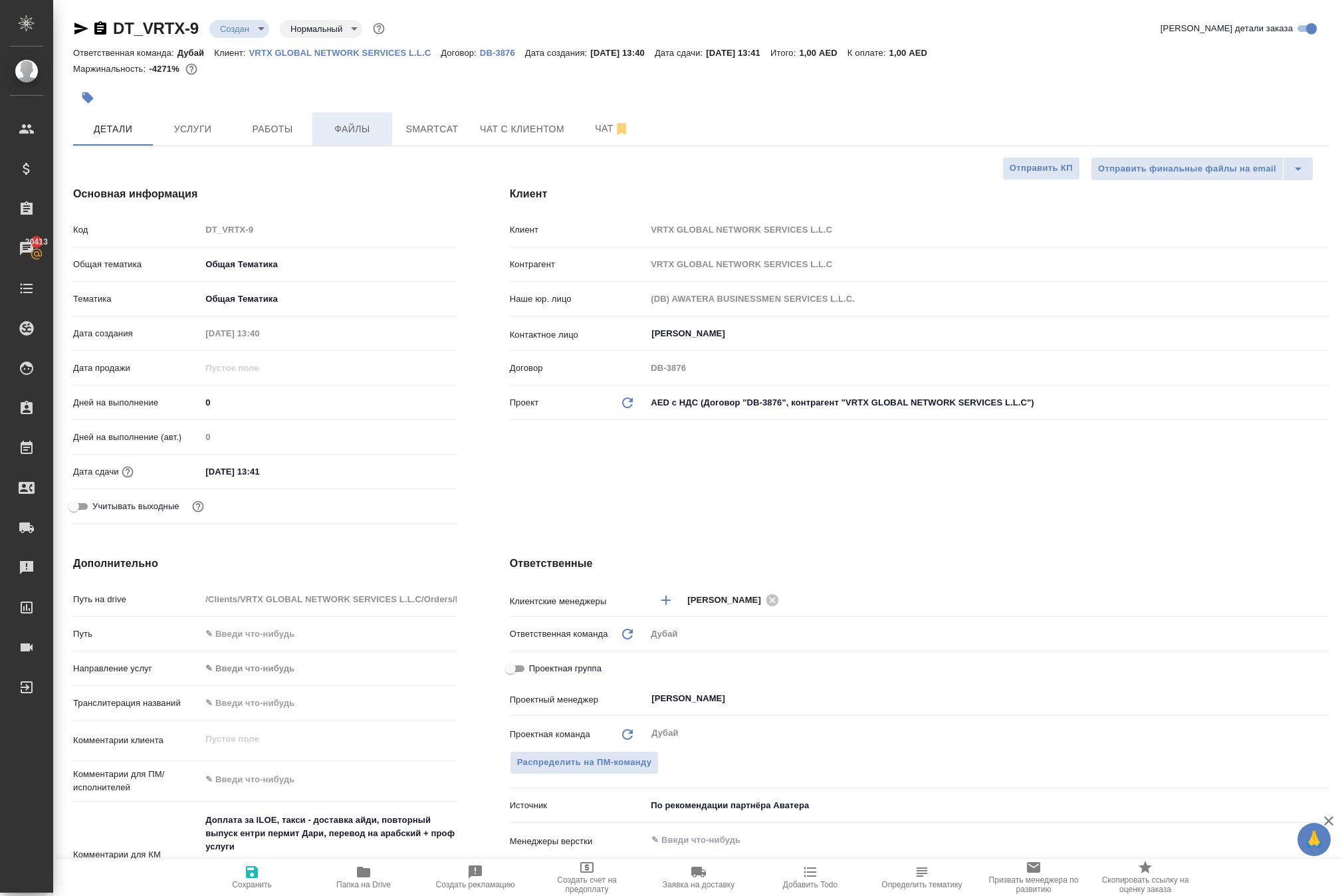
scroll to position [0, 0]
click at [271, 138] on span "Работы" at bounding box center [272, 129] width 63 height 17
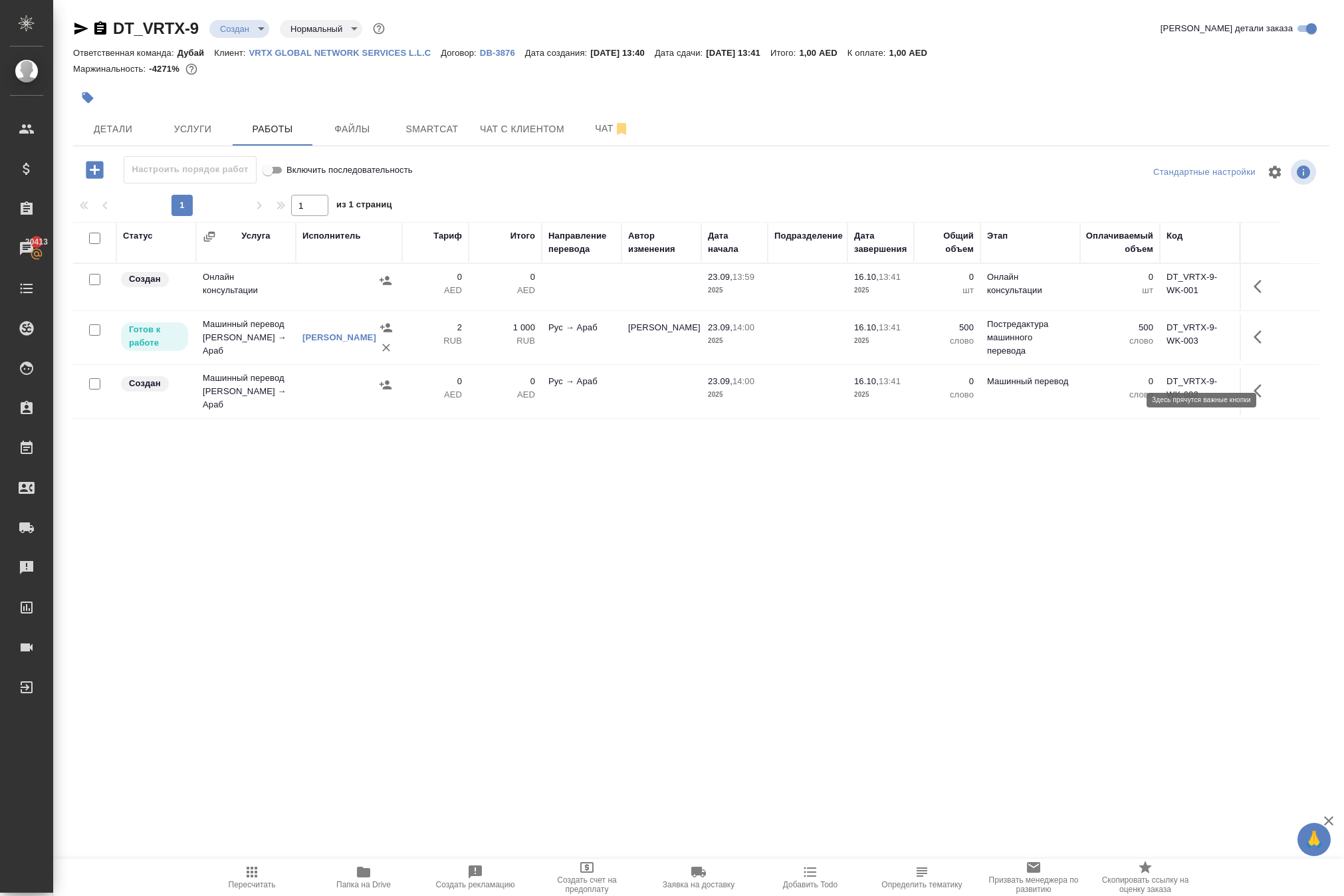
click at [1254, 294] on icon "button" at bounding box center [1261, 286] width 16 height 16
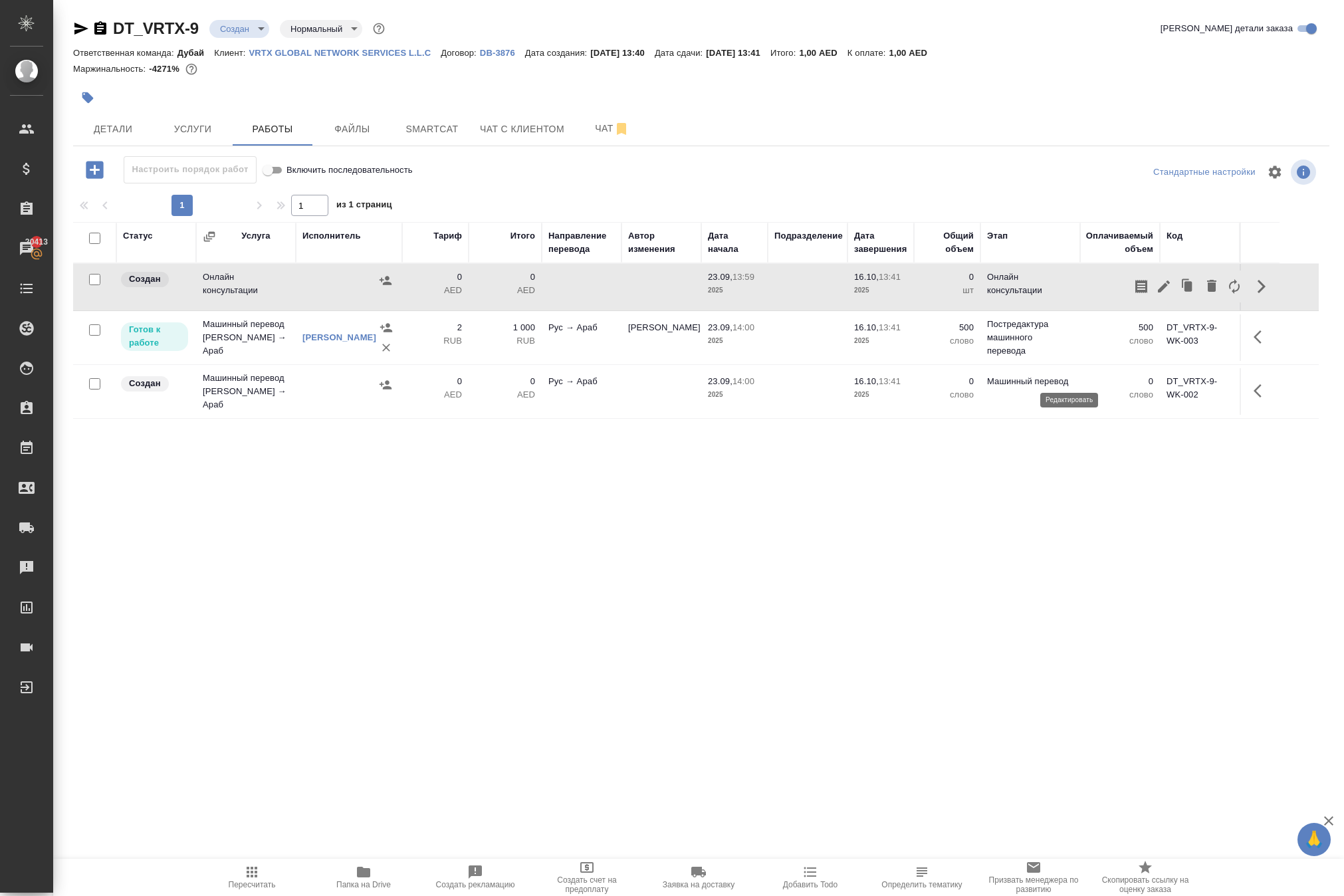
click at [1158, 293] on icon "button" at bounding box center [1164, 287] width 12 height 12
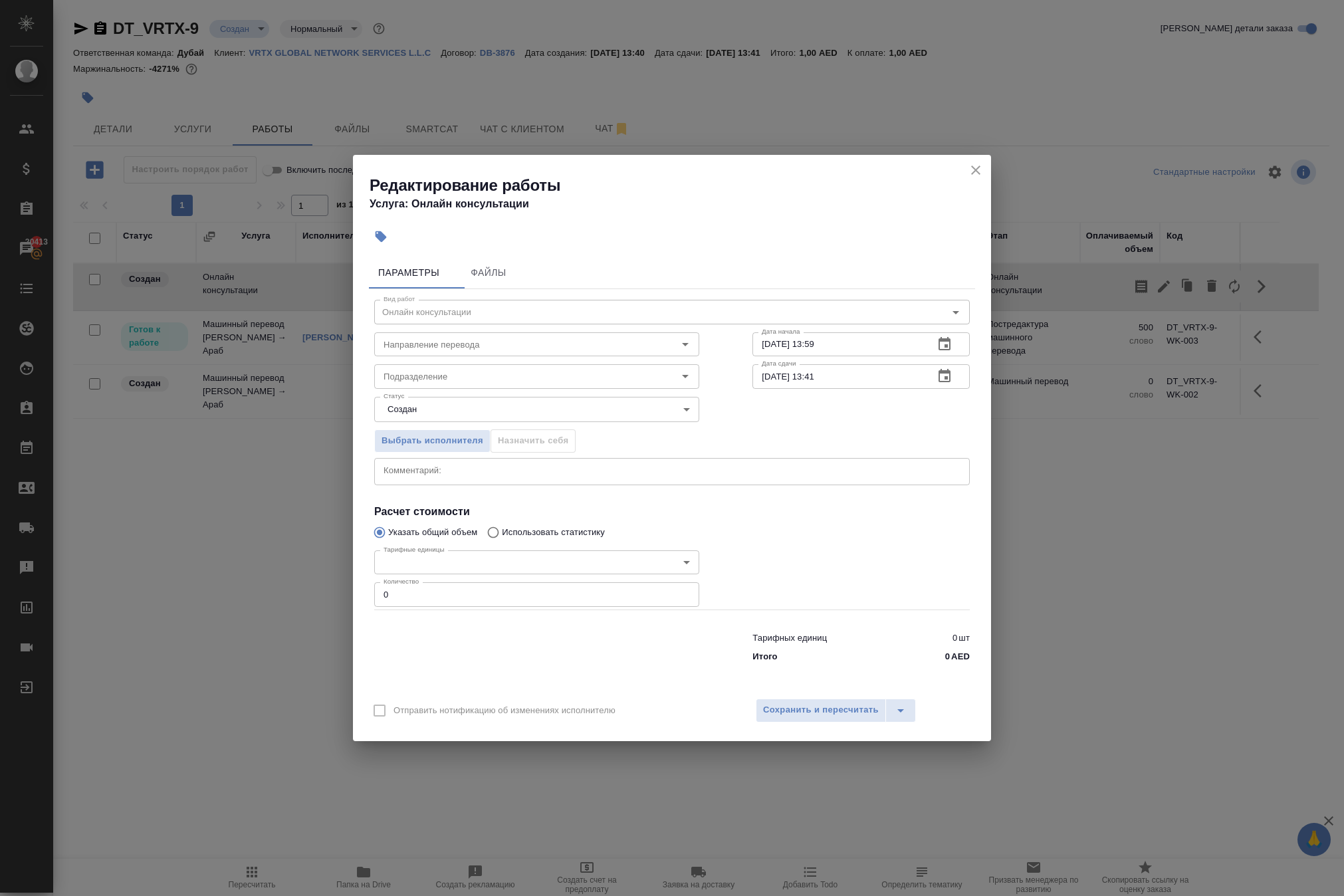
click at [472, 606] on input "0" at bounding box center [537, 594] width 325 height 24
type input "1"
click at [792, 718] on span "Сохранить и пересчитать" at bounding box center [820, 710] width 115 height 15
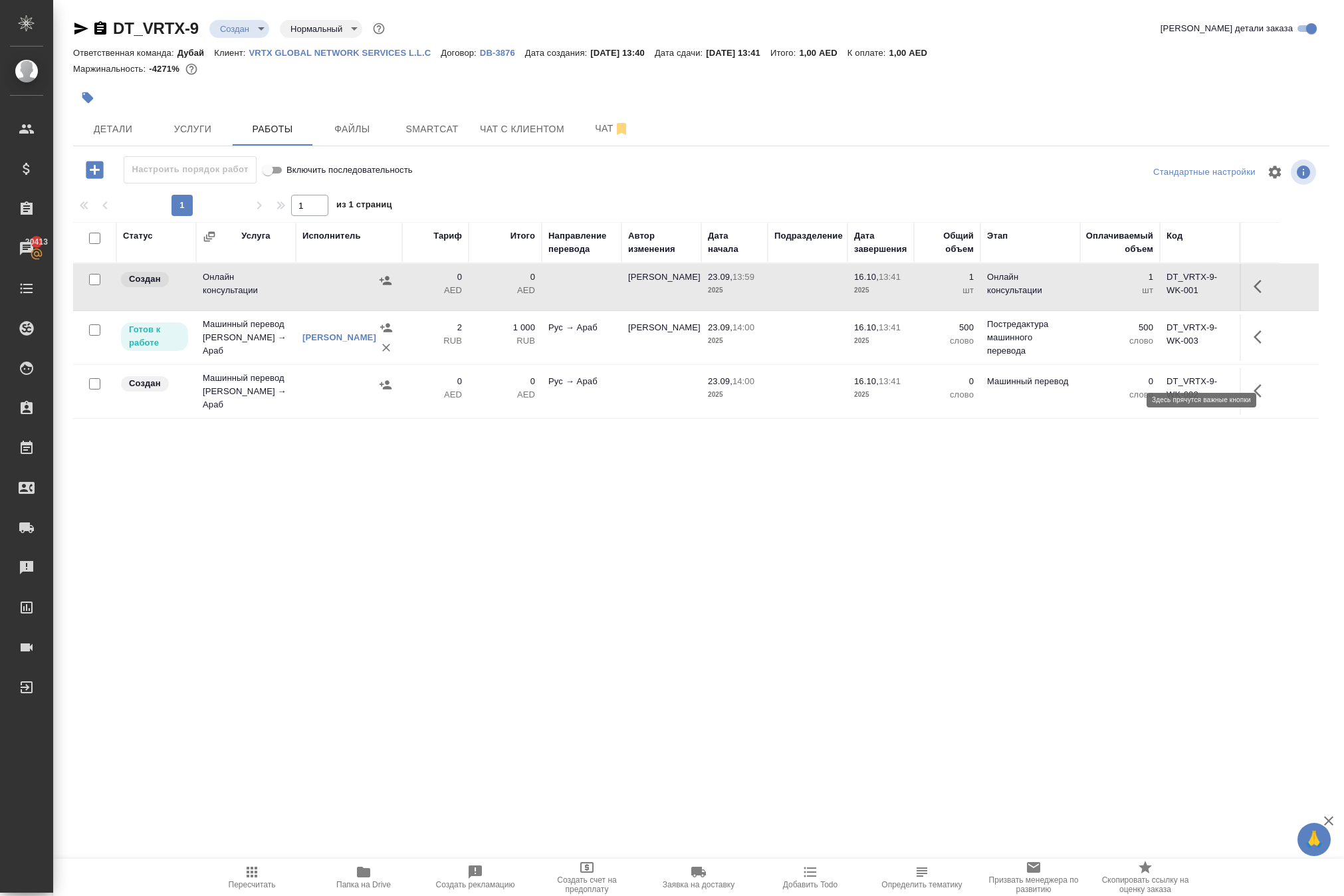
click at [1254, 294] on icon "button" at bounding box center [1261, 286] width 16 height 16
click at [1158, 293] on icon "button" at bounding box center [1164, 287] width 12 height 12
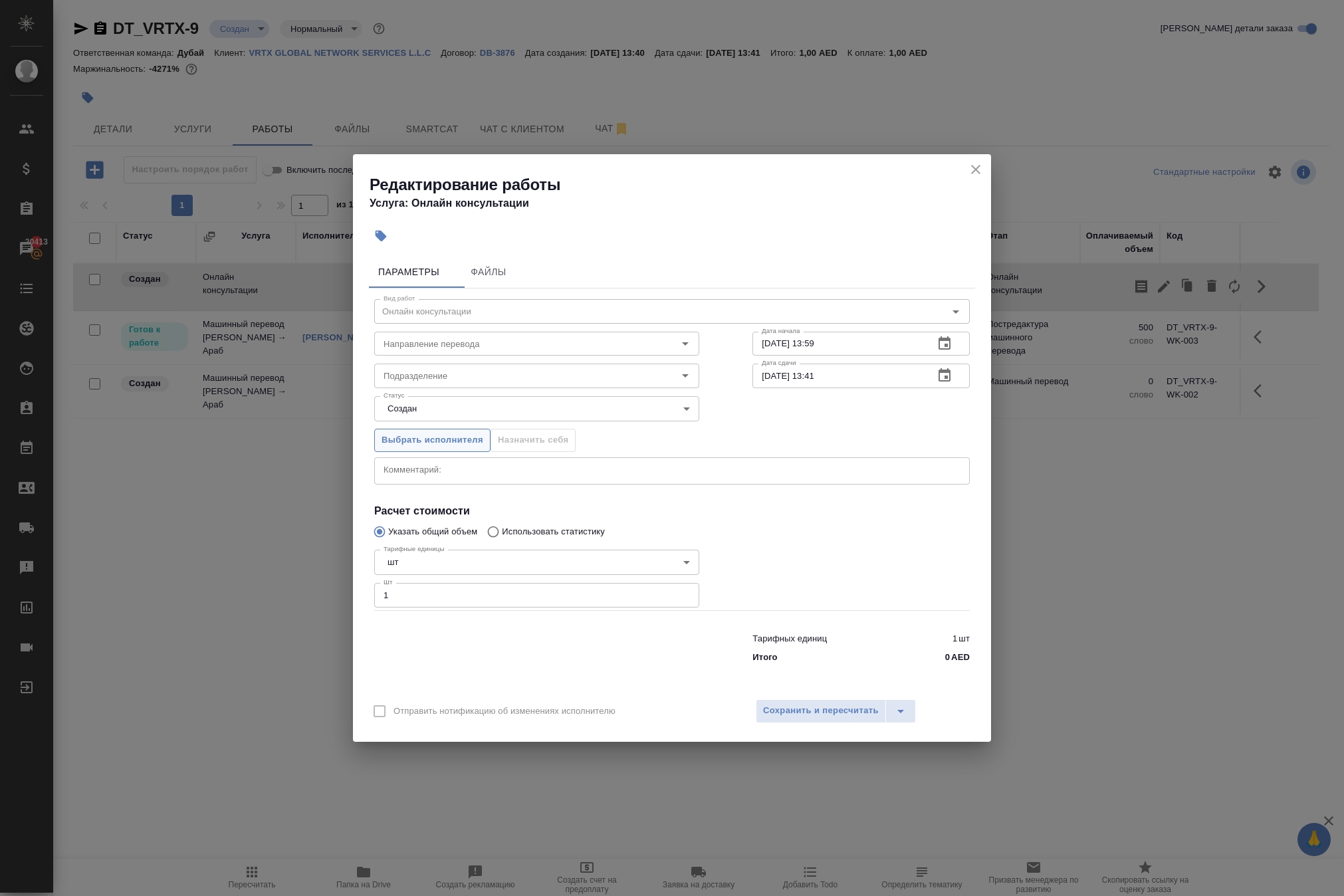
click at [466, 437] on span "Выбрать исполнителя" at bounding box center [432, 440] width 102 height 15
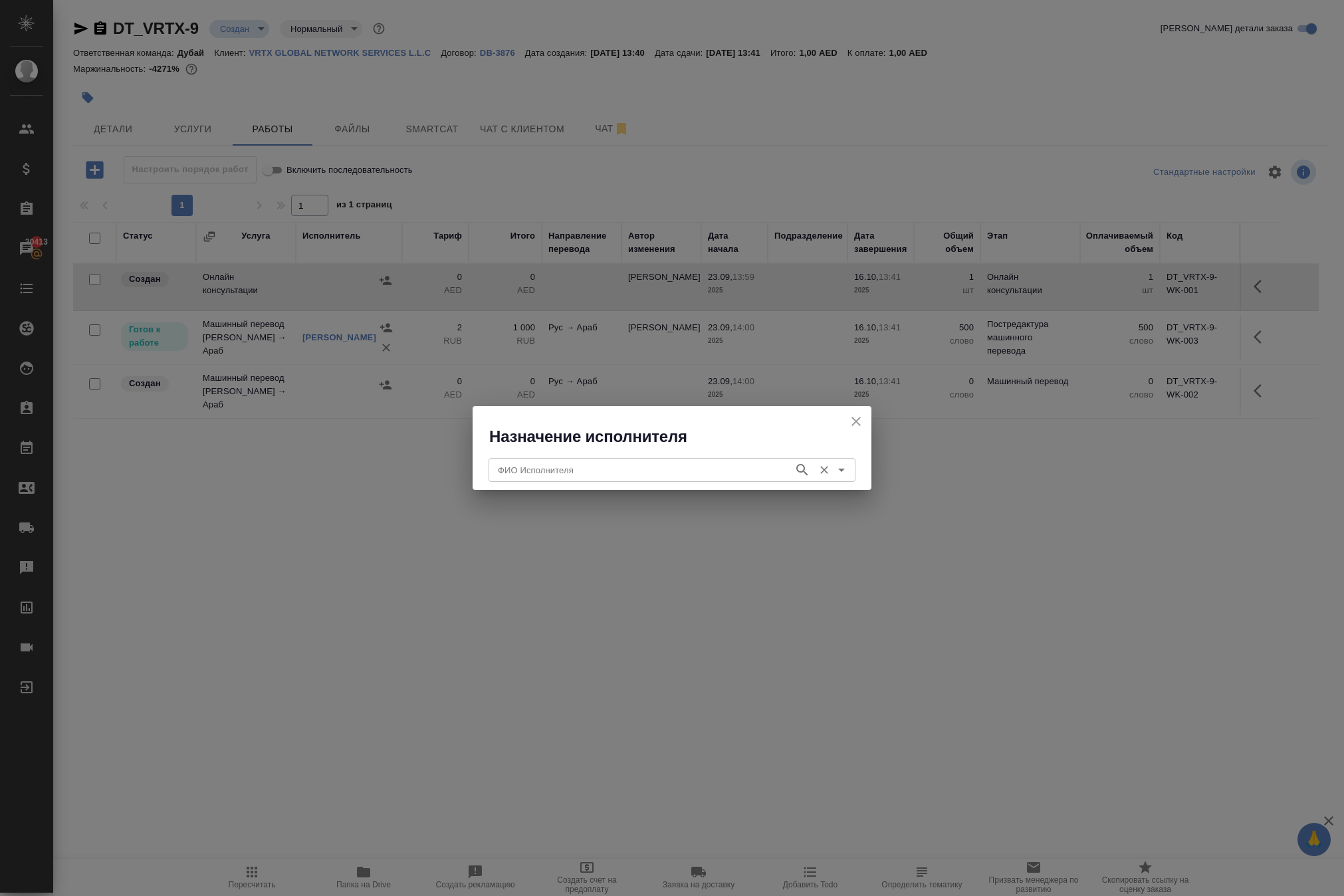
click at [527, 473] on input "ФИО Исполнителя" at bounding box center [639, 469] width 294 height 16
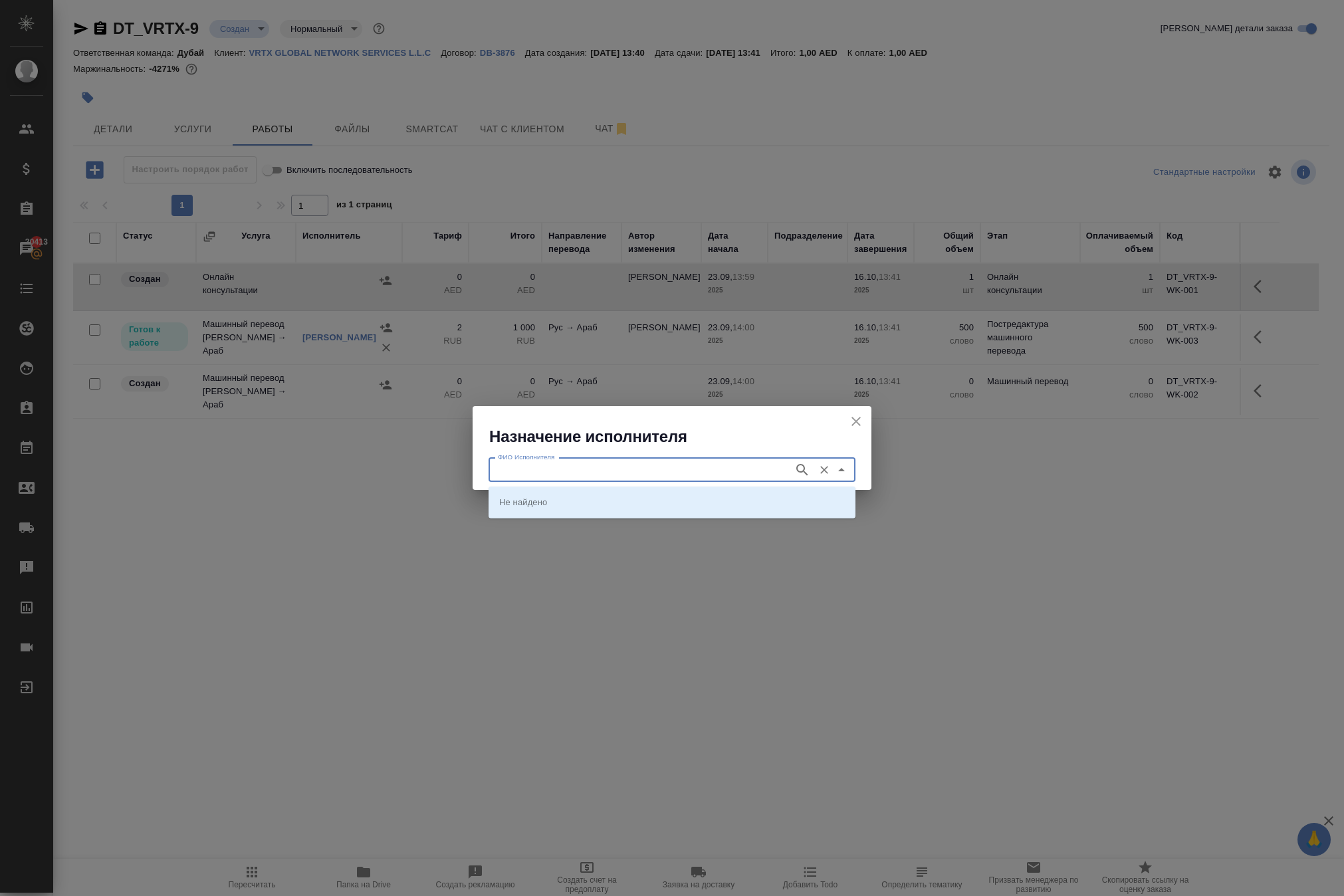
type input "у"
type input "embiz"
click at [518, 508] on p "Embiz BusinessService" at bounding box center [545, 502] width 92 height 13
type input "Embiz BusinessService"
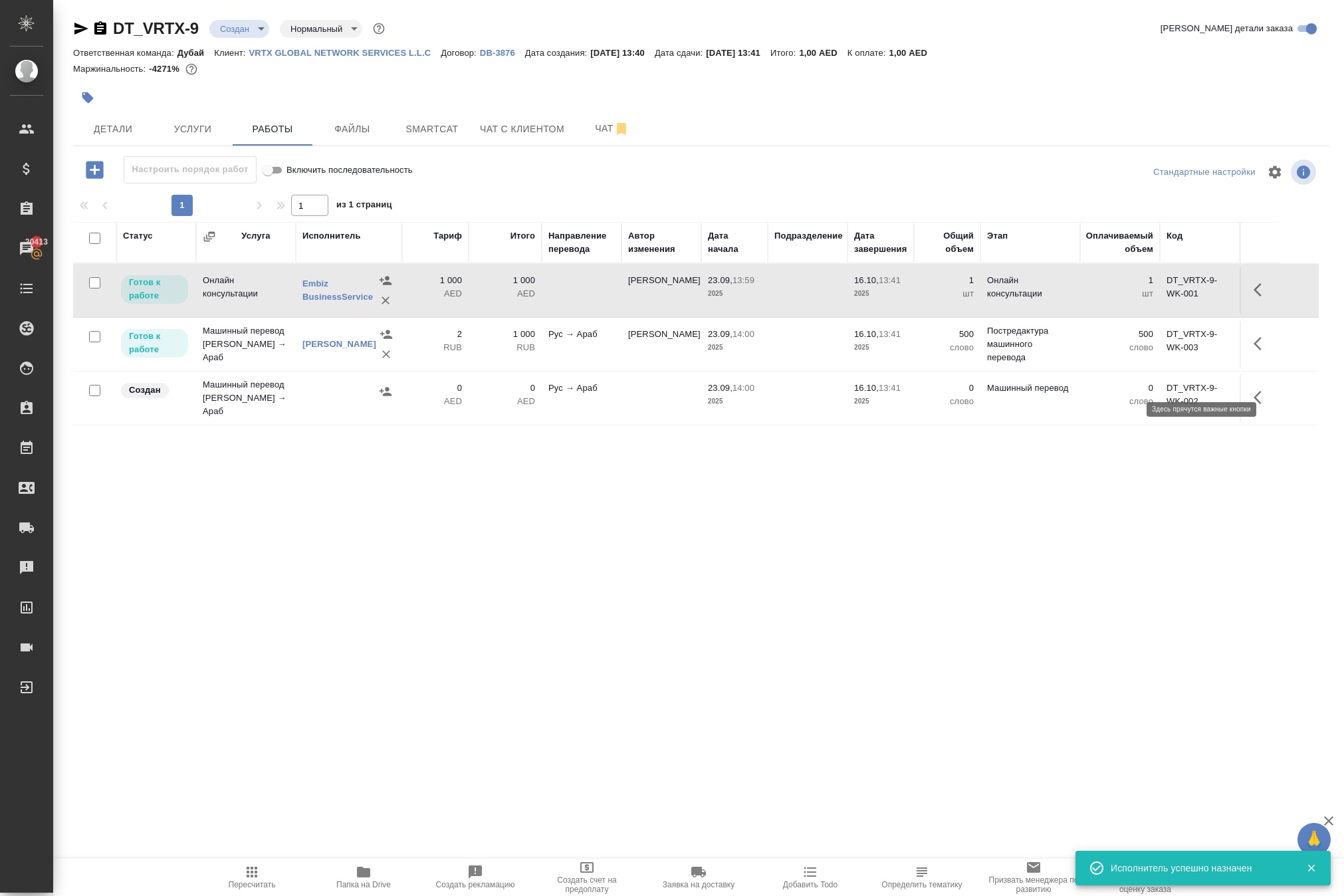
click at [1254, 297] on icon "button" at bounding box center [1258, 289] width 8 height 13
click at [1156, 298] on icon "button" at bounding box center [1164, 290] width 16 height 16
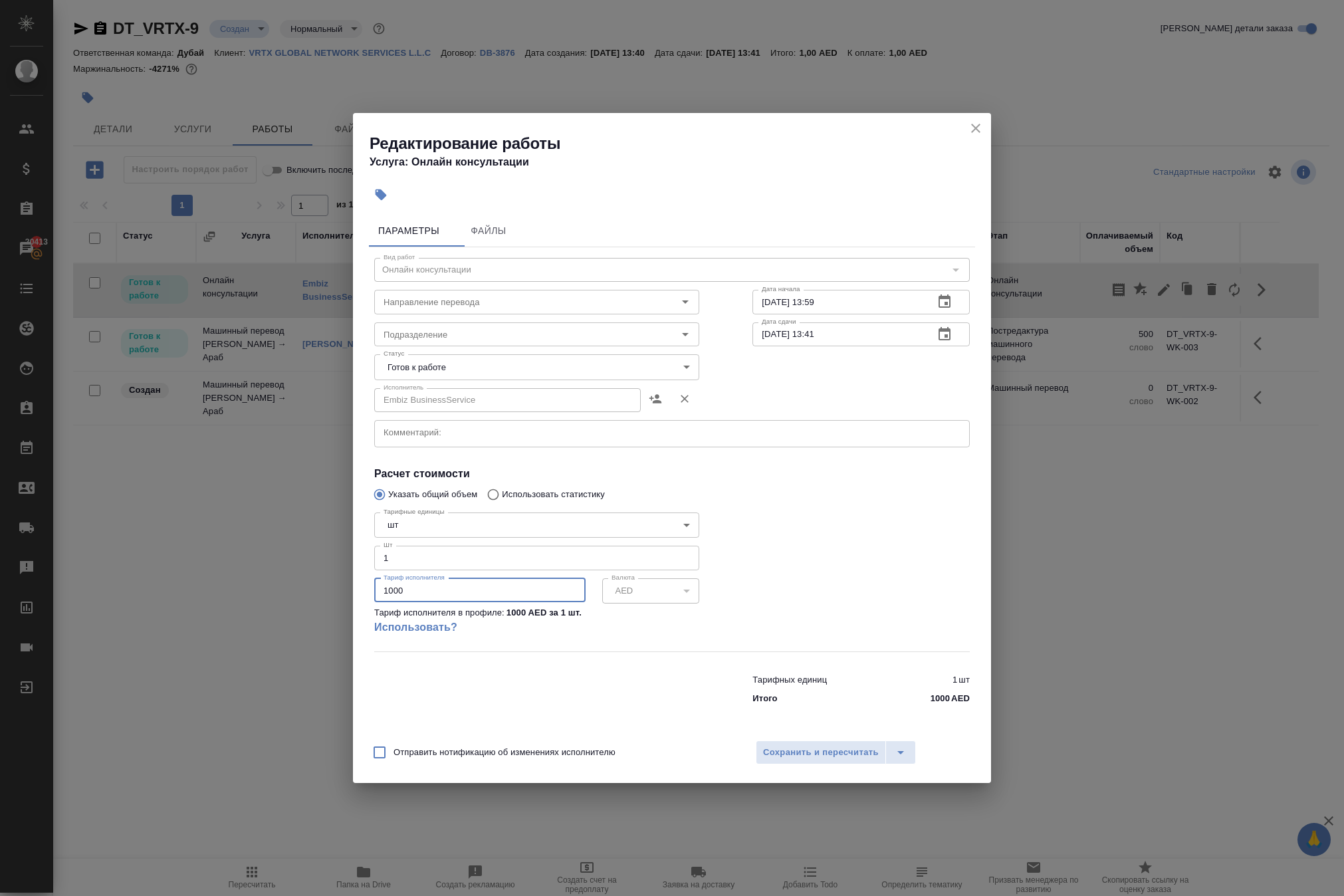
drag, startPoint x: 432, startPoint y: 613, endPoint x: 210, endPoint y: 560, distance: 228.2
click at [216, 563] on div "Редактирование работы Услуга: Онлайн консультации Параметры Файлы Вид работ Онл…" at bounding box center [672, 448] width 1344 height 896
drag, startPoint x: 408, startPoint y: 605, endPoint x: 391, endPoint y: 609, distance: 17.5
click at [391, 602] on input "428" at bounding box center [480, 589] width 212 height 24
type input "483"
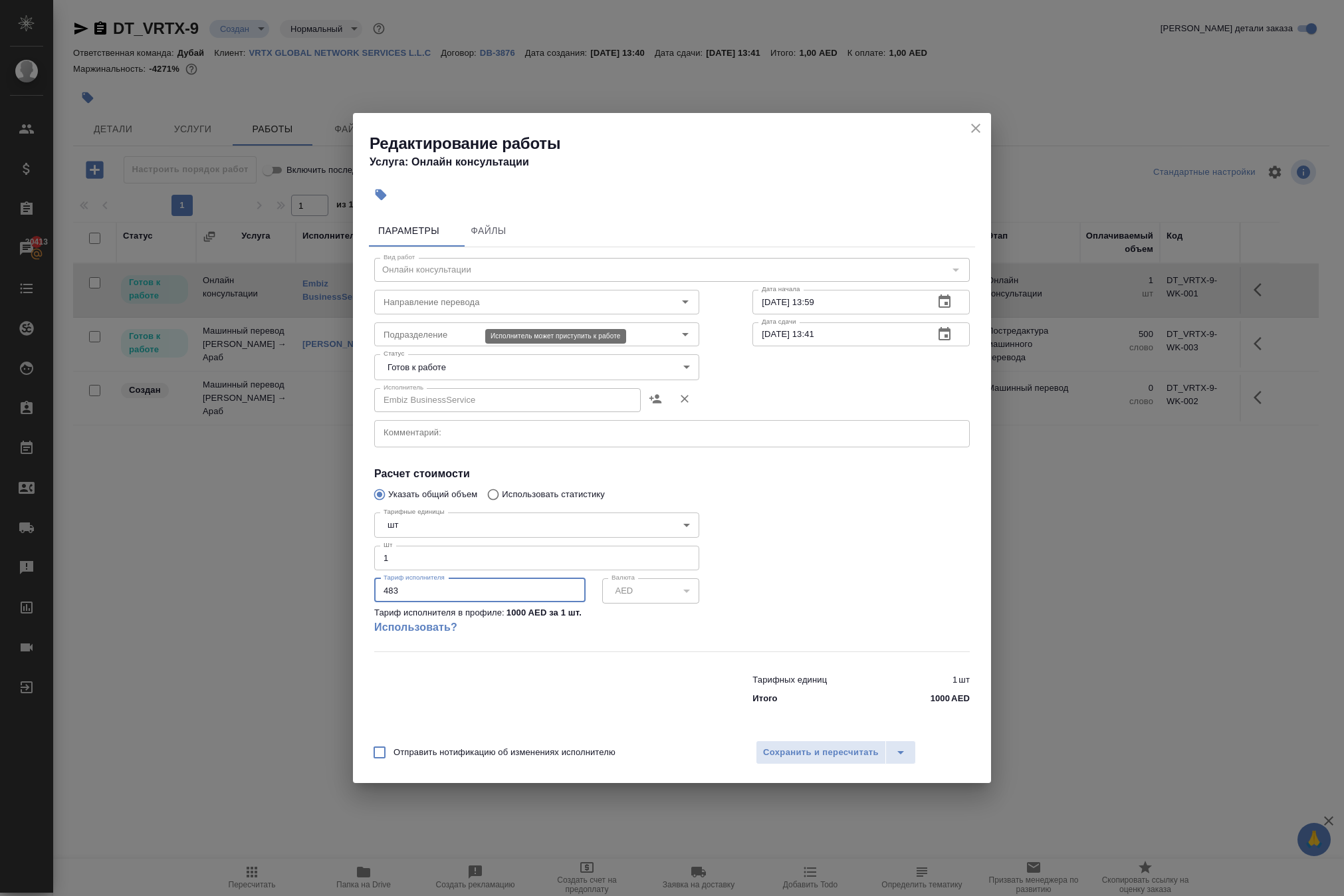
click at [451, 352] on body "🙏 .cls-1 fill:#fff; AWATERA Solokha Petro Клиенты Спецификации Заказы 20413 Чат…" at bounding box center [672, 448] width 1344 height 896
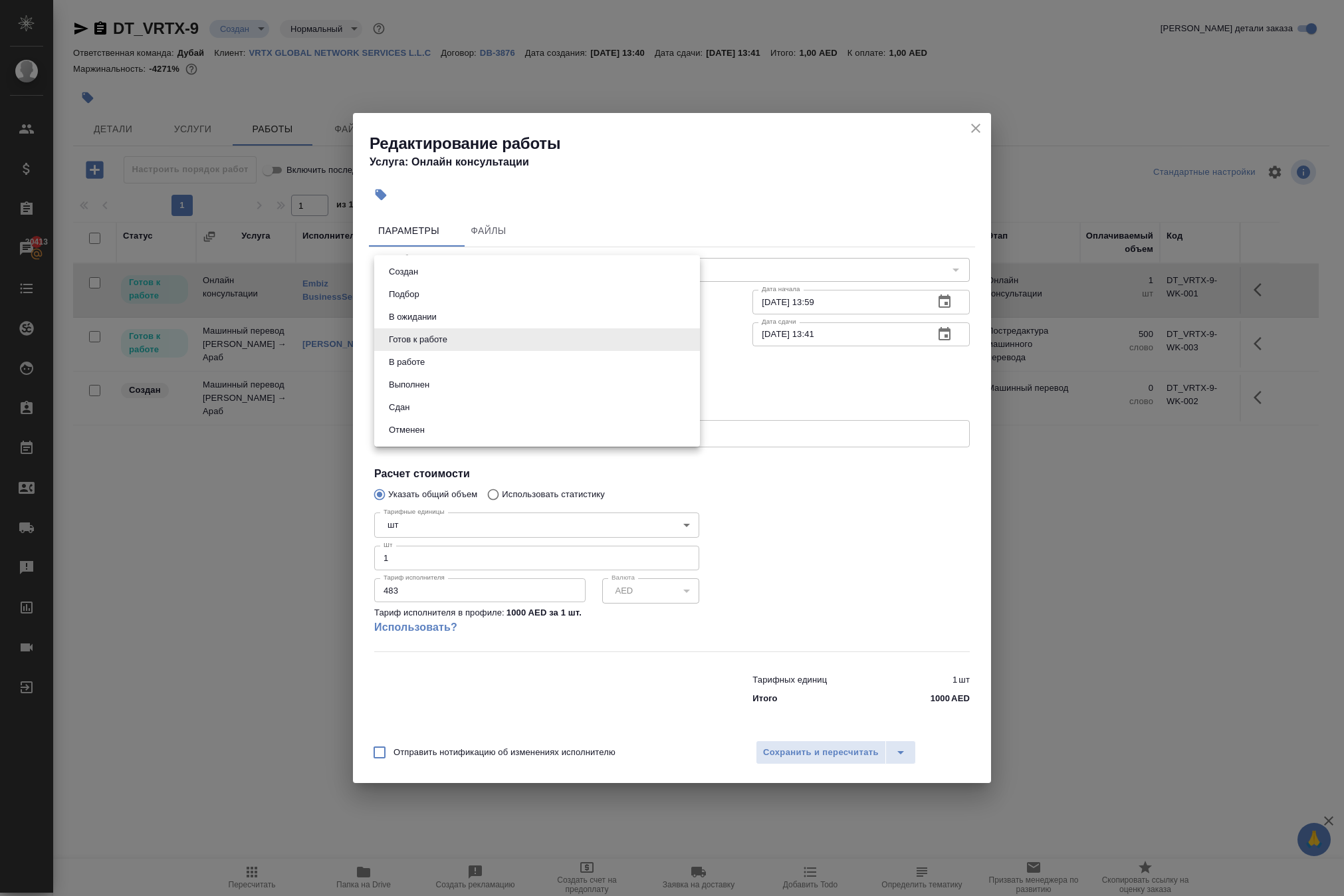
click at [482, 419] on li "Сдан" at bounding box center [537, 407] width 326 height 23
type input "closed"
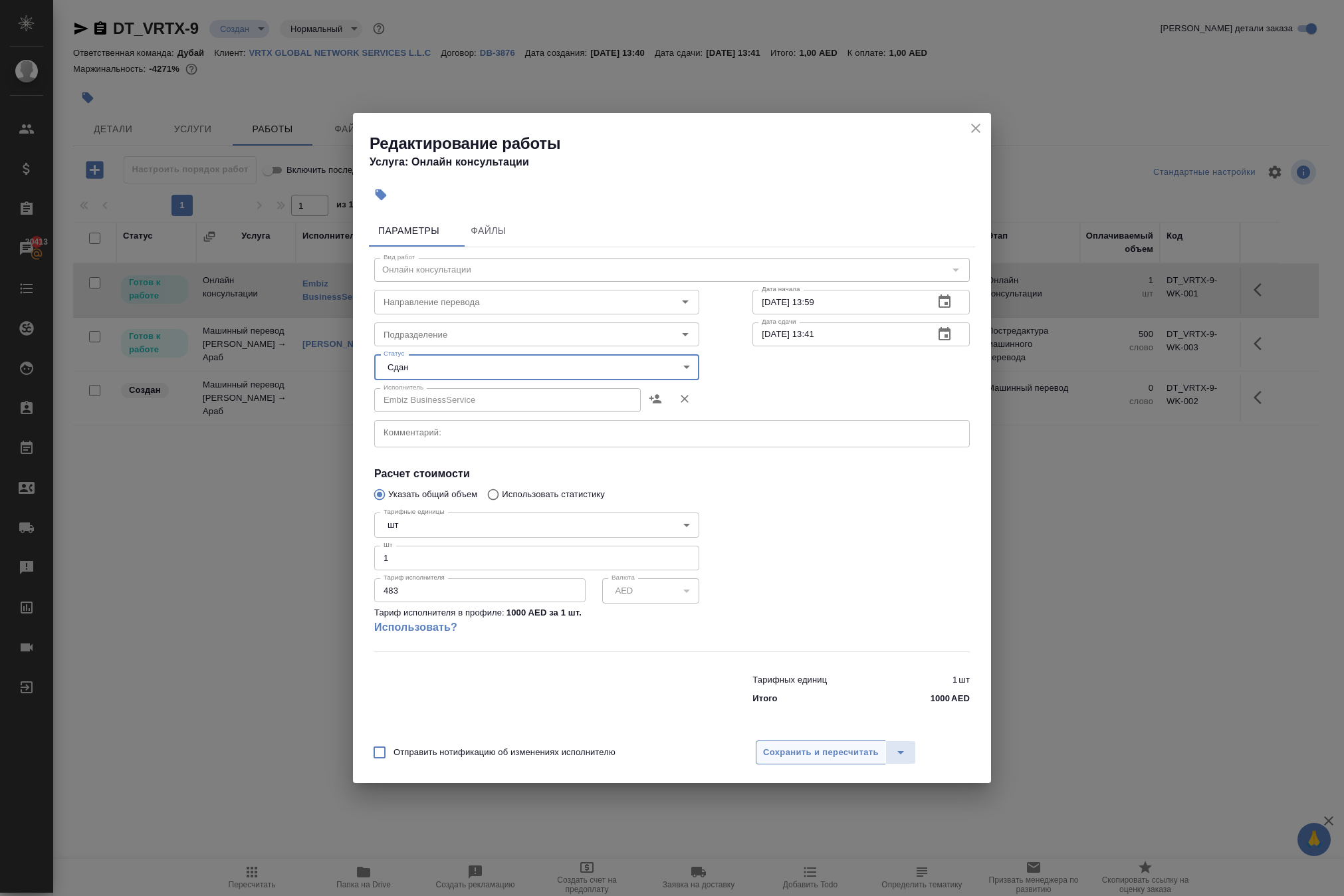
click at [795, 761] on span "Сохранить и пересчитать" at bounding box center [820, 753] width 115 height 15
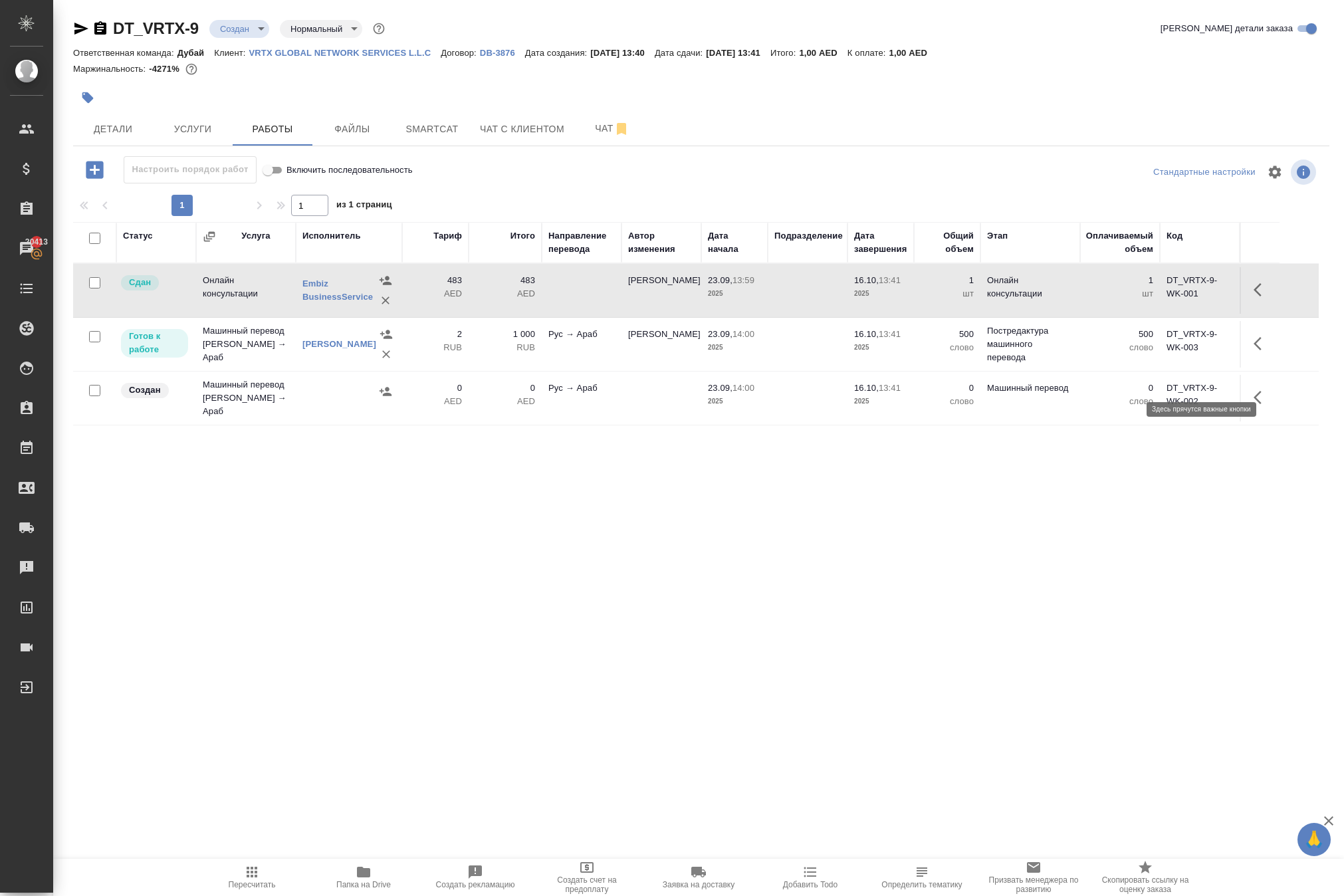
click at [1254, 298] on icon "button" at bounding box center [1261, 290] width 16 height 16
click at [576, 313] on td at bounding box center [582, 291] width 80 height 47
click at [196, 138] on span "Услуги" at bounding box center [192, 129] width 63 height 17
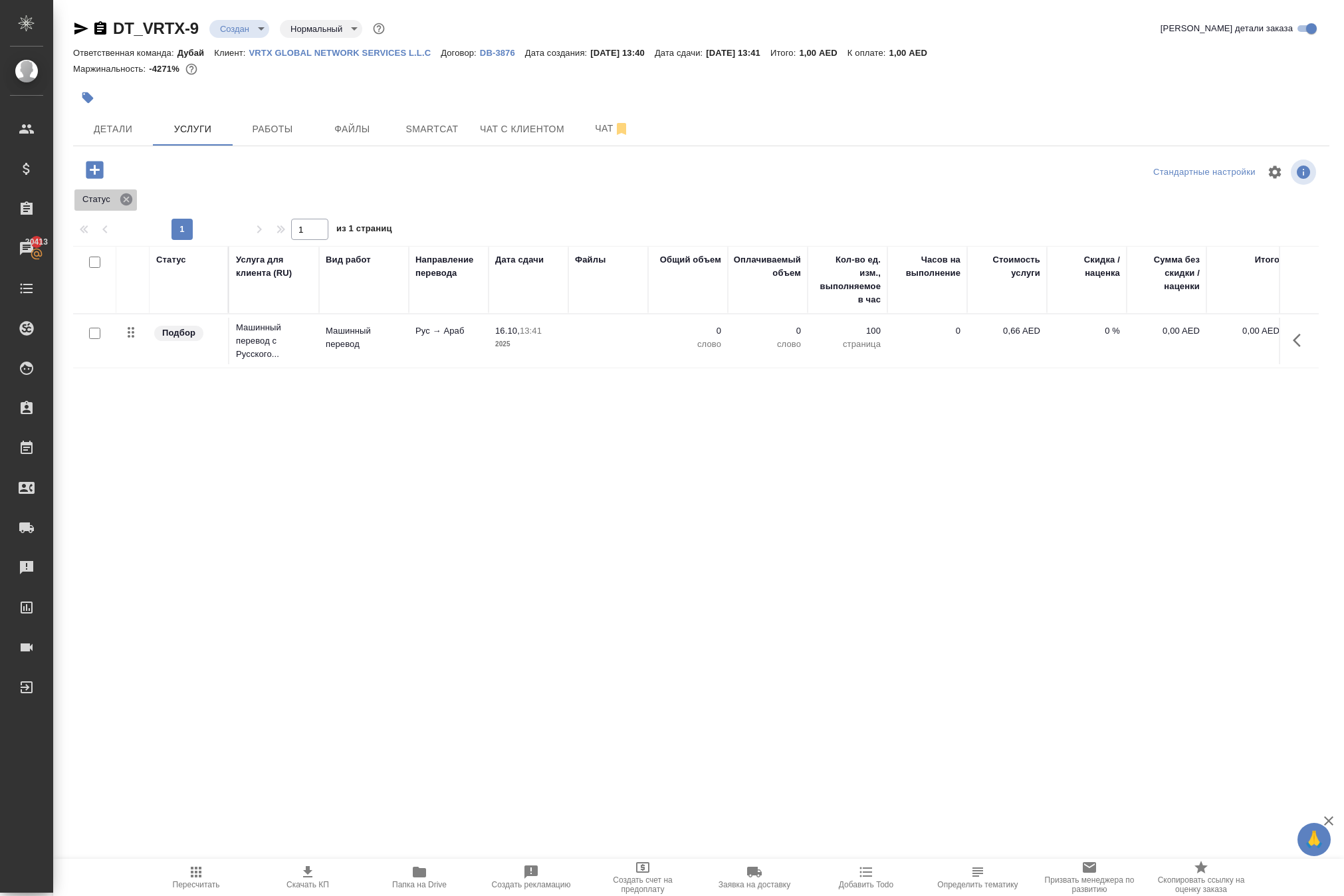
click at [134, 206] on icon at bounding box center [126, 199] width 15 height 15
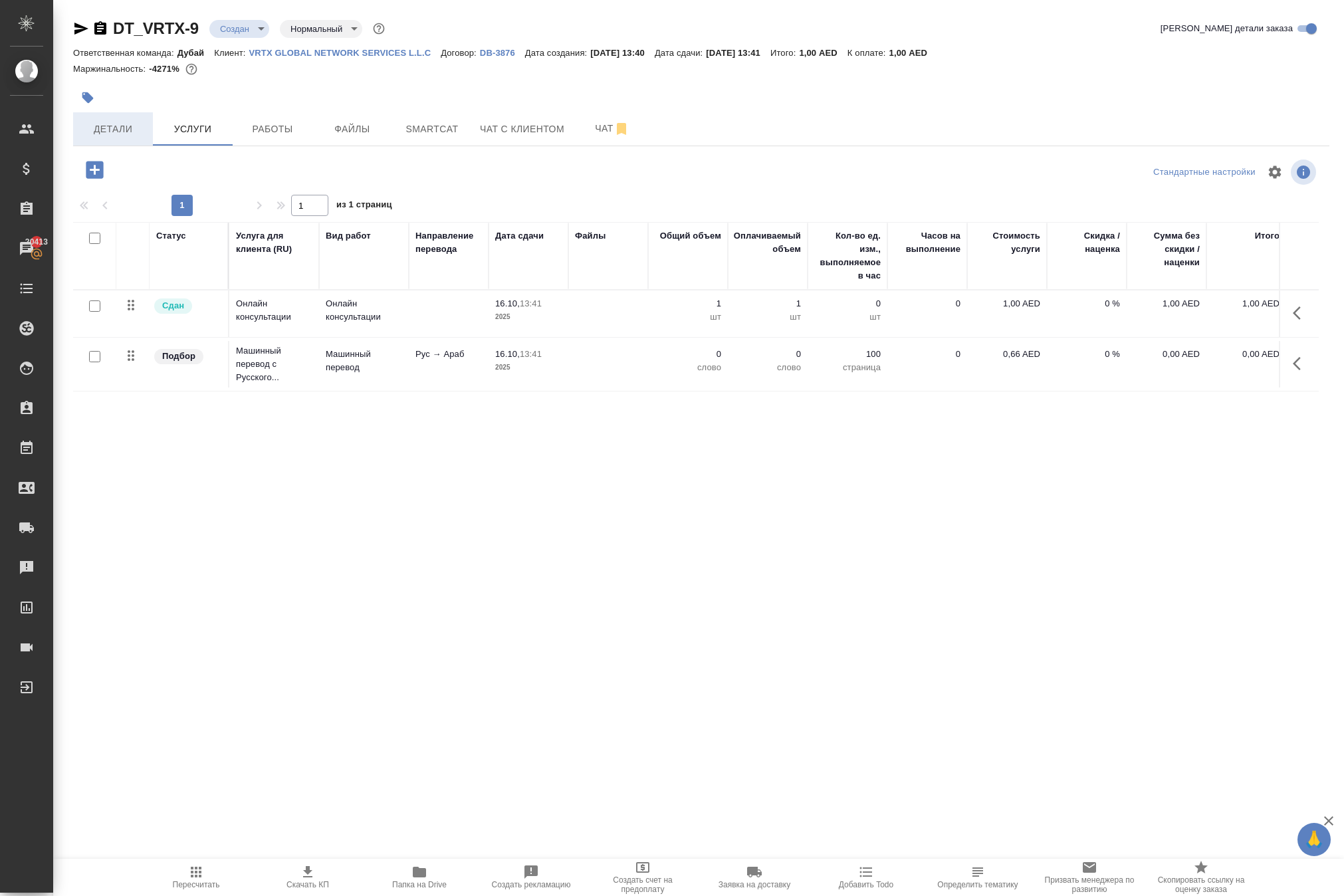
click at [115, 145] on button "Детали" at bounding box center [113, 128] width 80 height 33
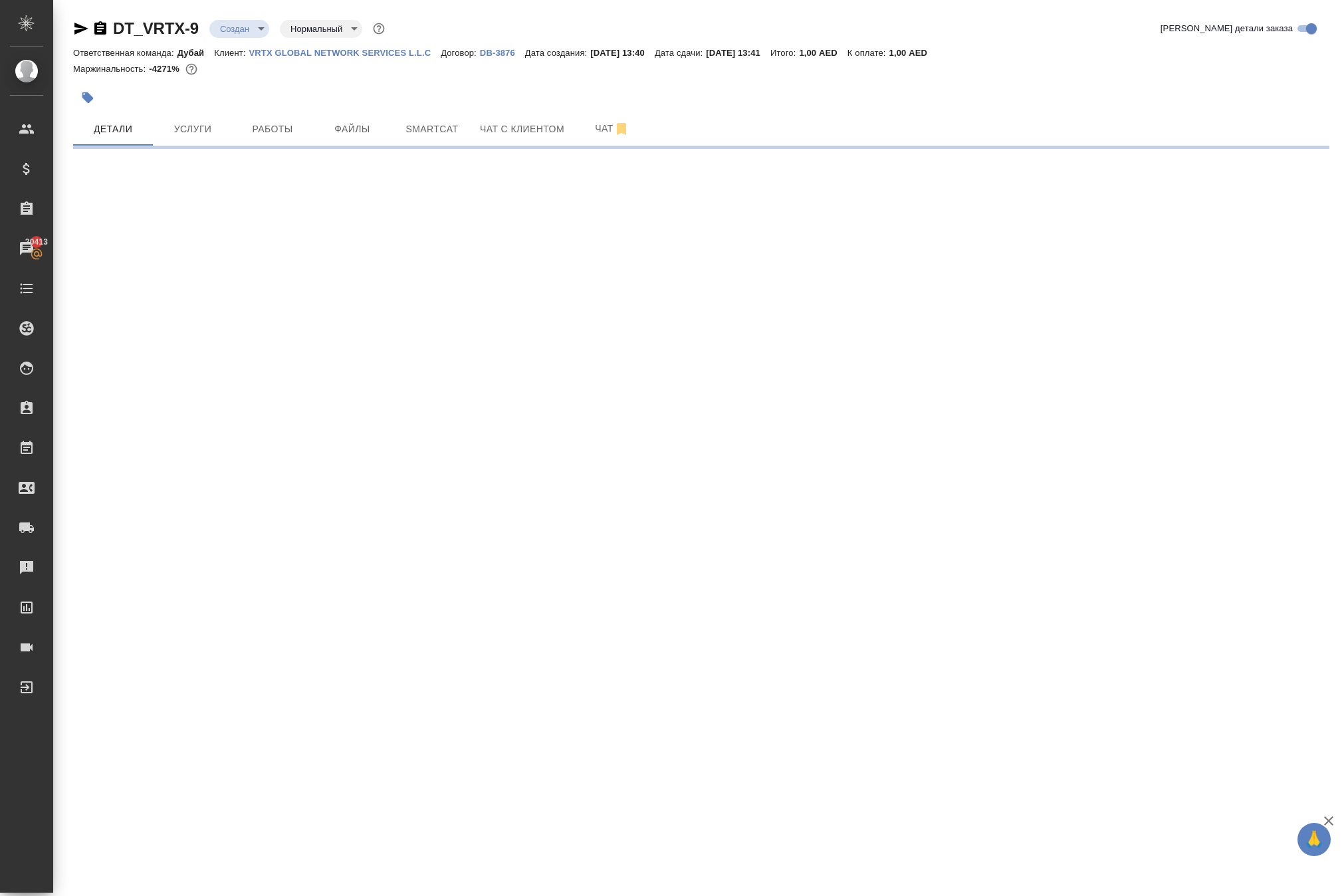
select select "RU"
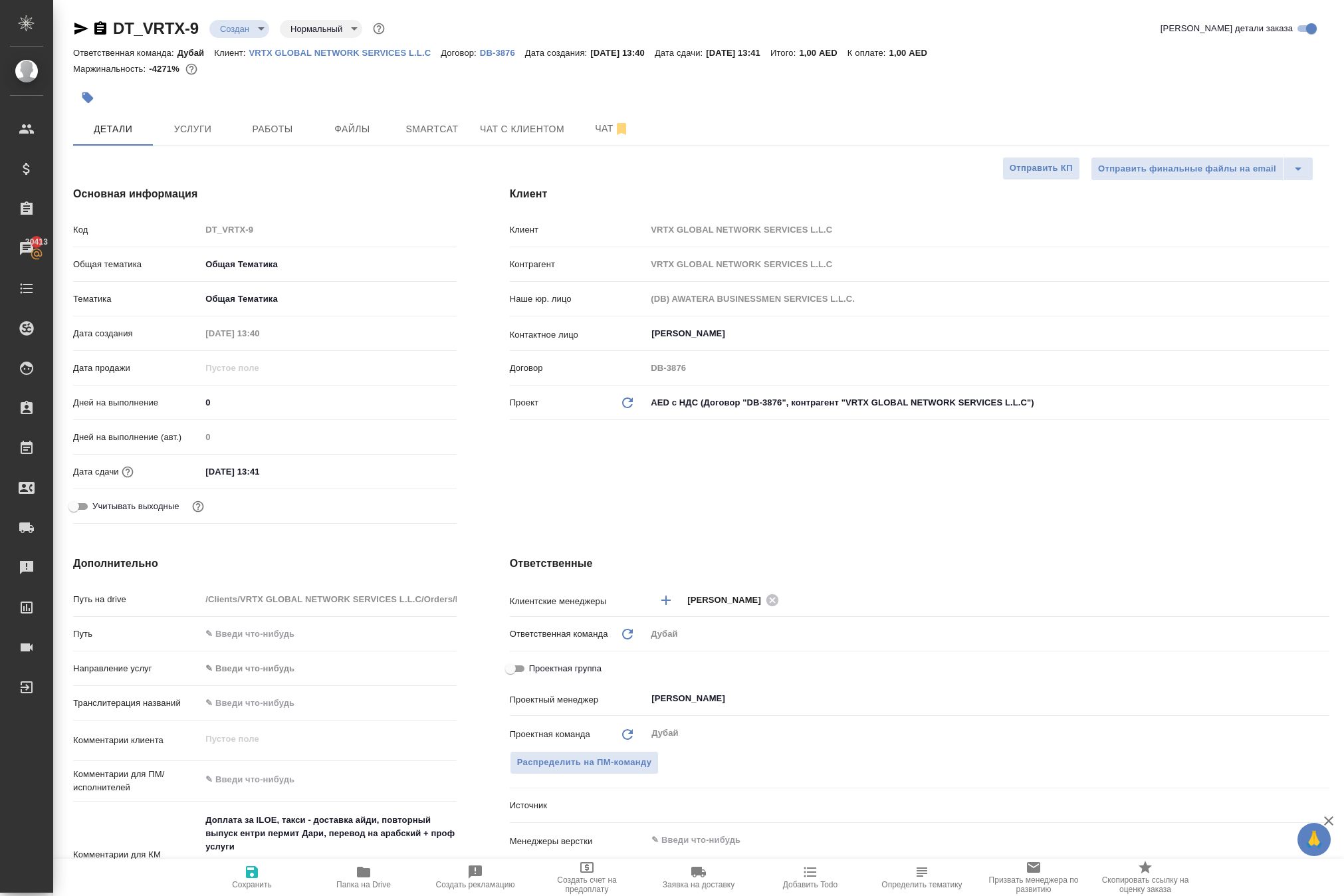
type textarea "x"
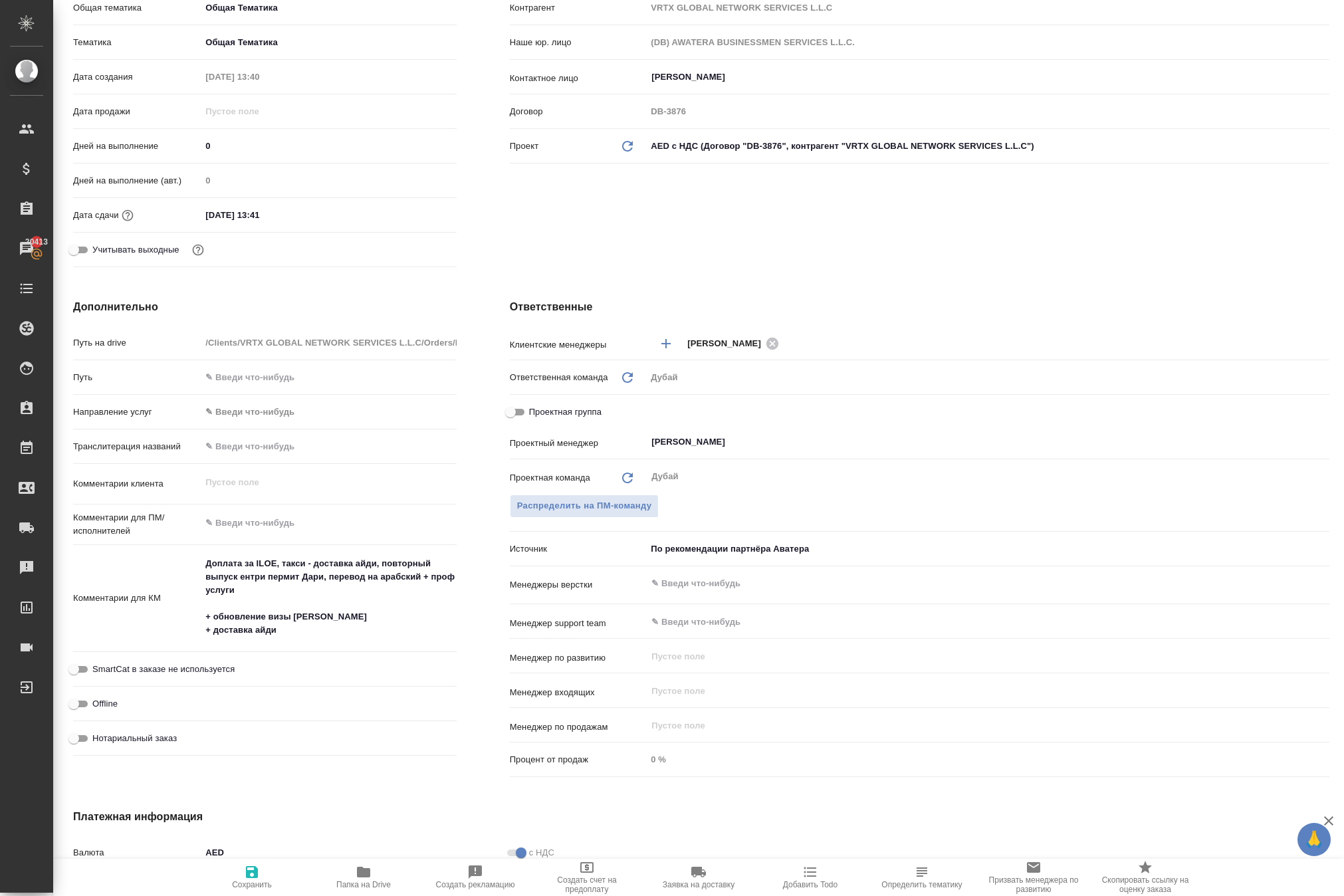
scroll to position [274, 0]
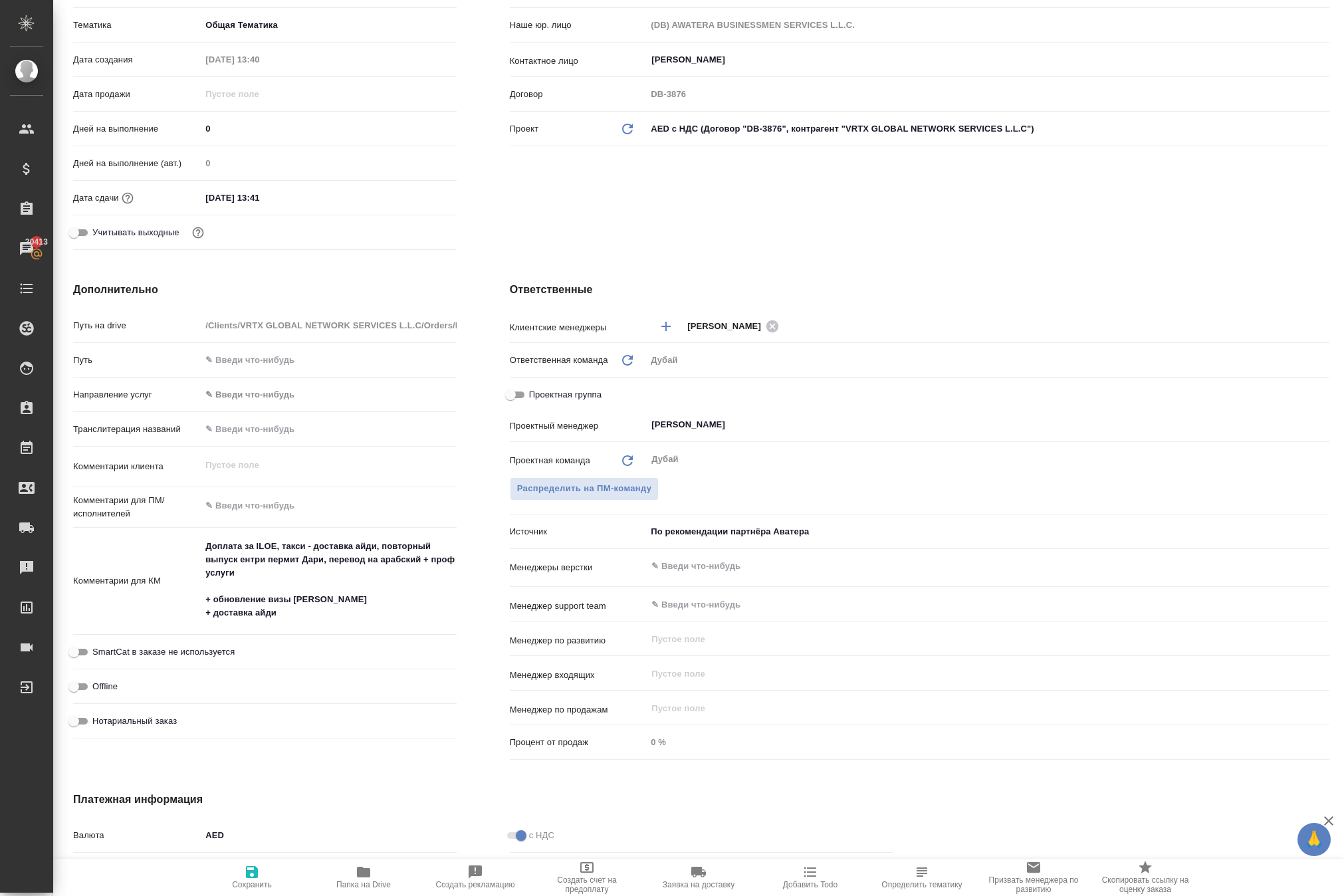
click at [371, 624] on textarea "Доплата за ILOE, такси - доставка айди, повторный выпуск ентри пермит Дари, пер…" at bounding box center [329, 579] width 255 height 89
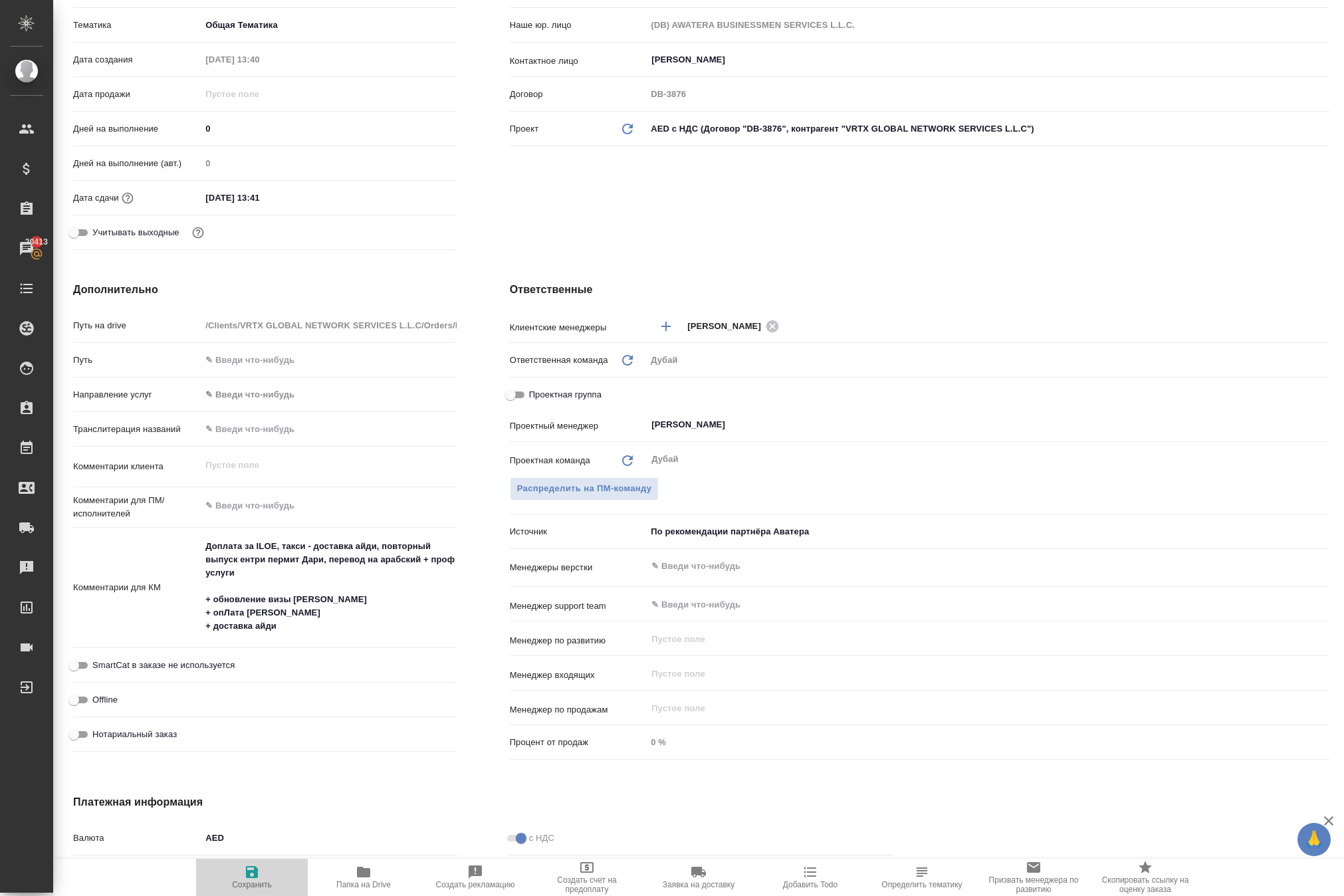
click at [250, 864] on icon "button" at bounding box center [252, 872] width 16 height 16
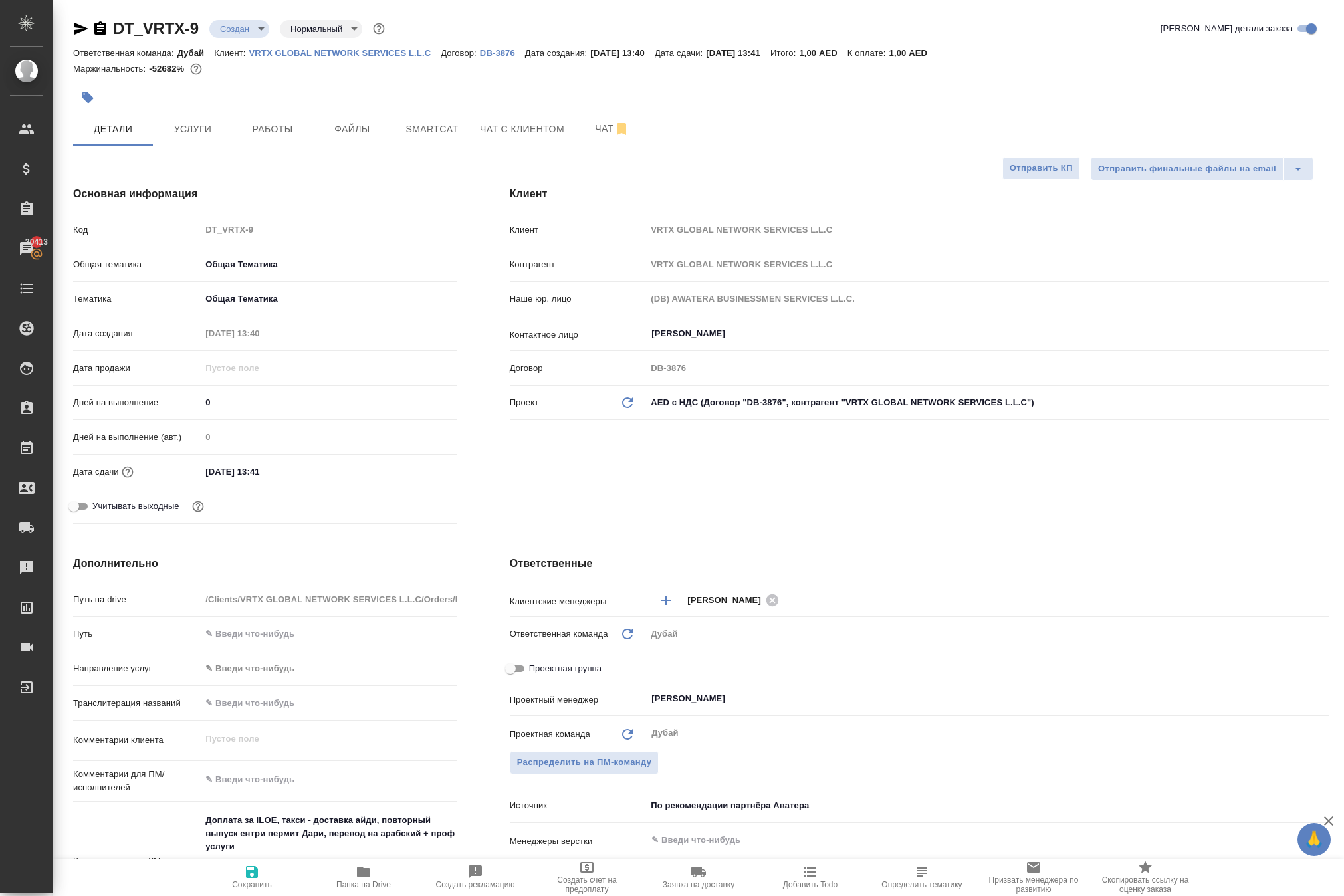
scroll to position [0, 0]
click at [189, 138] on span "Услуги" at bounding box center [192, 129] width 63 height 17
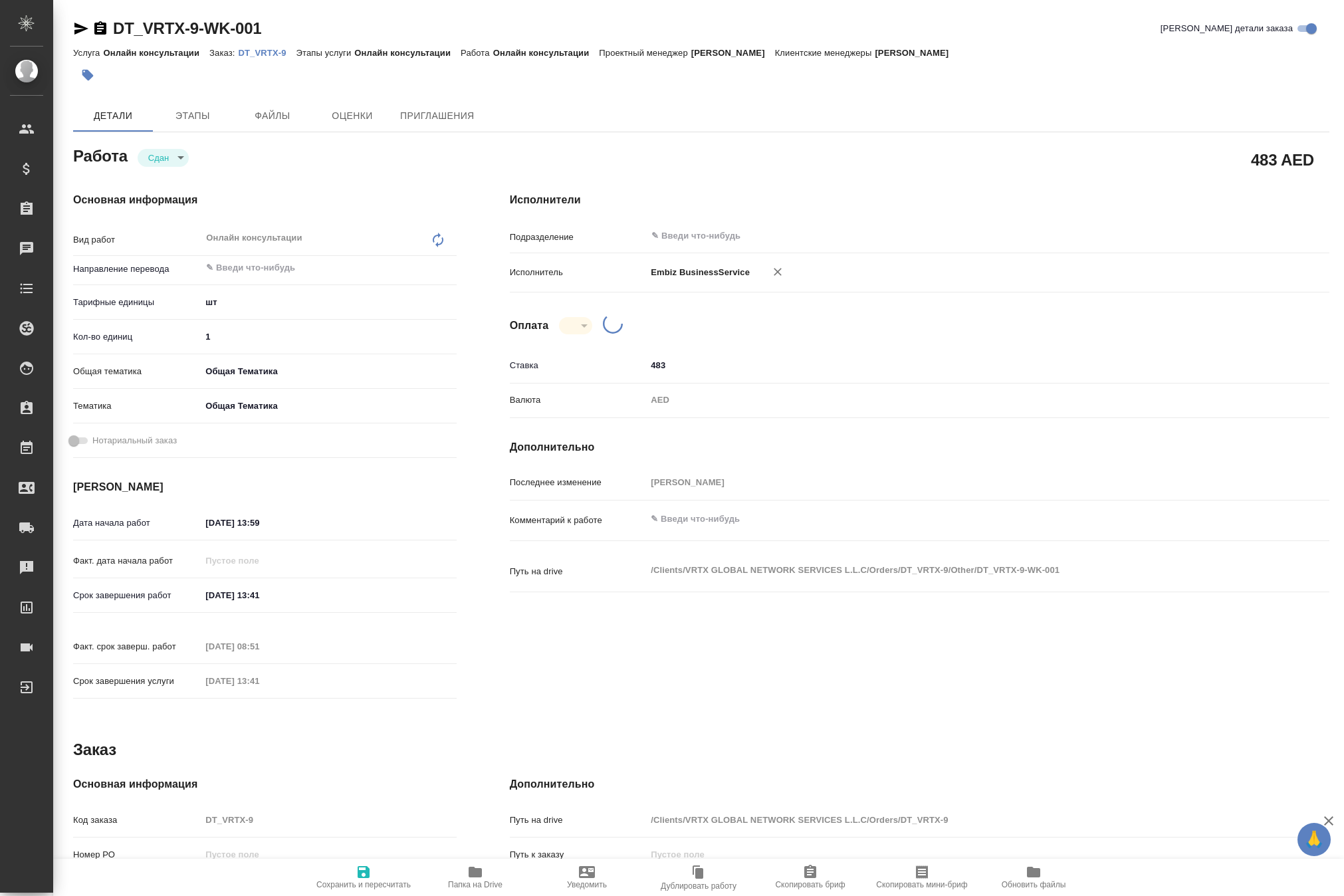
type textarea "x"
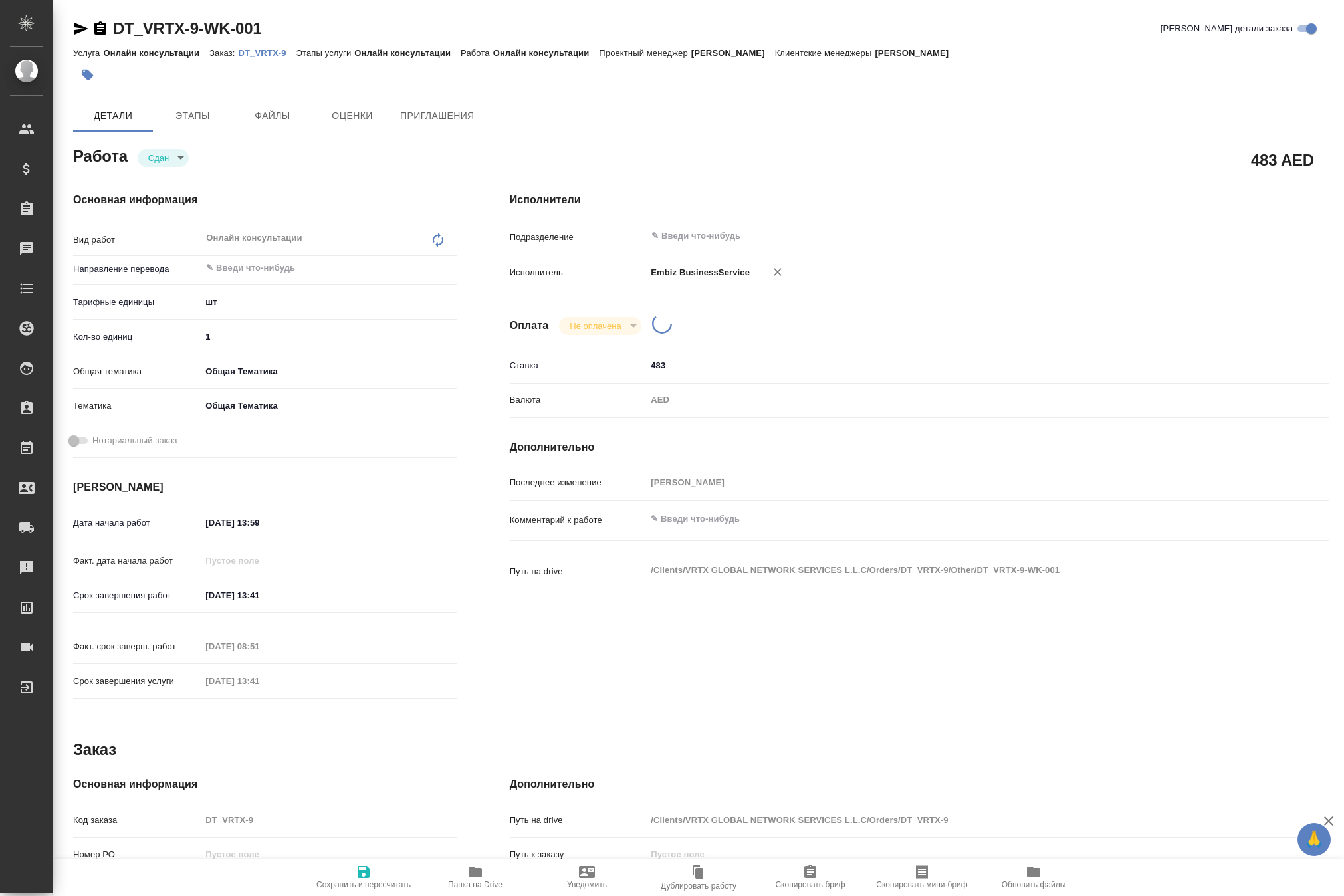
type textarea "x"
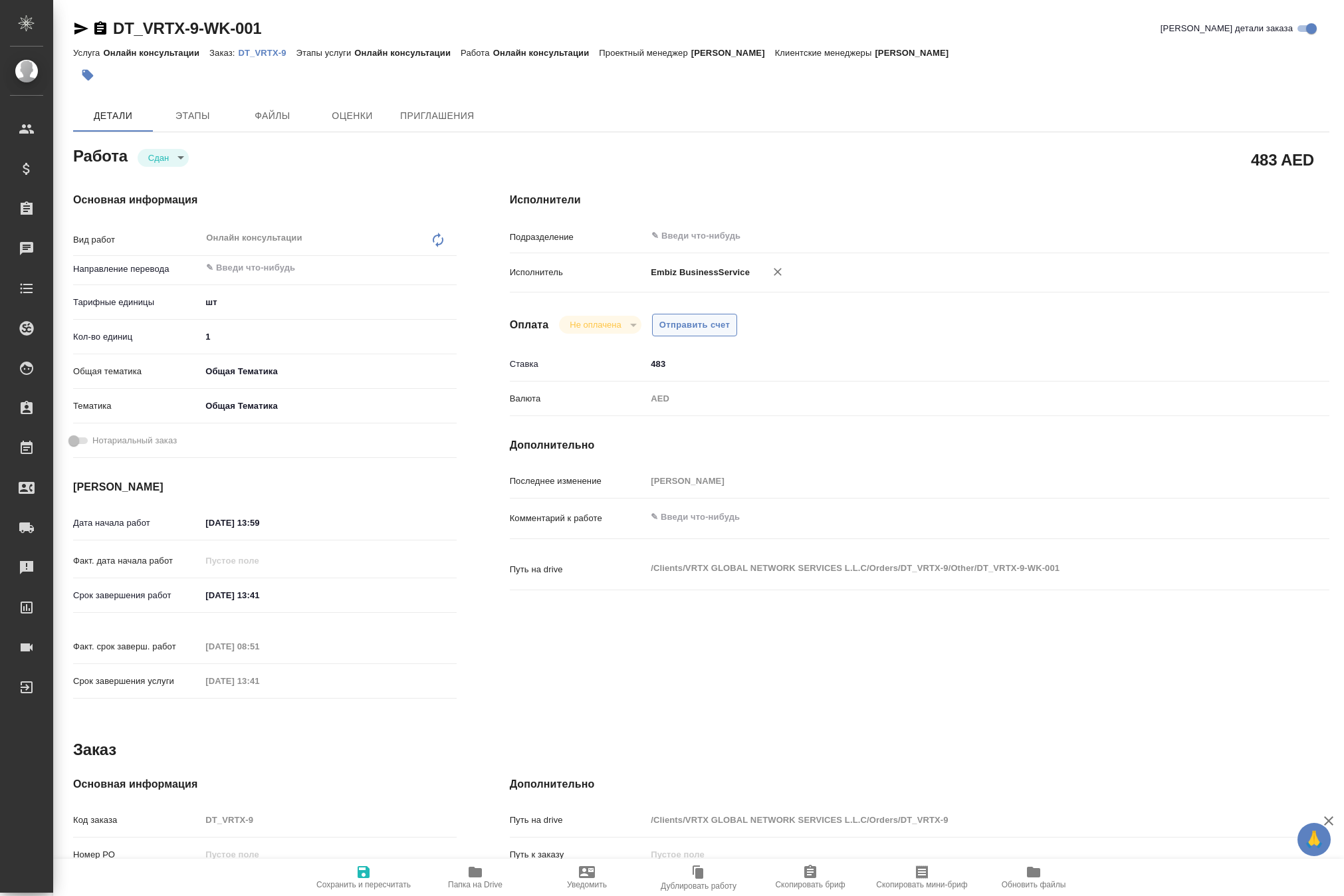
type textarea "x"
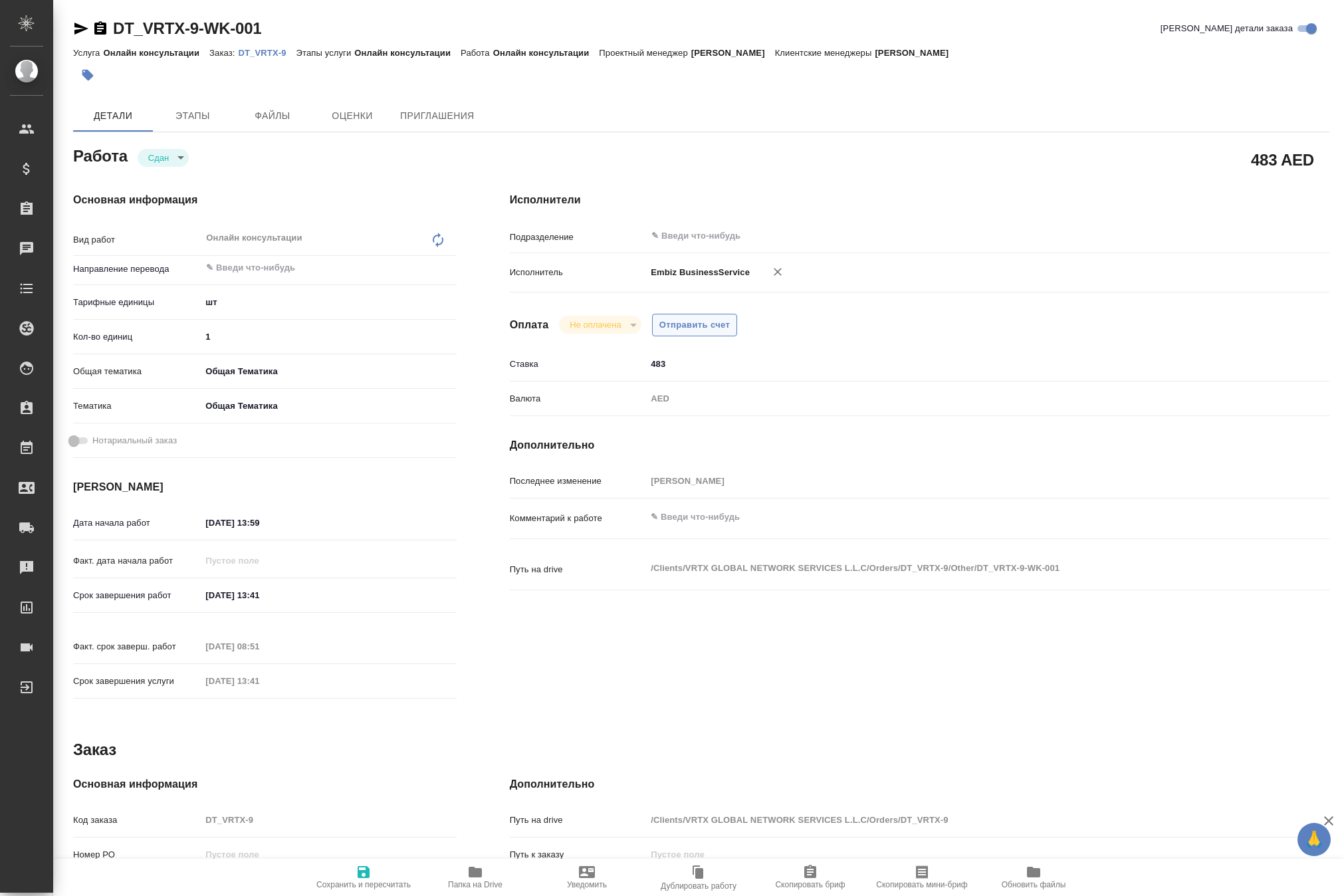
click at [719, 333] on span "Отправить счет" at bounding box center [695, 326] width 71 height 15
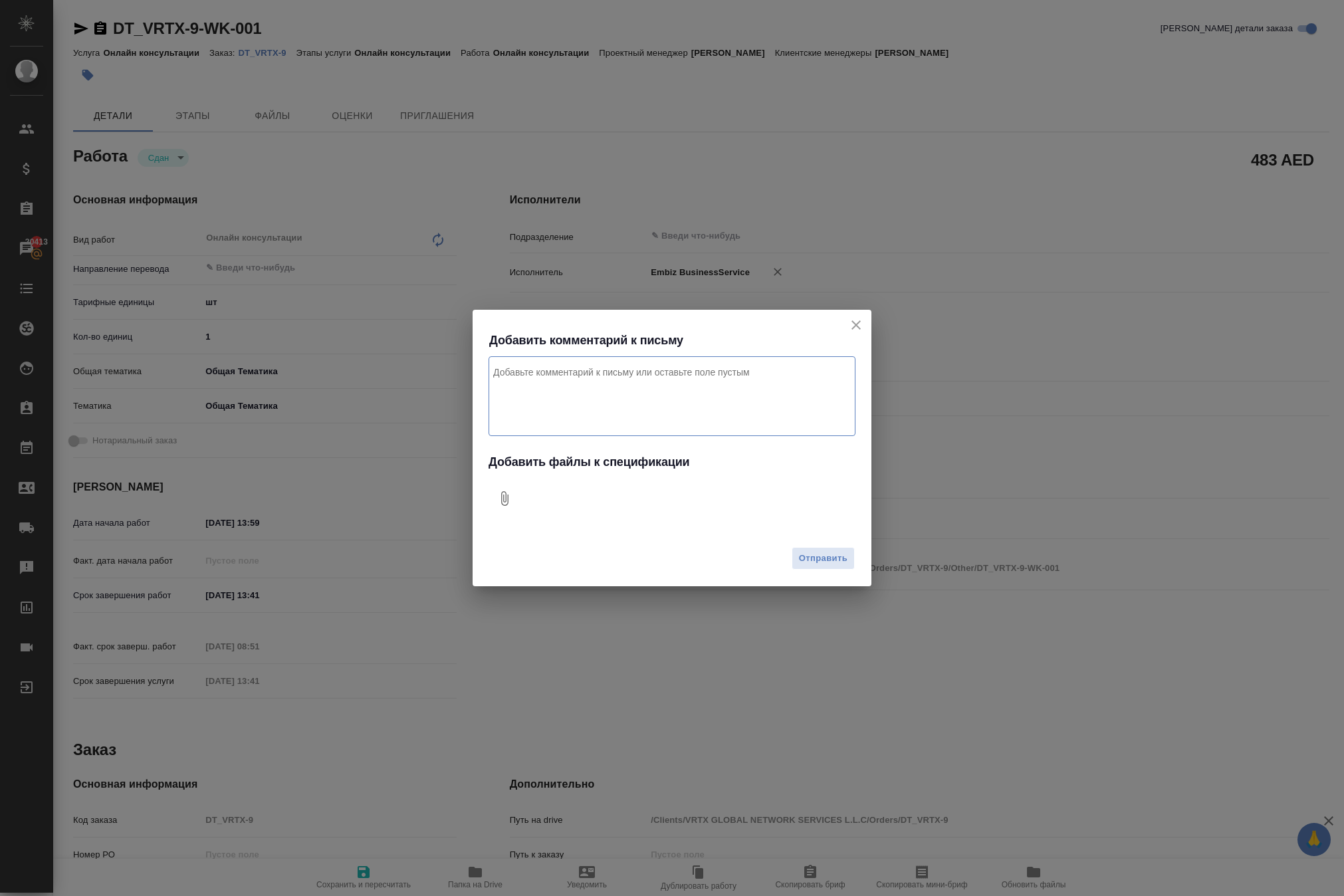
click at [508, 495] on icon "Добавить файлы к спецификации" at bounding box center [505, 498] width 8 height 15
click at [588, 369] on textarea "Комментарий к письму" at bounding box center [672, 396] width 367 height 80
type textarea "оплата за перевыпуск разрешения на вьезд дЛя клиента. ПрОект Дубай"
click at [799, 563] on span "Отправить" at bounding box center [823, 559] width 48 height 15
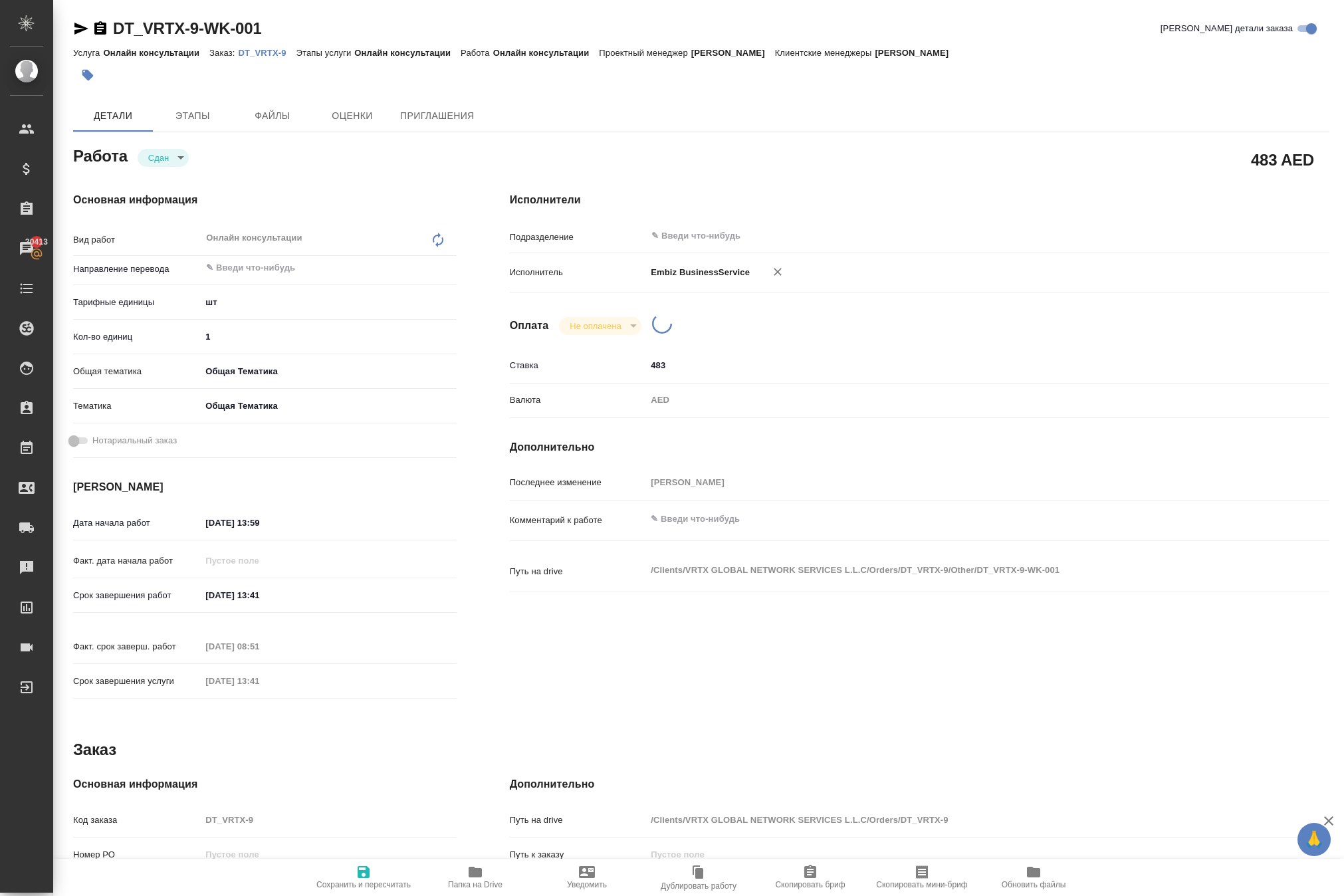
type textarea "x"
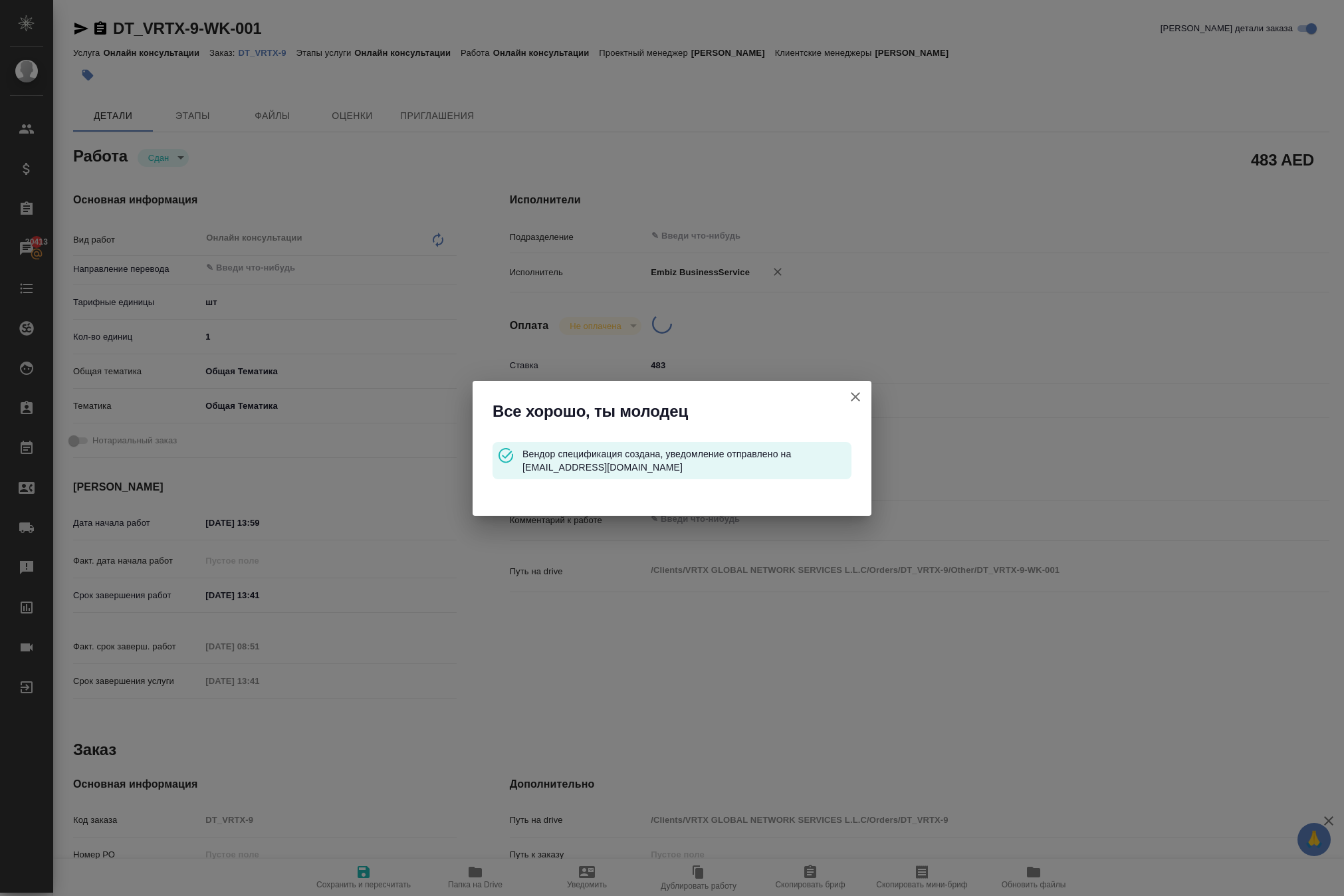
type input "closed"
type textarea "Онлайн консультации"
type textarea "x"
type input "5a8b1489cc6b4906c91bfdc1"
type input "1"
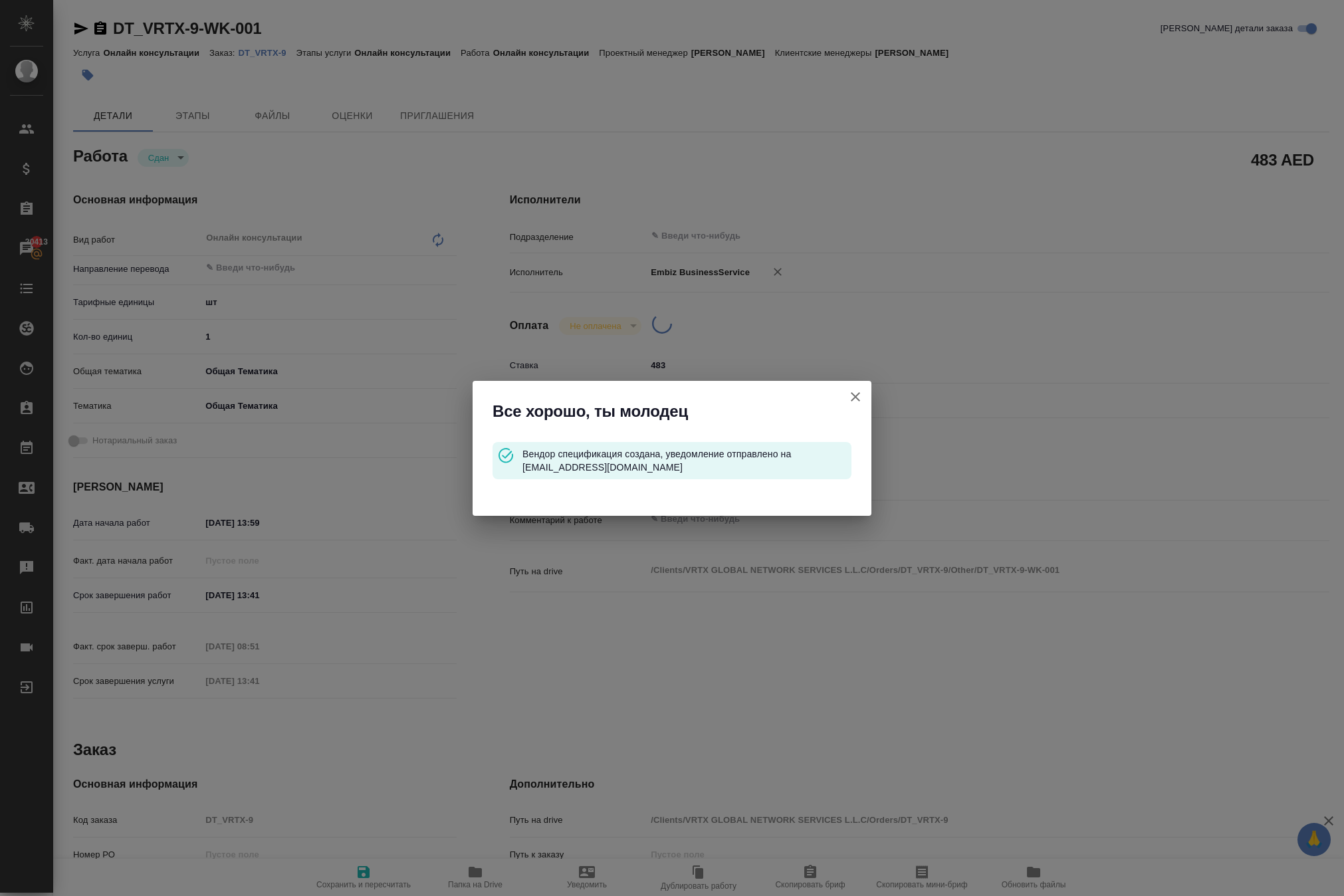
type input "obtem"
type input "6012b1ca196b0e5c9229a120"
type input "[DATE] 13:59"
type input "[DATE] 13:41"
type input "[DATE] 08:51"
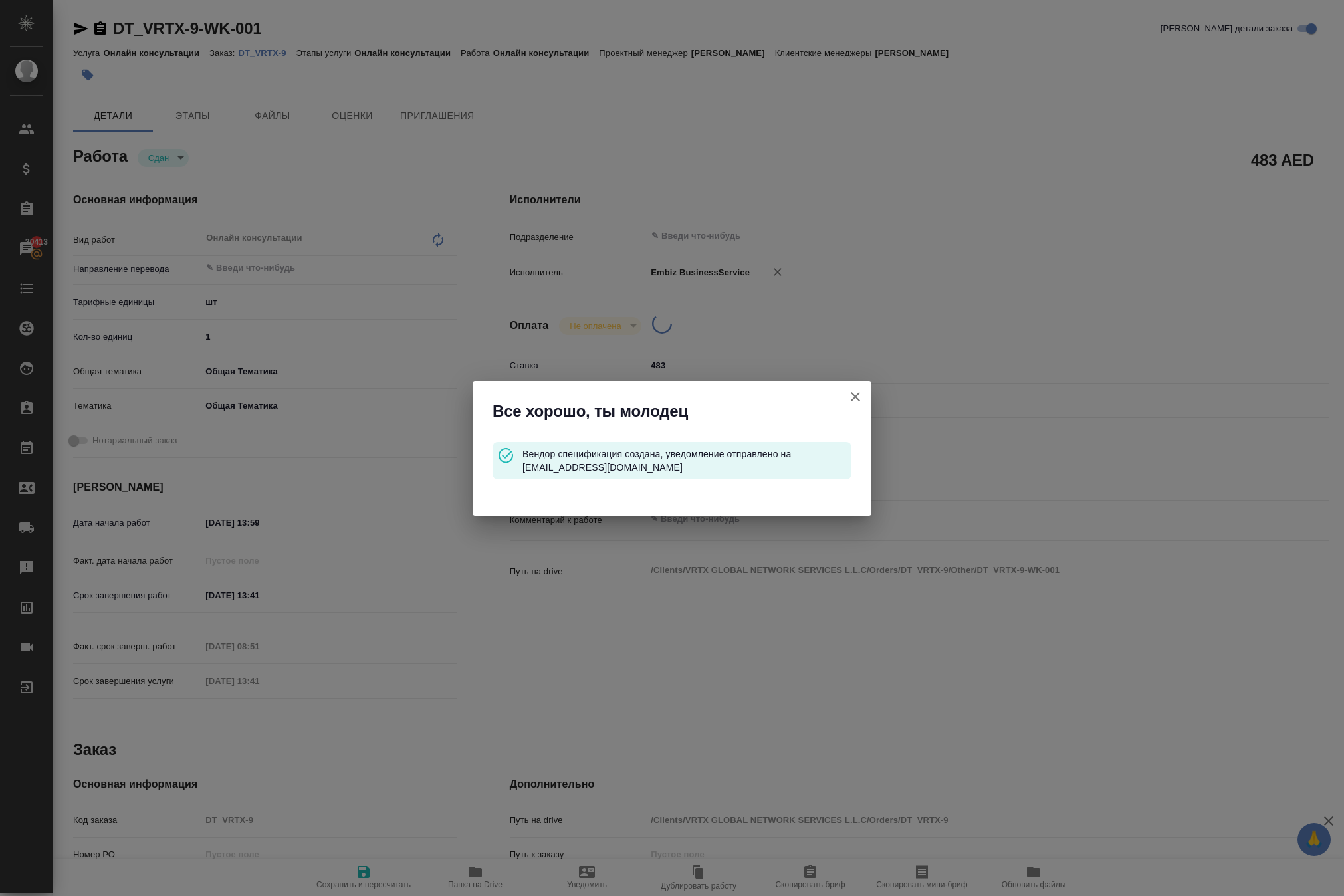
type input "[DATE] 13:41"
type input "notPayed"
type input "483"
type input "AED"
type input "[PERSON_NAME]"
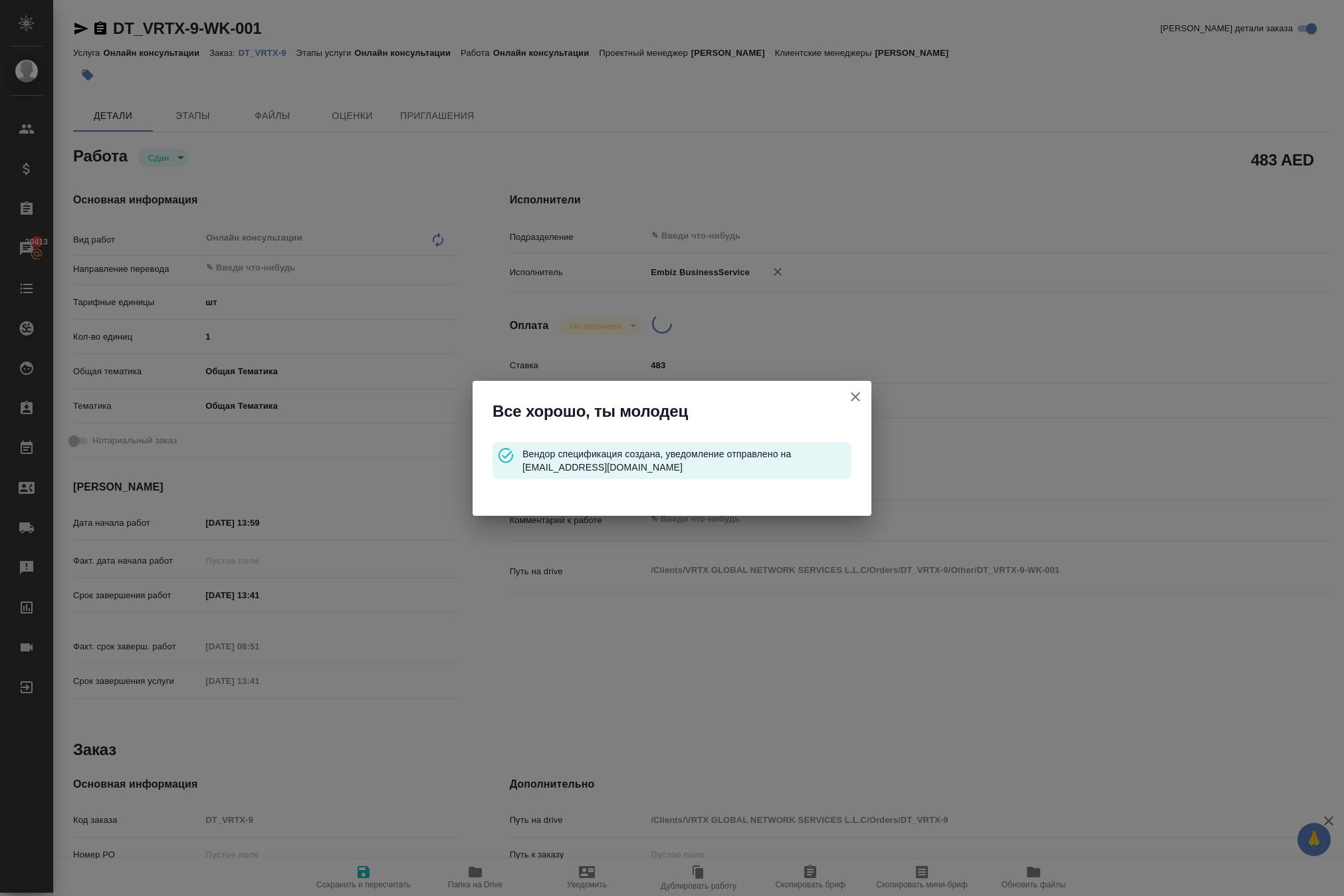
type textarea "x"
type textarea "/Clients/VRTX GLOBAL NETWORK SERVICES L.L.C/Orders/DT_VRTX-9/Other/DT_VRTX-9-WK…"
type textarea "x"
type input "DT_VRTX-9"
type input "Онлайн консультации"
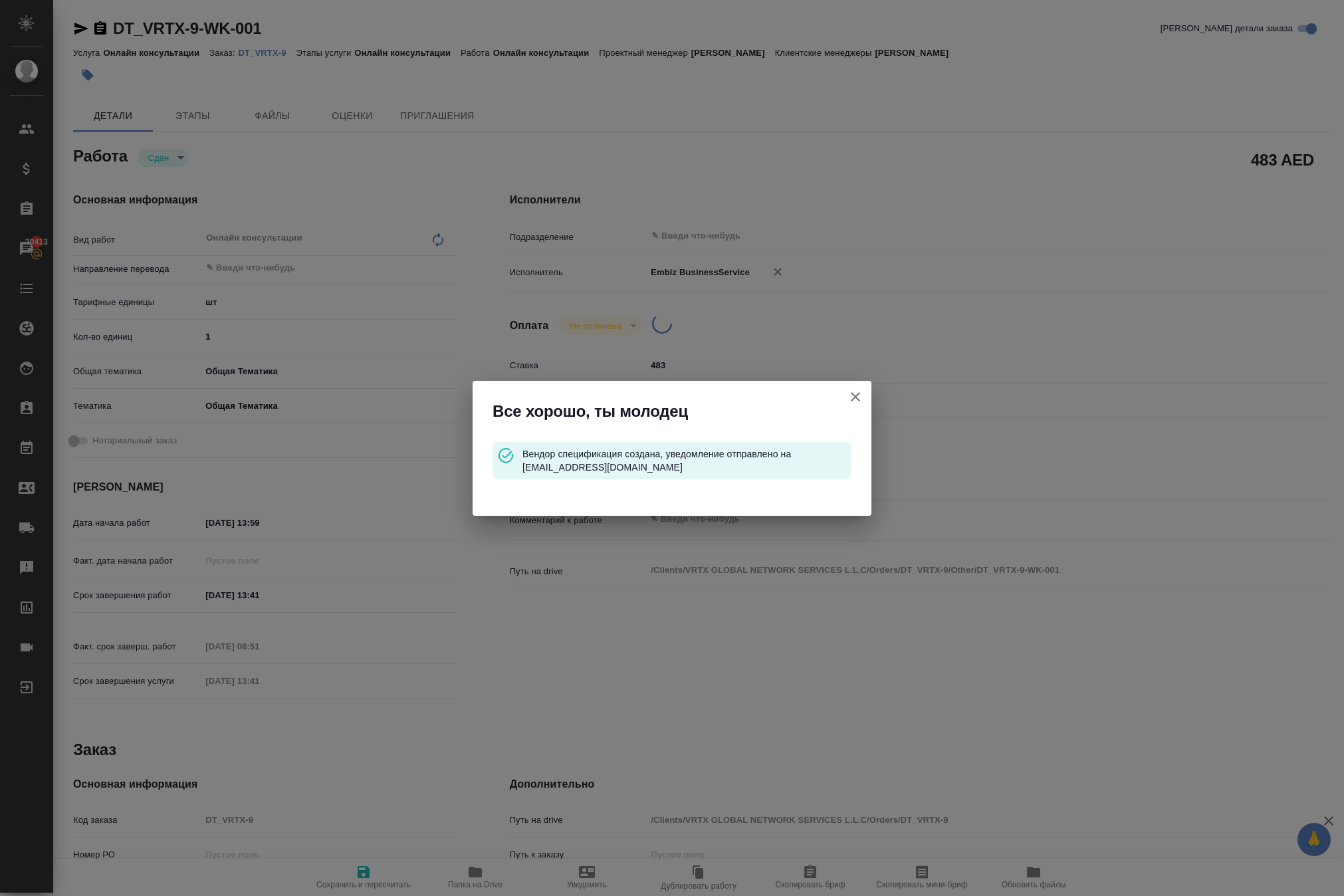
type input "Онлайн консультации"
type input "[PERSON_NAME]"
type input "/Clients/VRTX GLOBAL NETWORK SERVICES L.L.C/Orders/DT_VRTX-9"
type textarea "x"
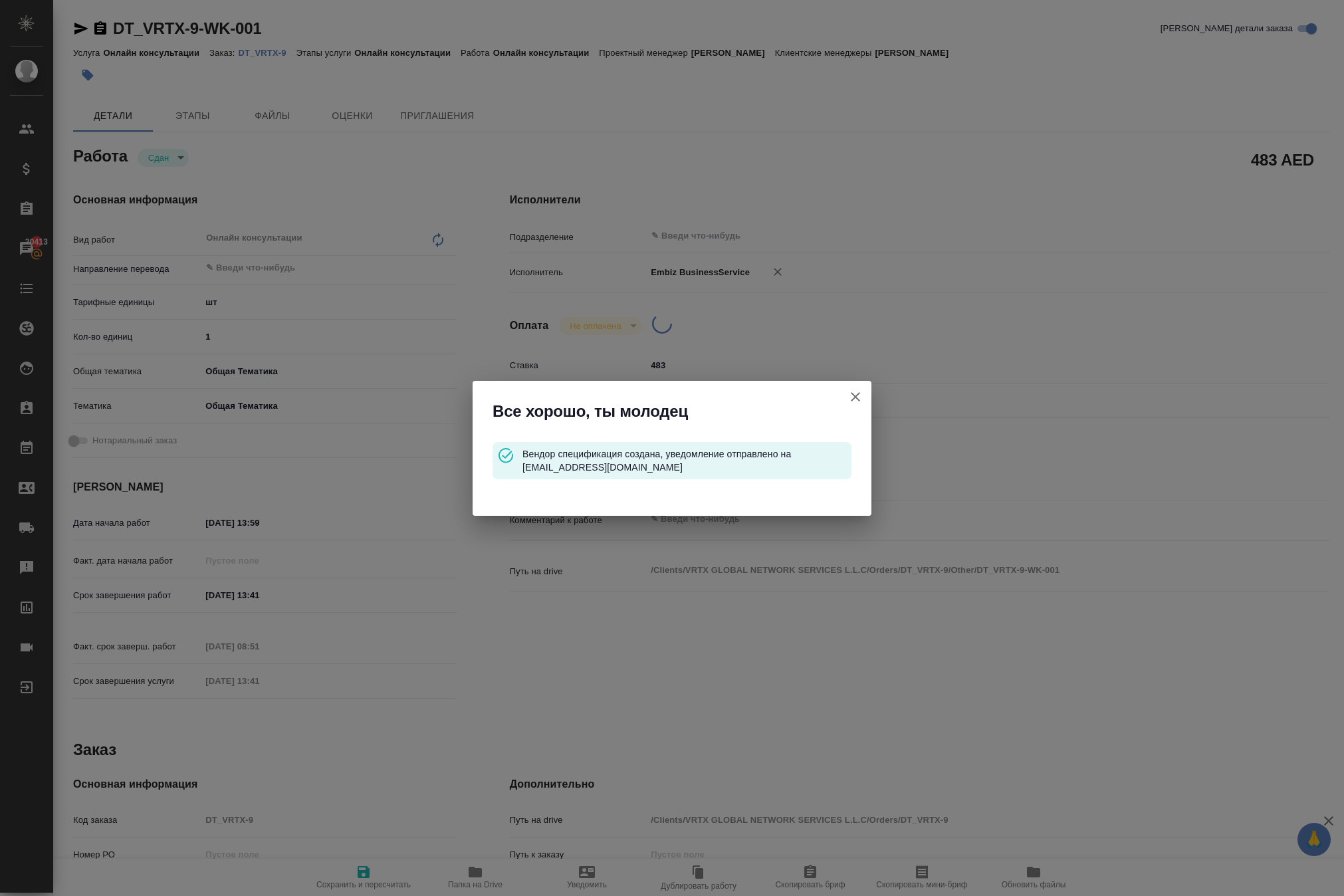
type textarea "x"
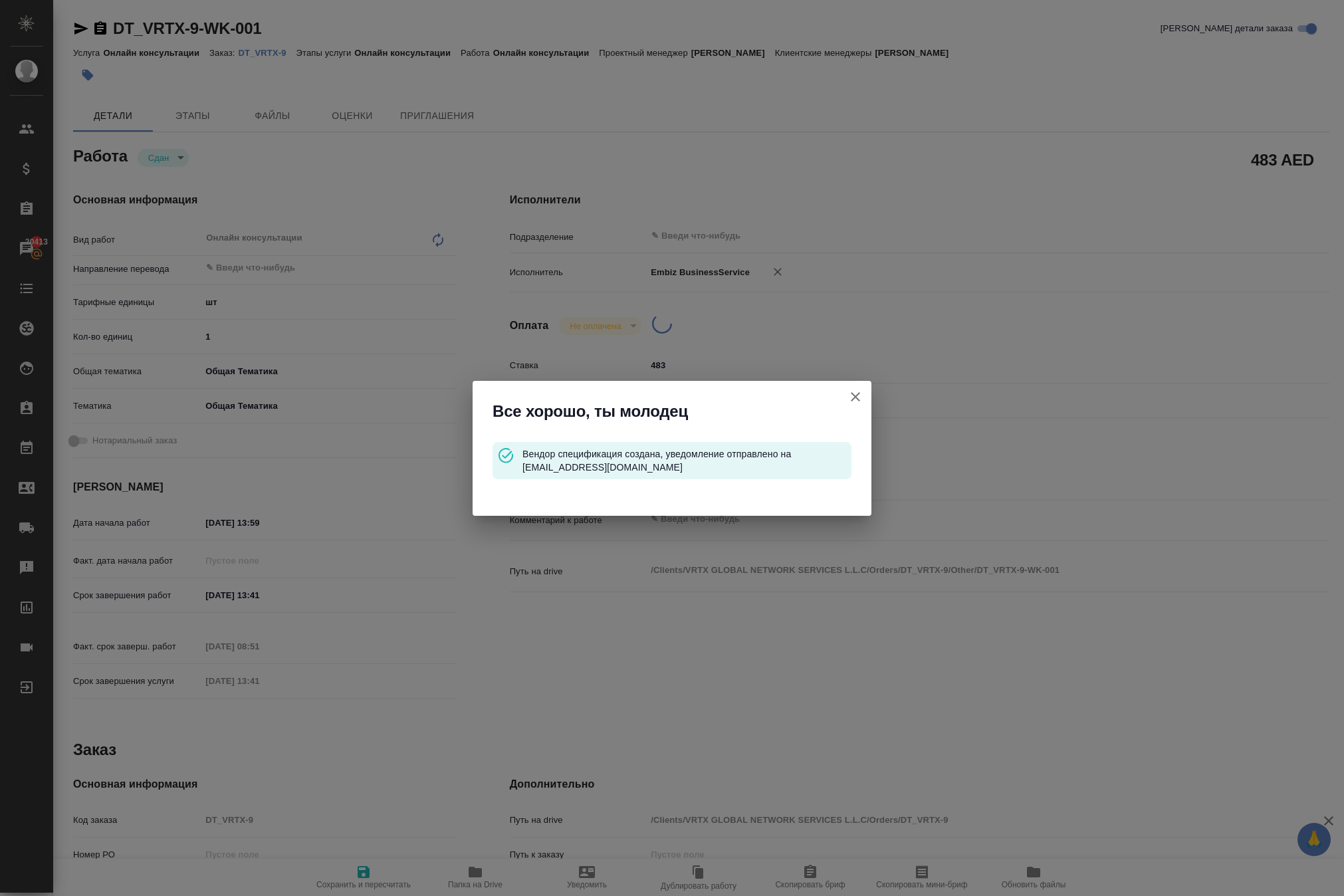
type textarea "x"
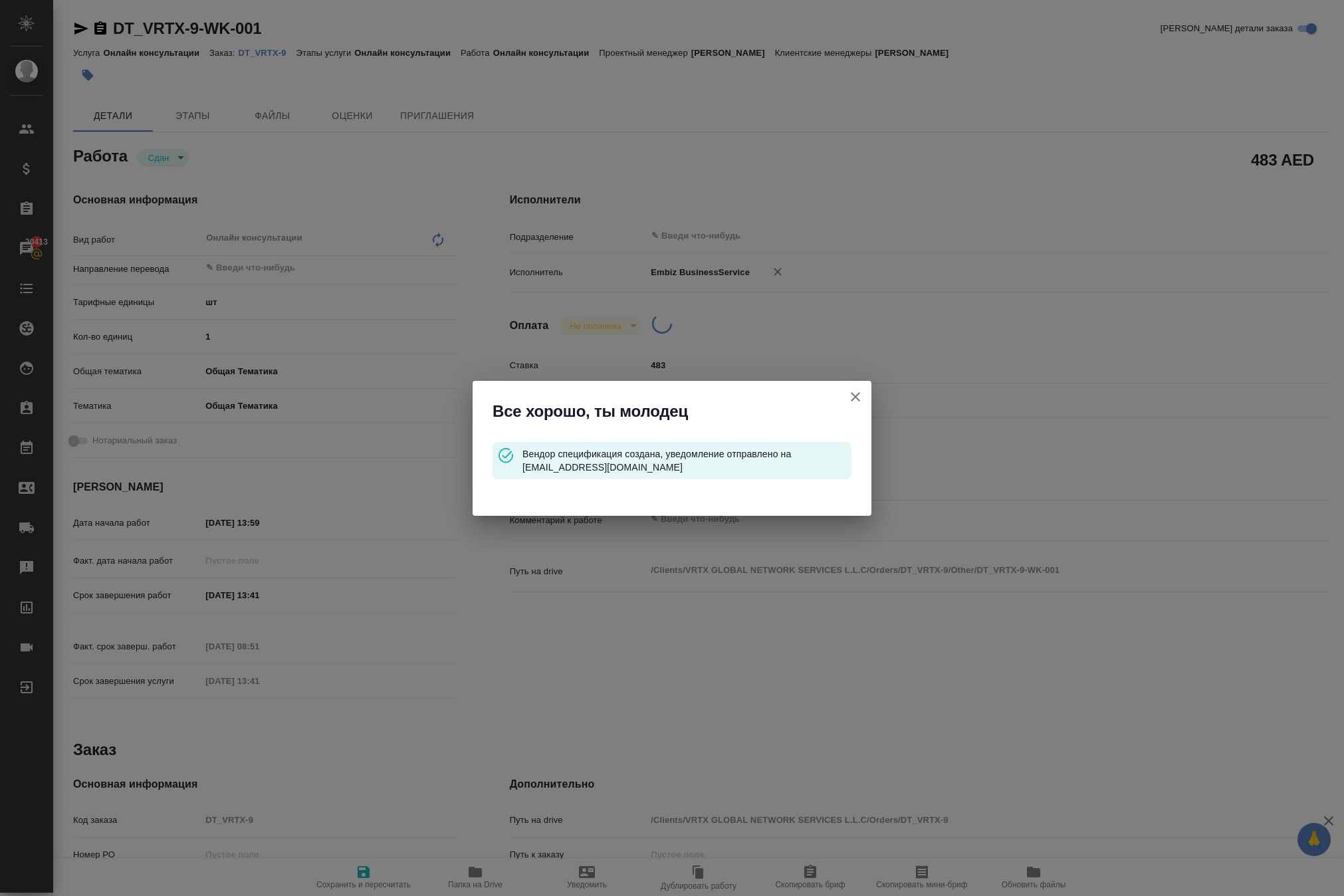
type textarea "x"
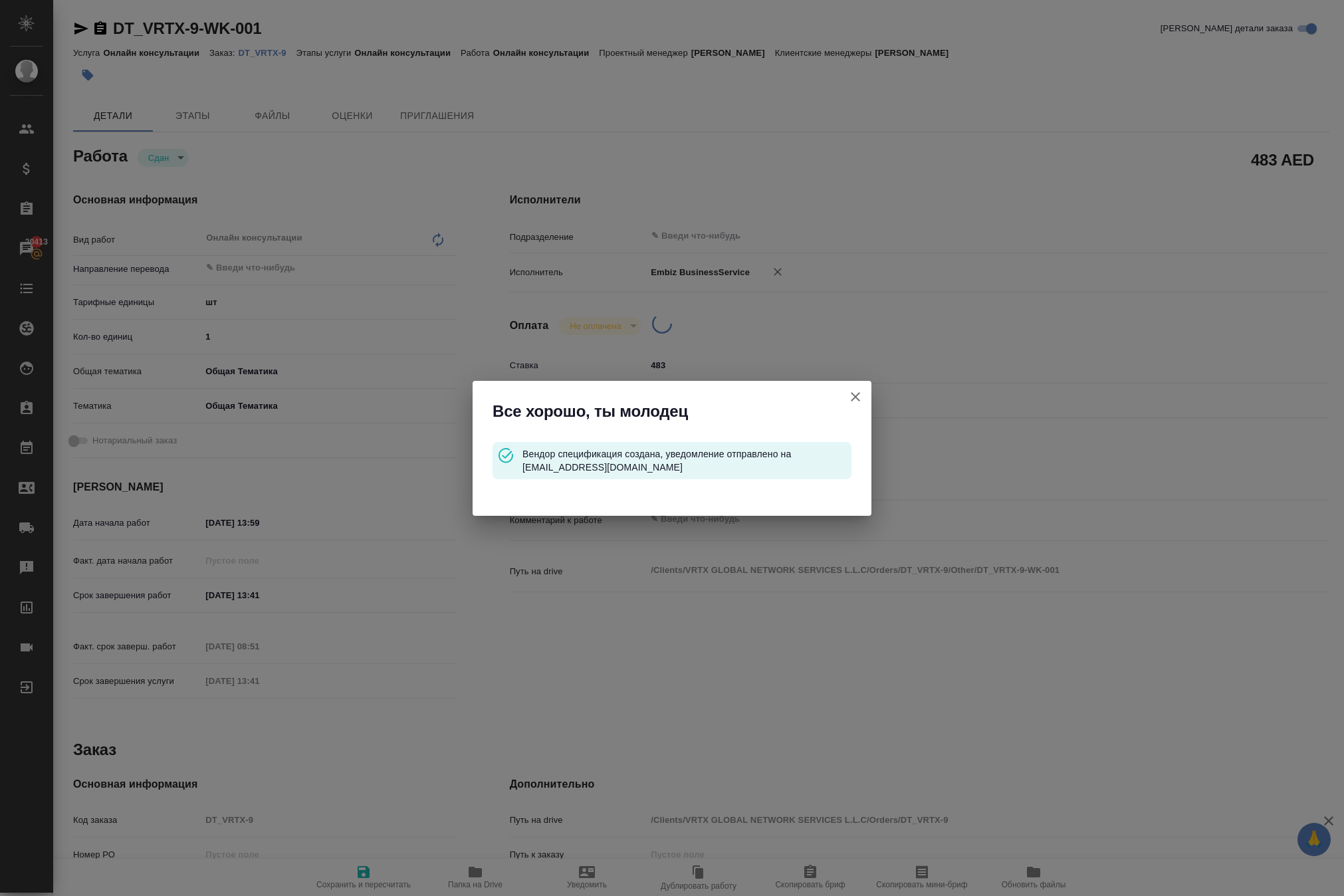
type textarea "x"
